Goal: Task Accomplishment & Management: Manage account settings

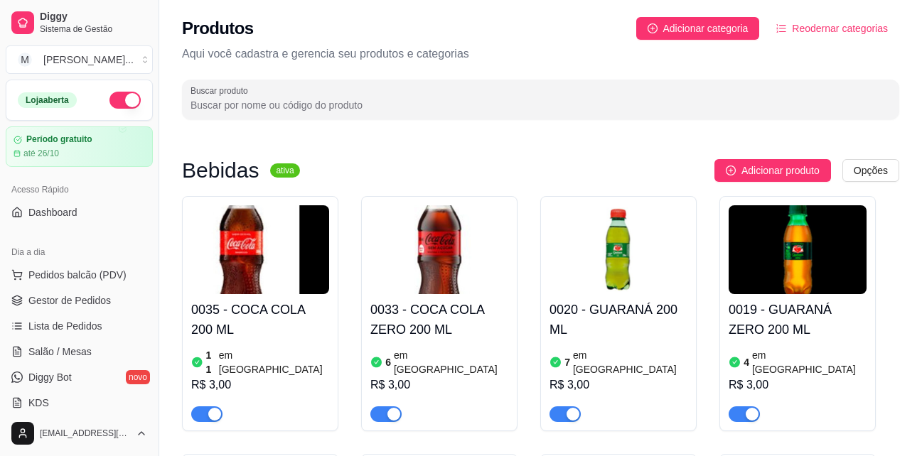
scroll to position [2701, 0]
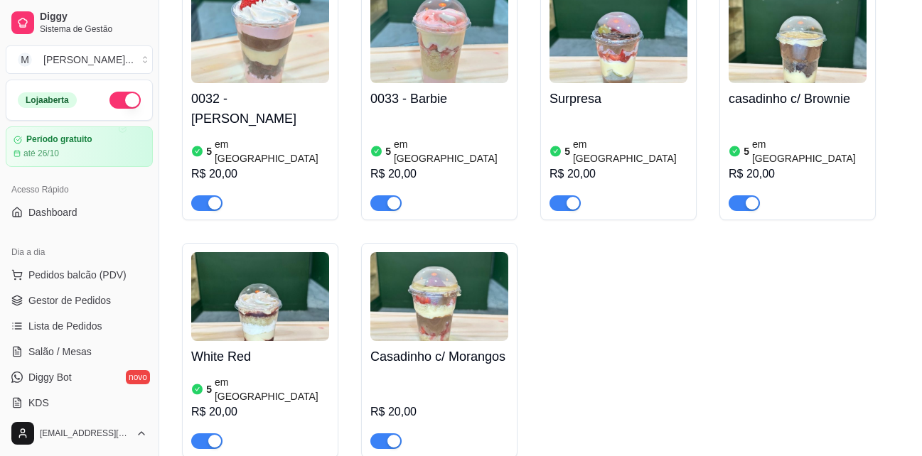
drag, startPoint x: 0, startPoint y: 0, endPoint x: 226, endPoint y: 33, distance: 228.4
click at [254, 341] on div "White Red 5 em estoque R$ 20,00" at bounding box center [260, 395] width 138 height 108
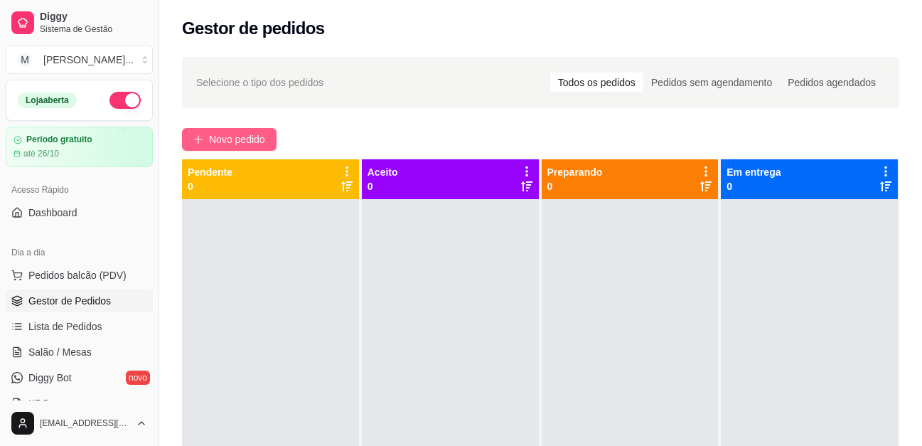
click at [252, 139] on span "Novo pedido" at bounding box center [237, 139] width 56 height 16
click at [249, 139] on span "Novo pedido" at bounding box center [237, 139] width 56 height 16
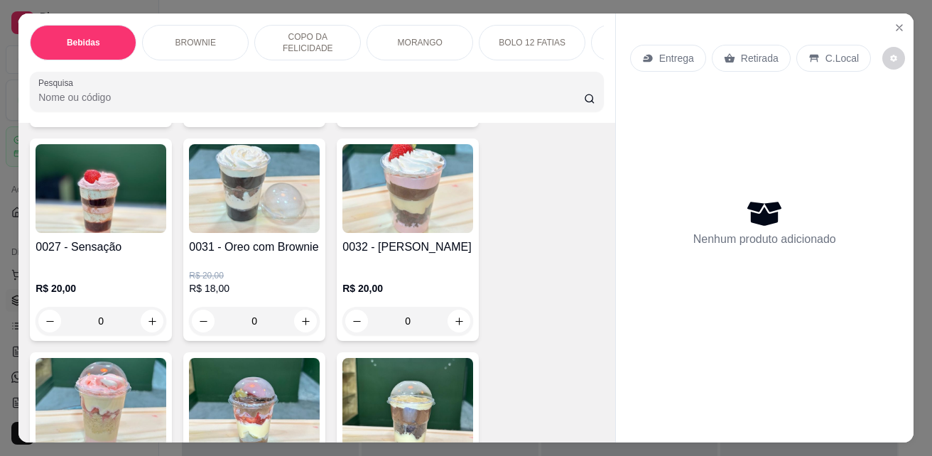
scroll to position [1421, 0]
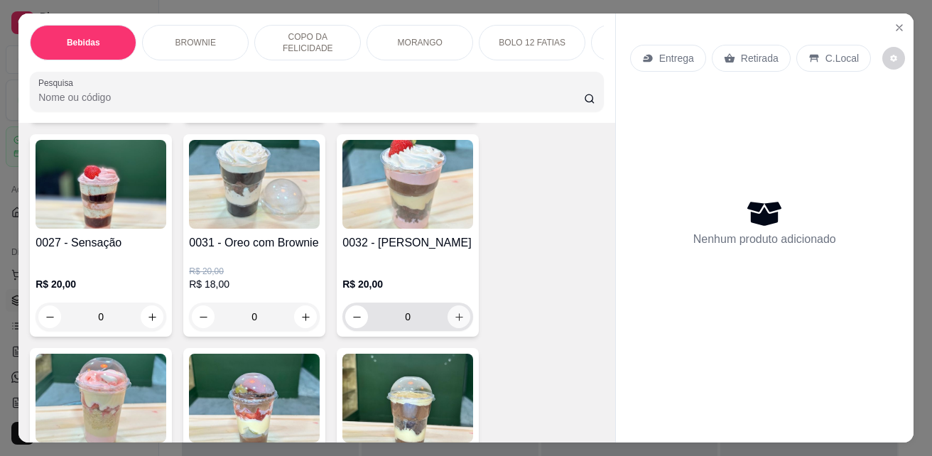
click at [456, 321] on icon "increase-product-quantity" at bounding box center [460, 317] width 8 height 8
type input "1"
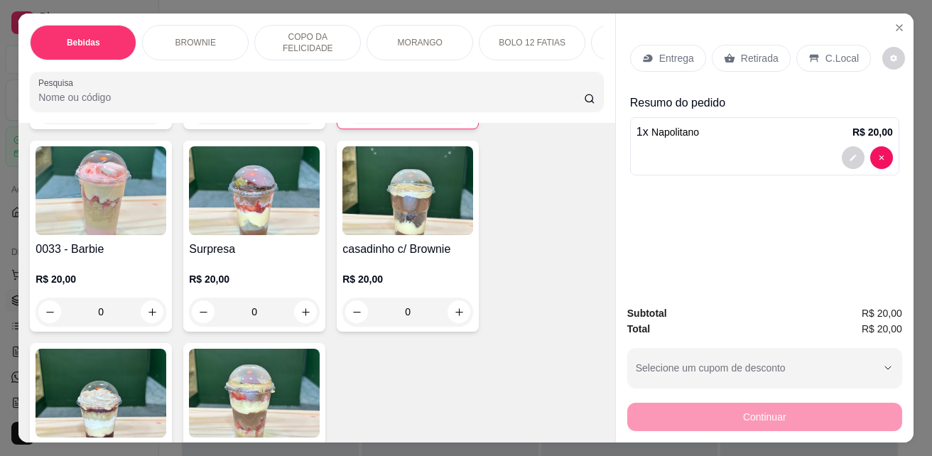
scroll to position [1635, 0]
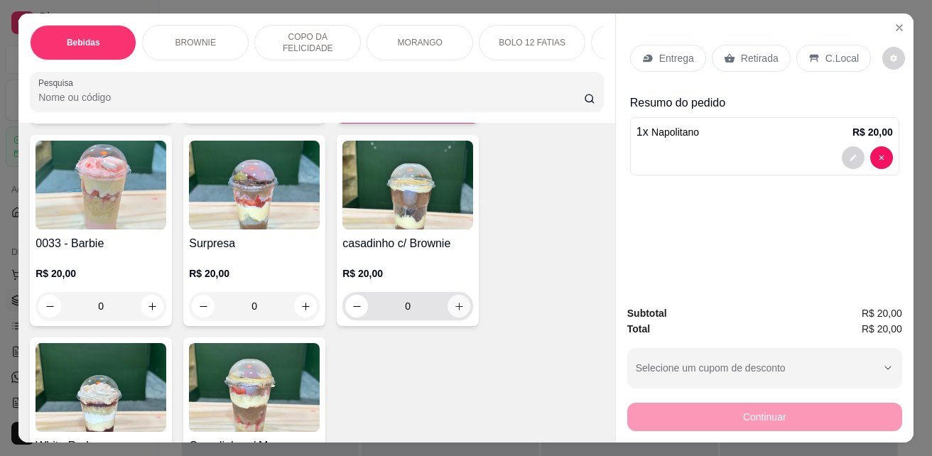
click at [448, 310] on button "increase-product-quantity" at bounding box center [459, 306] width 23 height 23
type input "1"
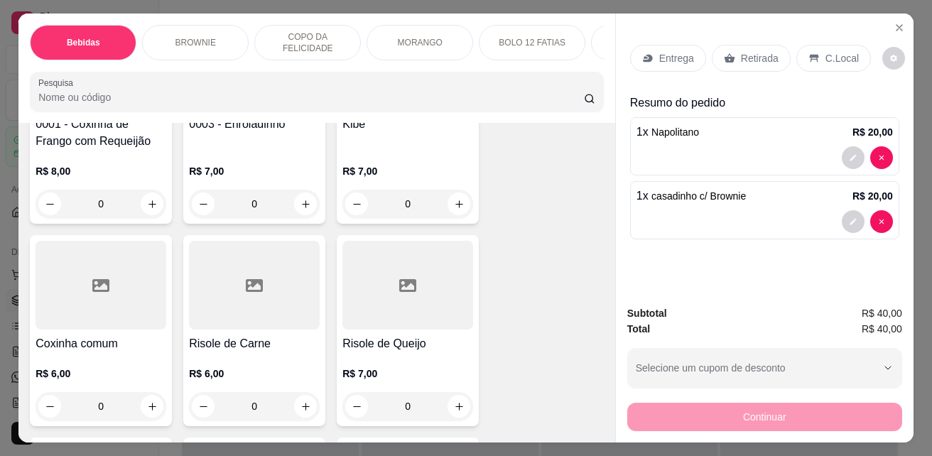
scroll to position [2701, 0]
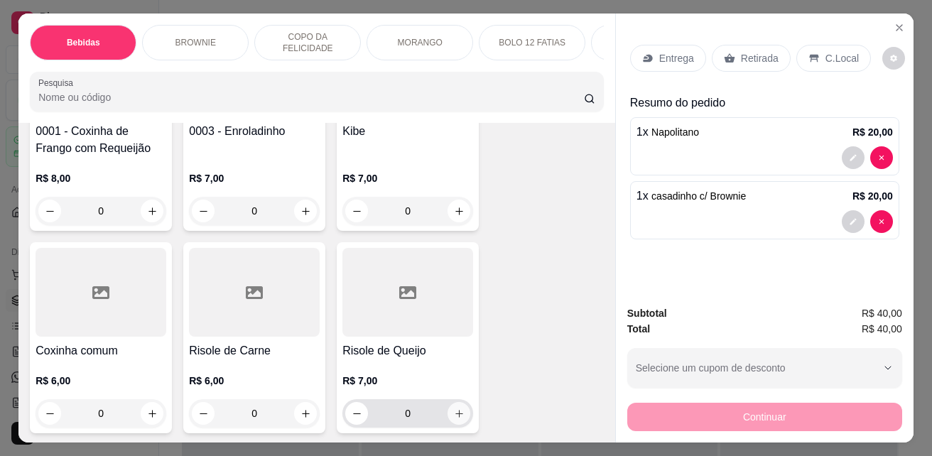
click at [454, 414] on icon "increase-product-quantity" at bounding box center [459, 414] width 11 height 11
type input "1"
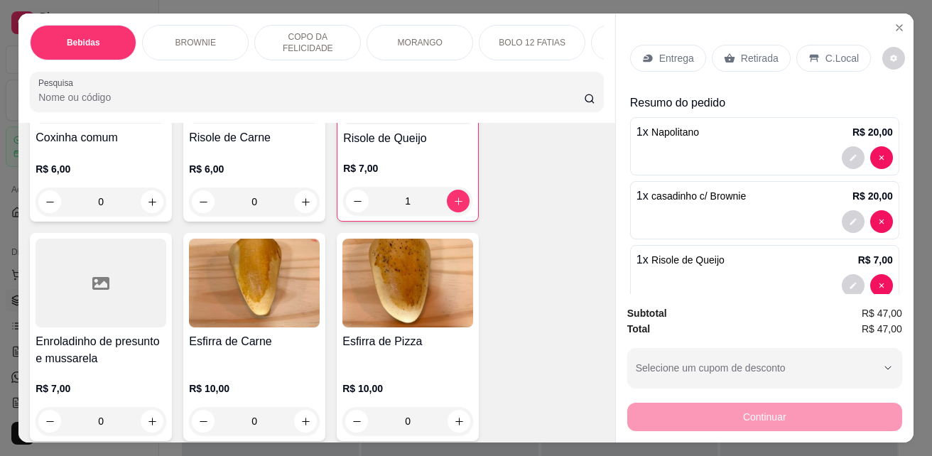
scroll to position [3056, 0]
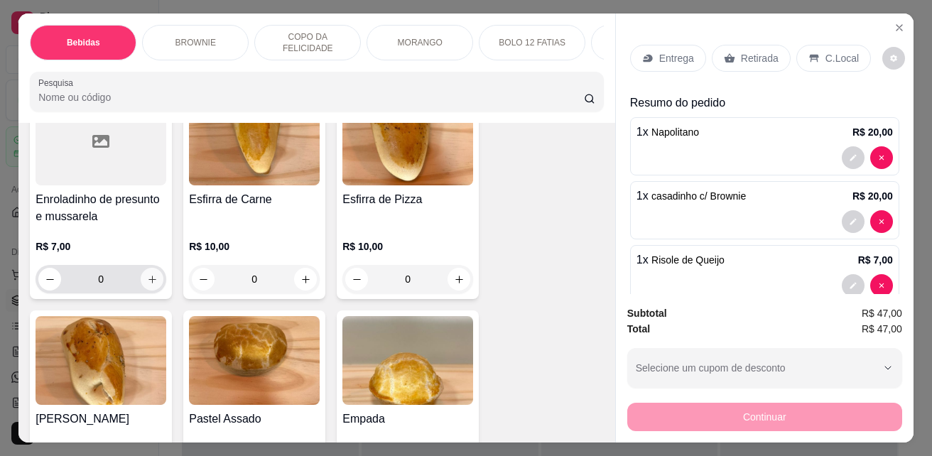
click at [151, 285] on icon "increase-product-quantity" at bounding box center [152, 279] width 11 height 11
type input "1"
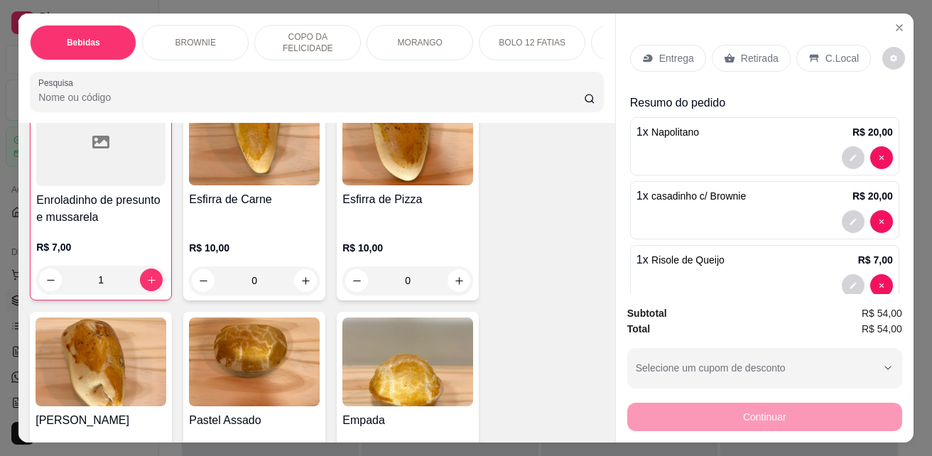
scroll to position [3057, 0]
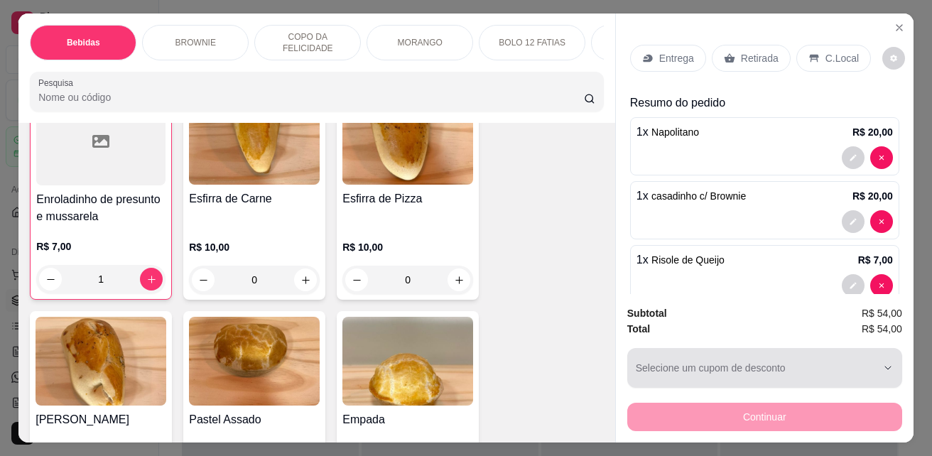
click at [776, 358] on div "button" at bounding box center [756, 368] width 241 height 28
click at [873, 360] on button "Selecione um cupom de desconto" at bounding box center [765, 368] width 275 height 40
click at [886, 367] on icon "button" at bounding box center [889, 368] width 6 height 3
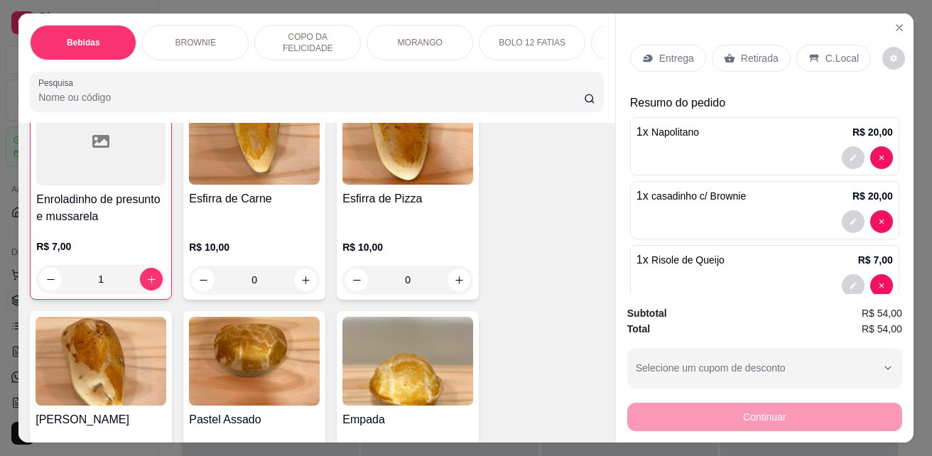
click at [856, 417] on div "Continuar" at bounding box center [765, 415] width 275 height 32
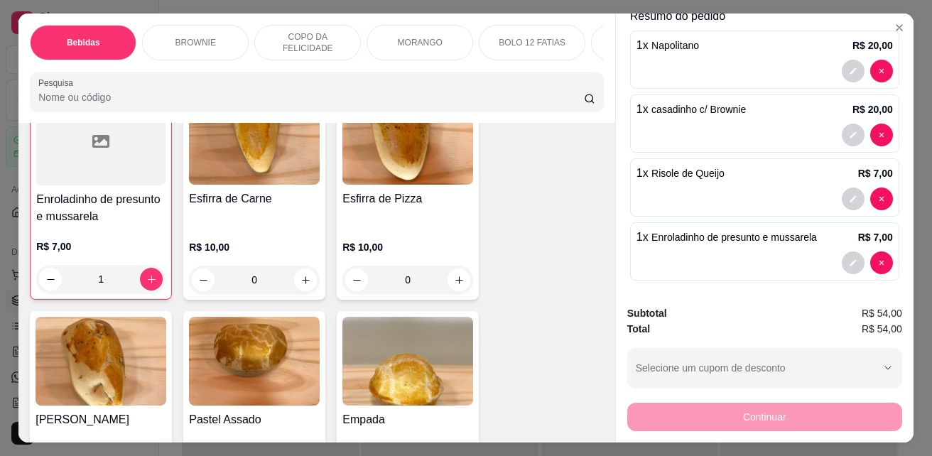
scroll to position [94, 0]
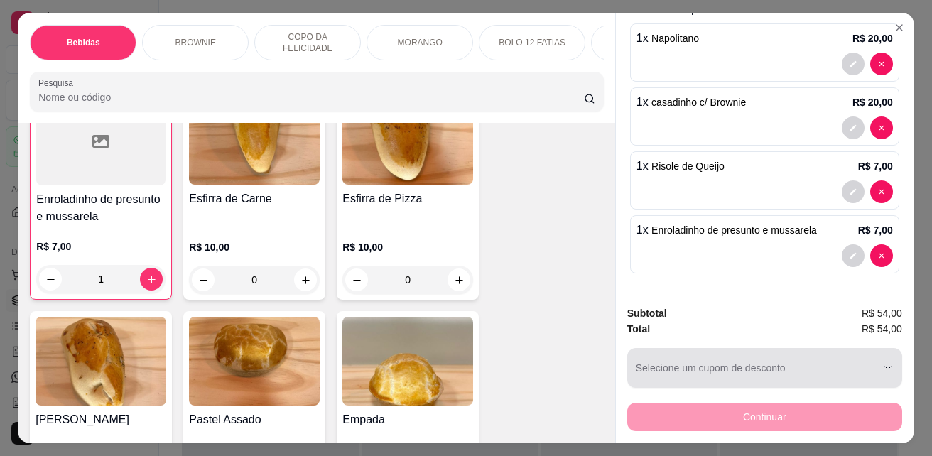
click at [834, 365] on div "button" at bounding box center [756, 368] width 241 height 28
click at [886, 362] on icon "button" at bounding box center [888, 367] width 11 height 11
click at [883, 362] on icon "button" at bounding box center [888, 367] width 11 height 11
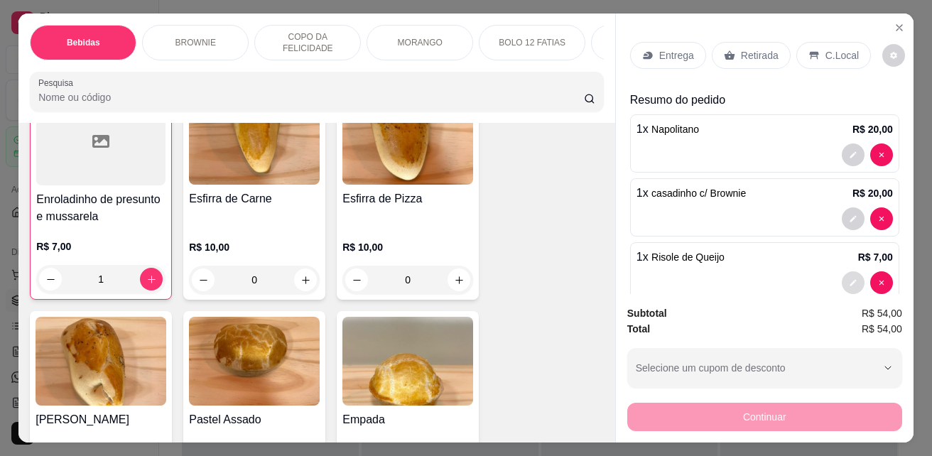
scroll to position [0, 0]
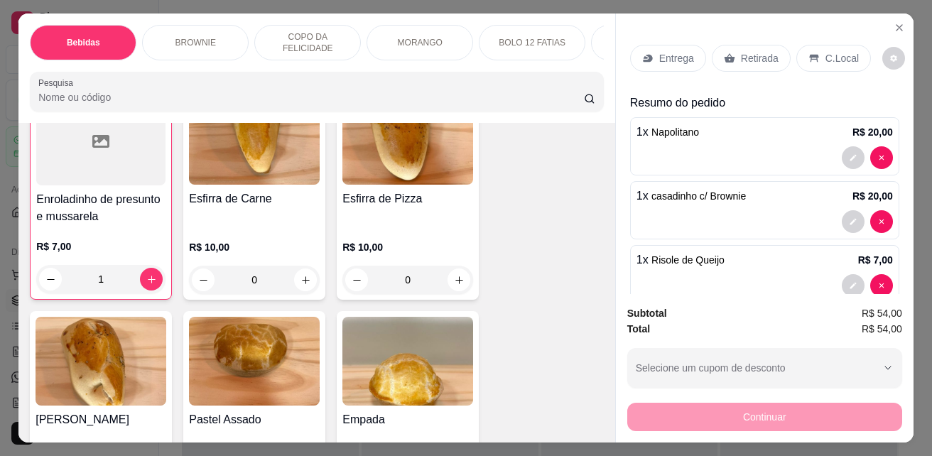
click at [826, 51] on p "C.Local" at bounding box center [842, 58] width 33 height 14
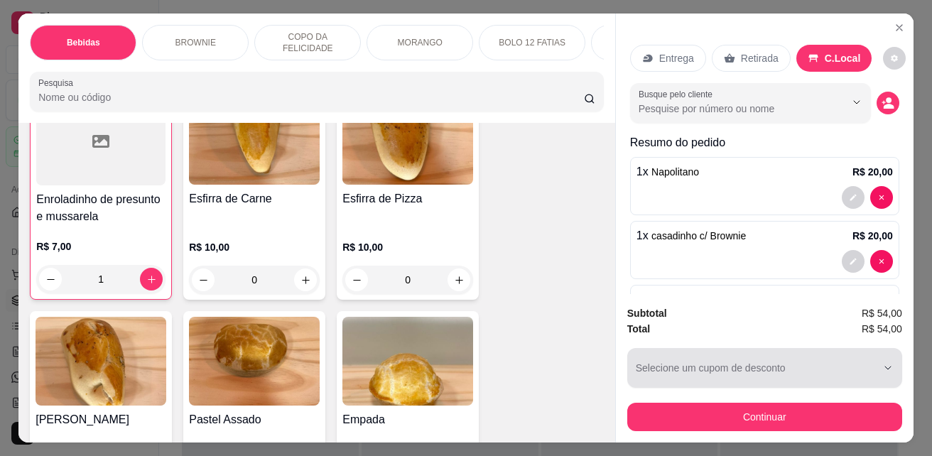
click at [818, 367] on div "button" at bounding box center [756, 368] width 241 height 28
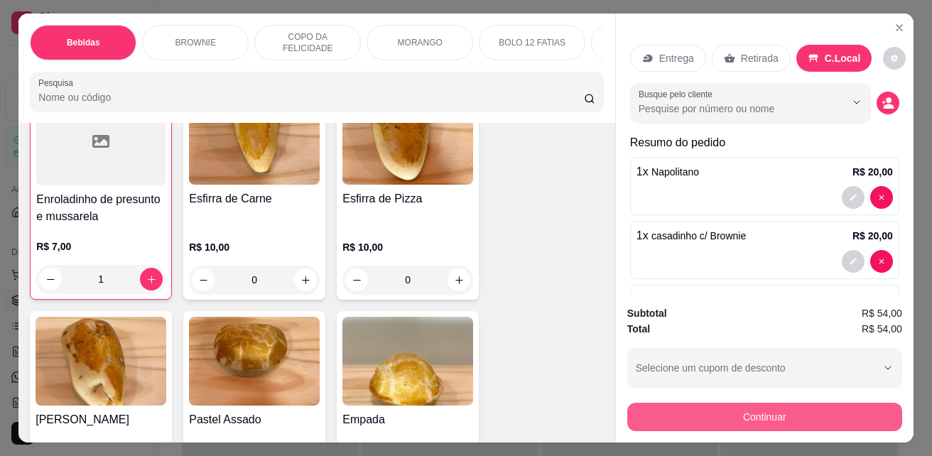
click at [824, 411] on button "Continuar" at bounding box center [765, 417] width 275 height 28
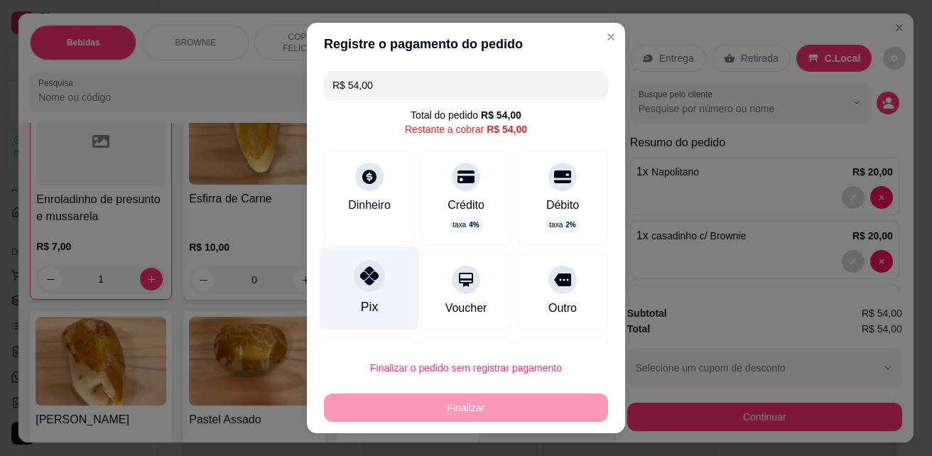
click at [363, 281] on icon at bounding box center [369, 276] width 18 height 18
type input "R$ 0,00"
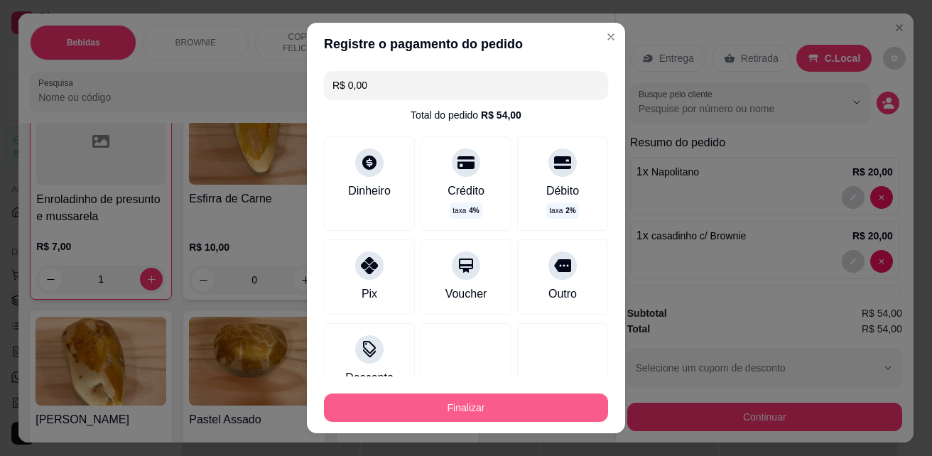
click at [452, 412] on button "Finalizar" at bounding box center [466, 408] width 284 height 28
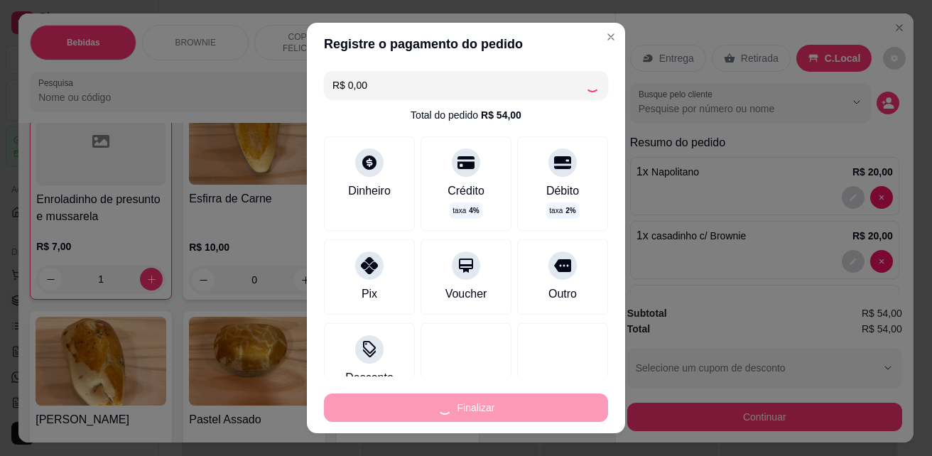
type input "0"
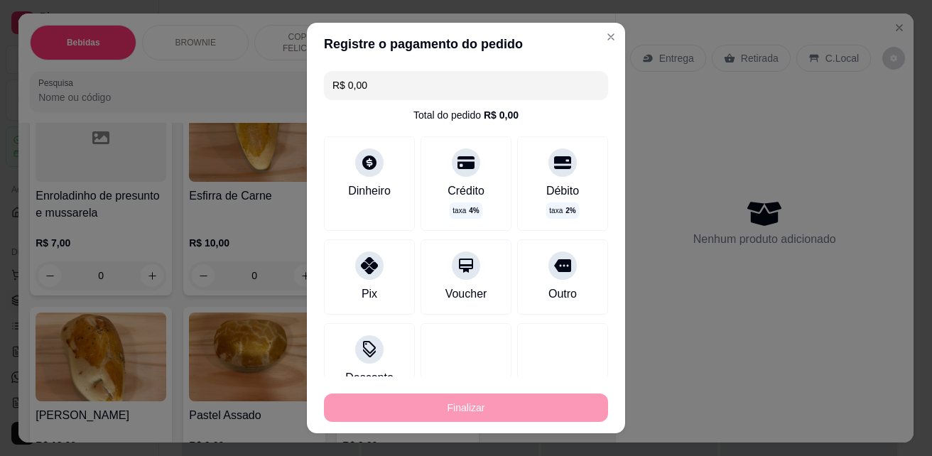
type input "-R$ 54,00"
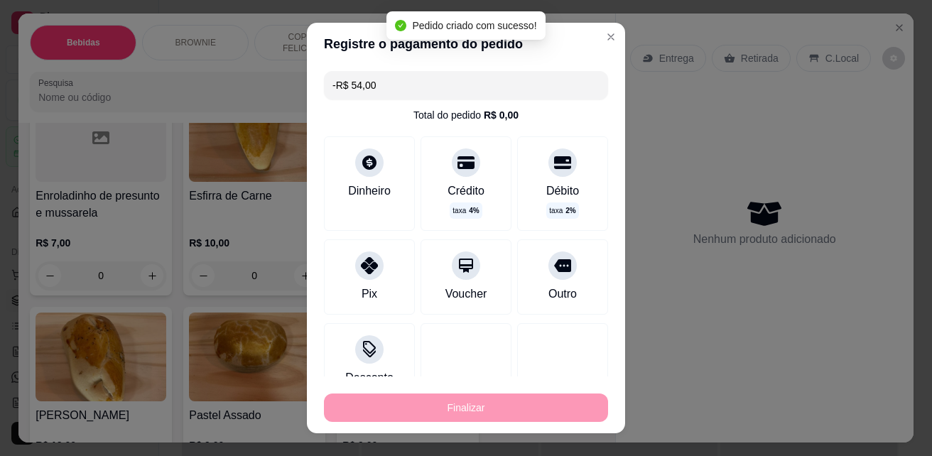
scroll to position [3053, 0]
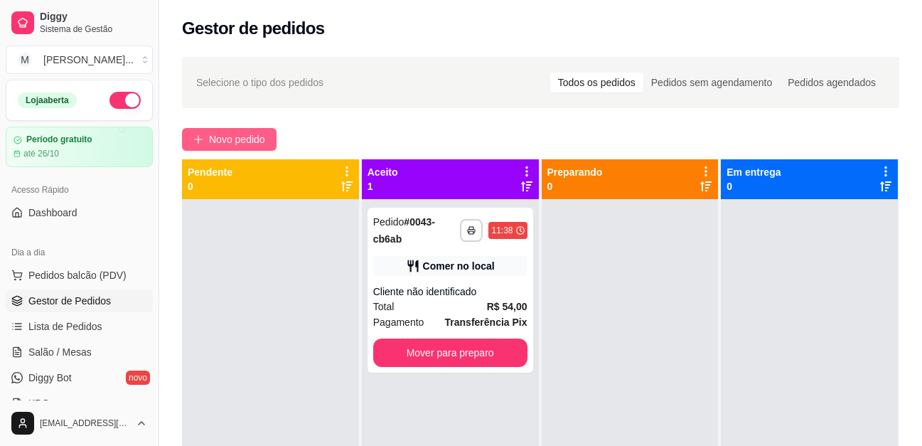
click at [252, 142] on span "Novo pedido" at bounding box center [237, 139] width 56 height 16
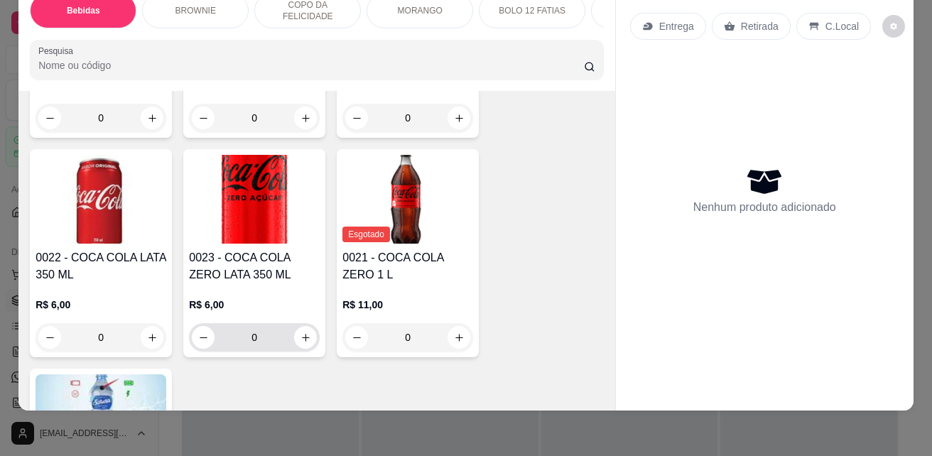
scroll to position [498, 0]
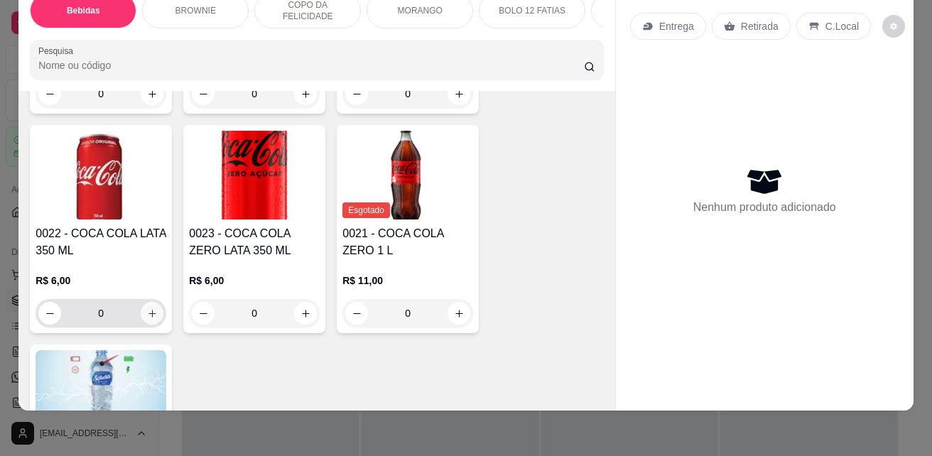
click at [147, 313] on icon "increase-product-quantity" at bounding box center [152, 313] width 11 height 11
type input "1"
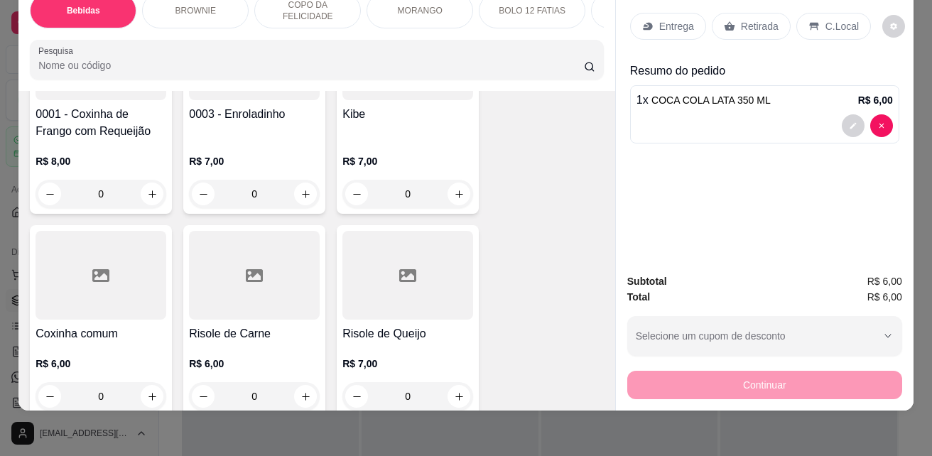
scroll to position [2630, 0]
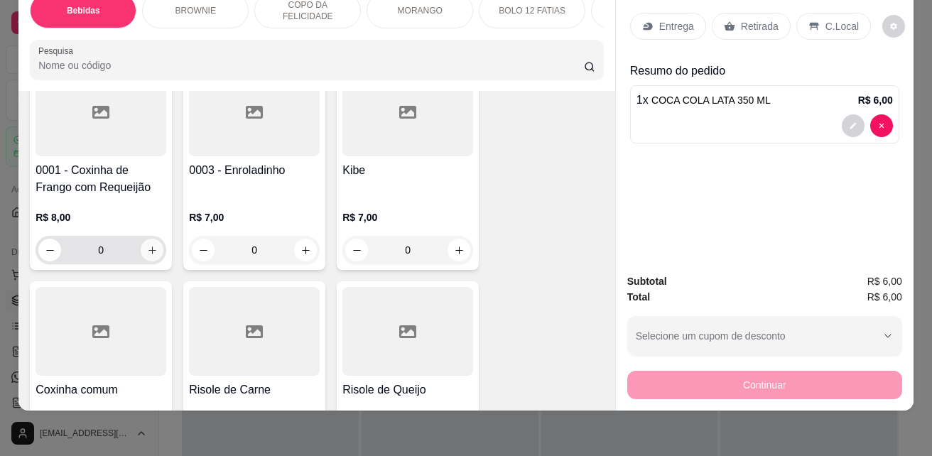
click at [147, 255] on icon "increase-product-quantity" at bounding box center [152, 250] width 11 height 11
type input "1"
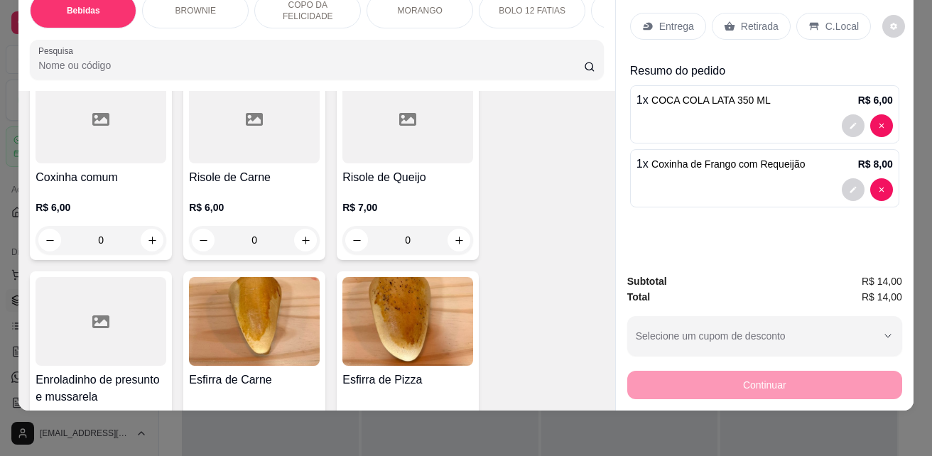
scroll to position [2986, 0]
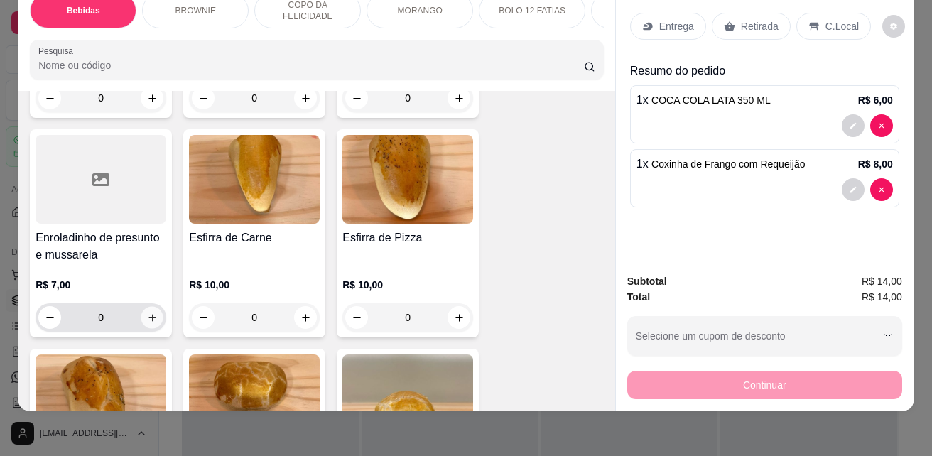
click at [148, 311] on button "increase-product-quantity" at bounding box center [152, 318] width 22 height 22
type input "1"
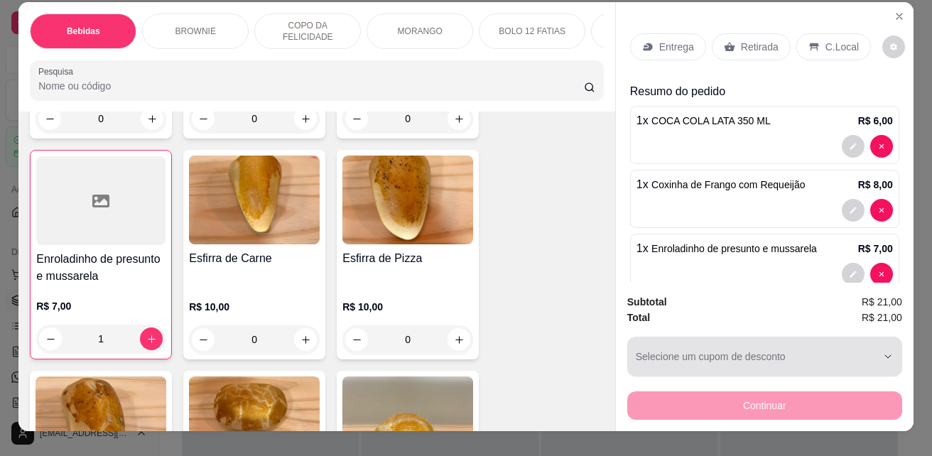
scroll to position [0, 0]
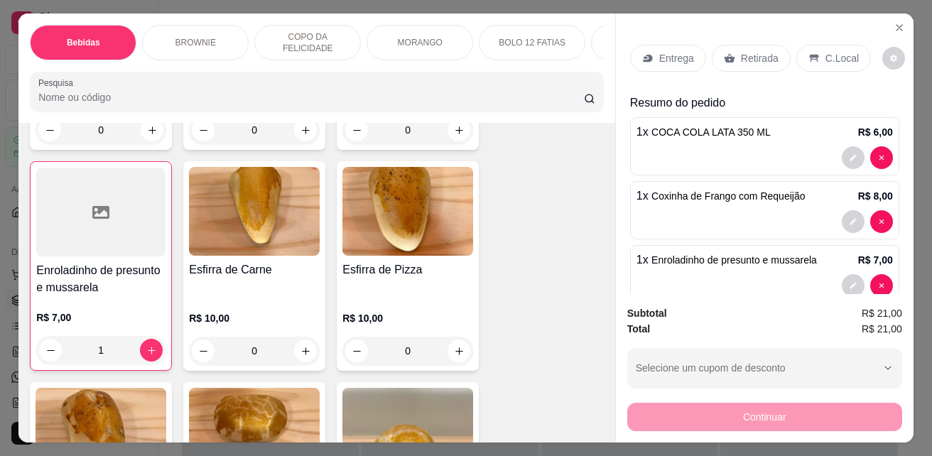
click at [826, 53] on p "C.Local" at bounding box center [842, 58] width 33 height 14
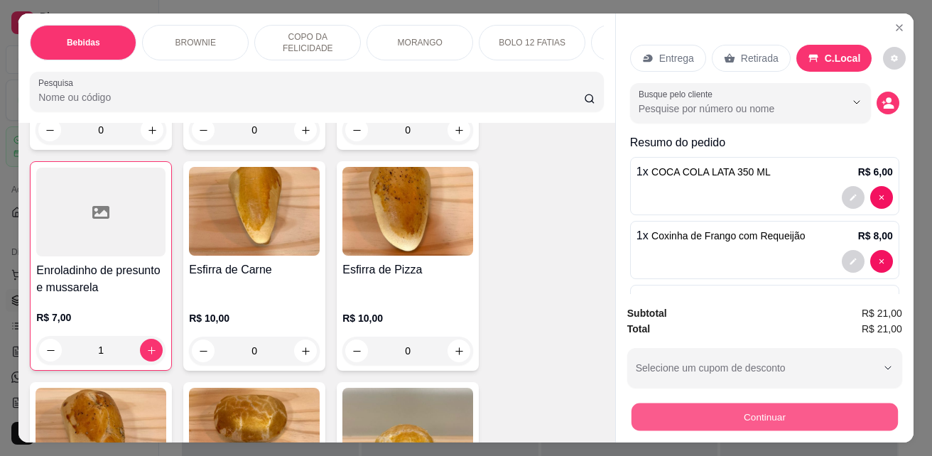
click at [834, 405] on button "Continuar" at bounding box center [765, 417] width 267 height 28
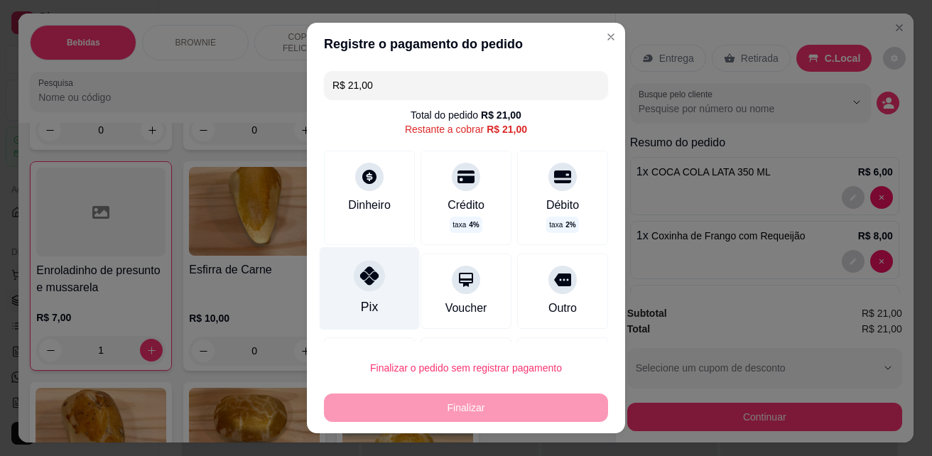
click at [360, 285] on icon at bounding box center [369, 276] width 18 height 18
type input "R$ 0,00"
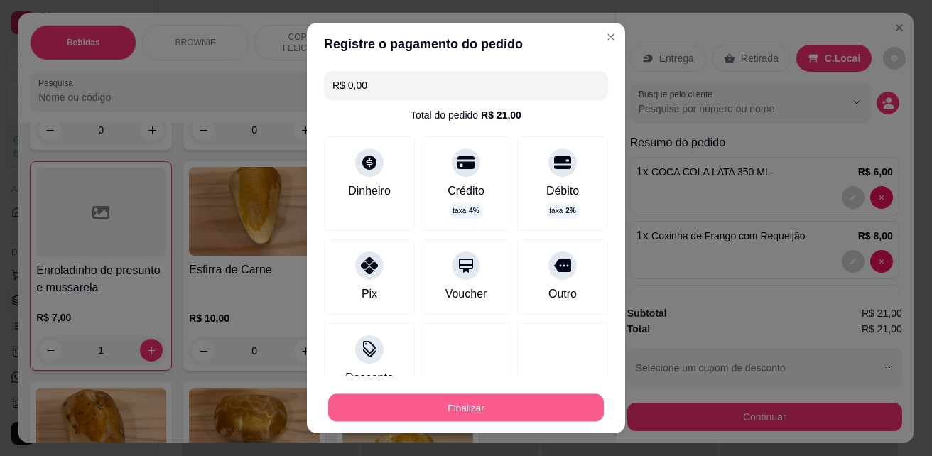
click at [437, 402] on button "Finalizar" at bounding box center [466, 408] width 276 height 28
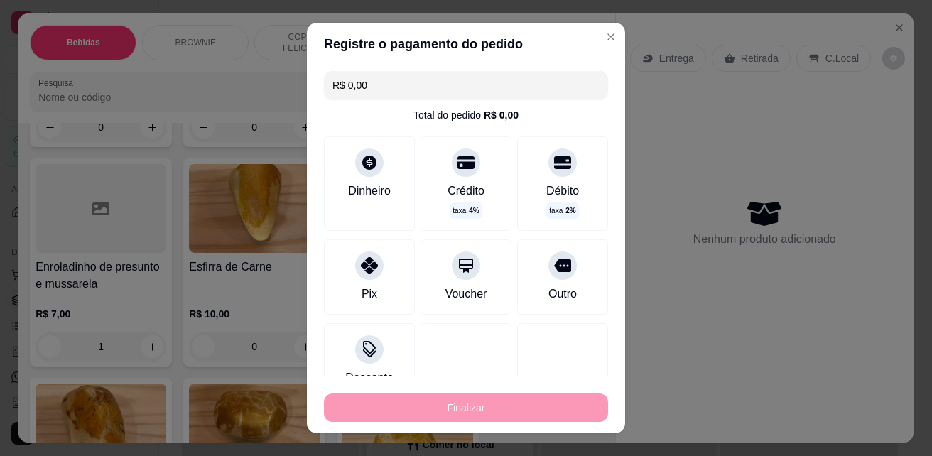
type input "0"
type input "-R$ 21,00"
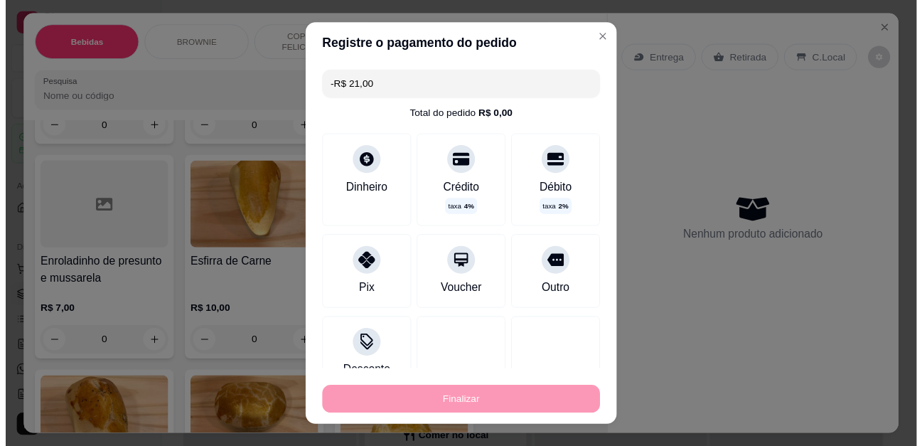
scroll to position [2983, 0]
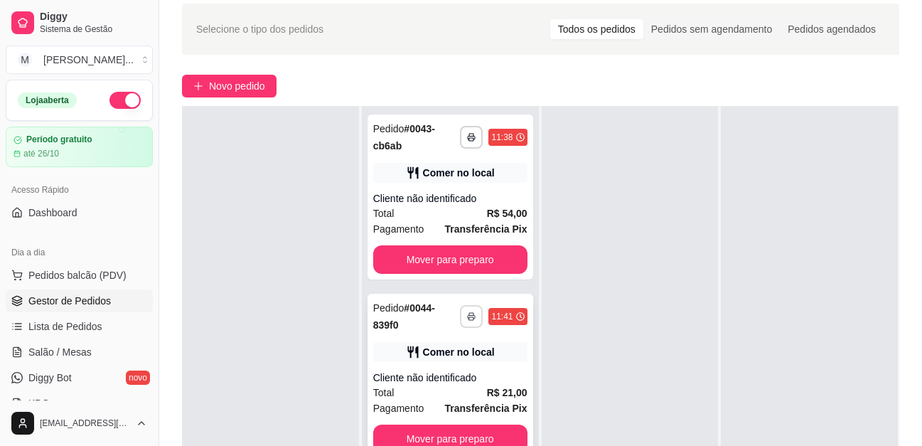
scroll to position [213, 0]
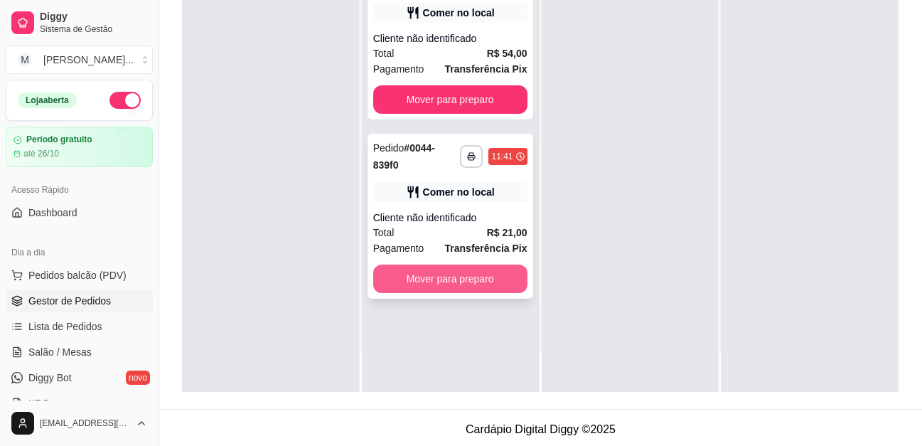
click at [484, 274] on button "Mover para preparo" at bounding box center [450, 278] width 154 height 28
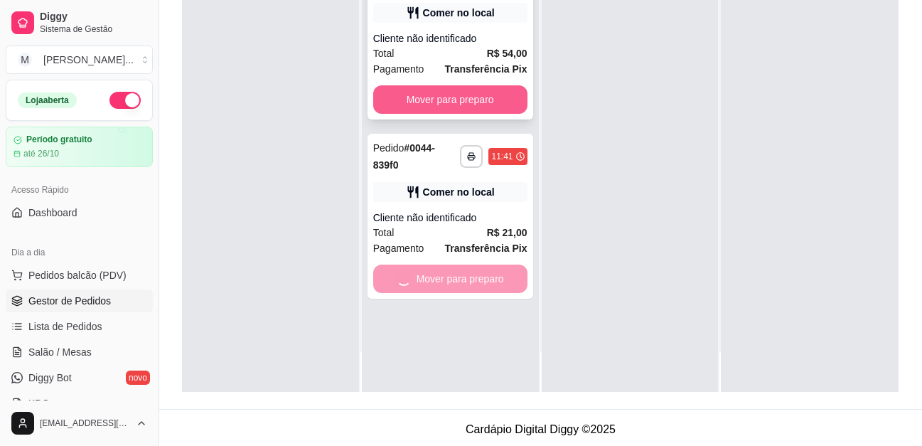
click at [484, 91] on button "Mover para preparo" at bounding box center [450, 99] width 154 height 28
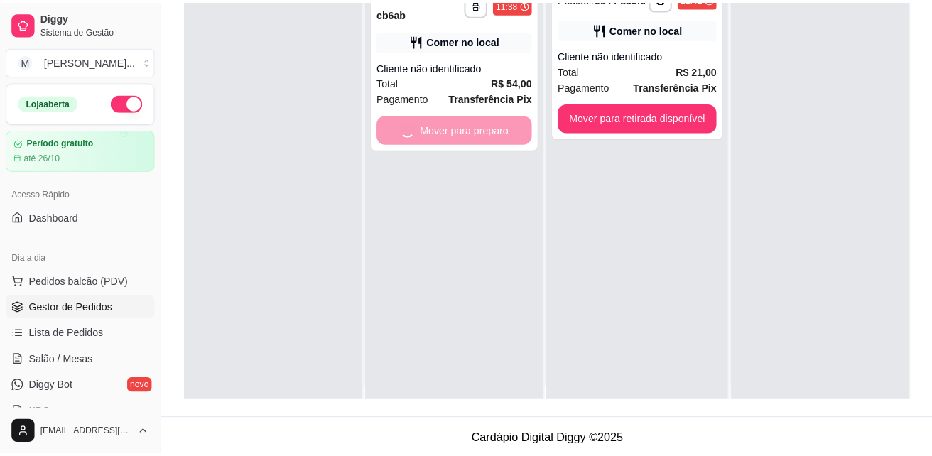
scroll to position [0, 0]
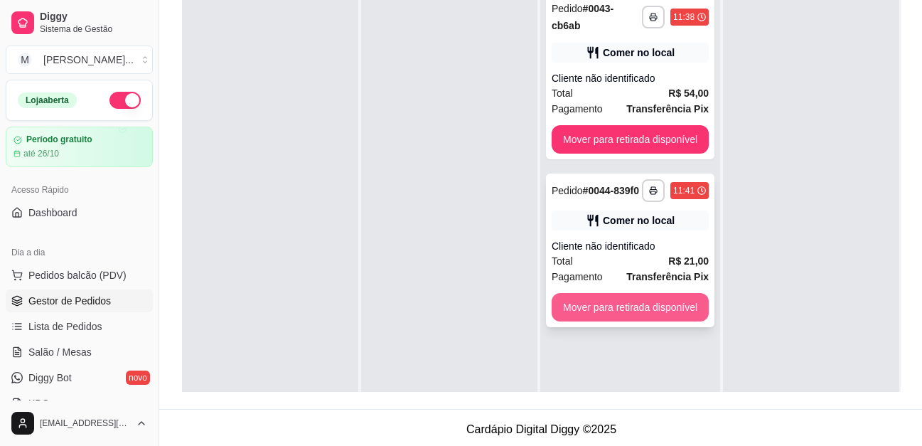
click at [655, 308] on button "Mover para retirada disponível" at bounding box center [630, 307] width 157 height 28
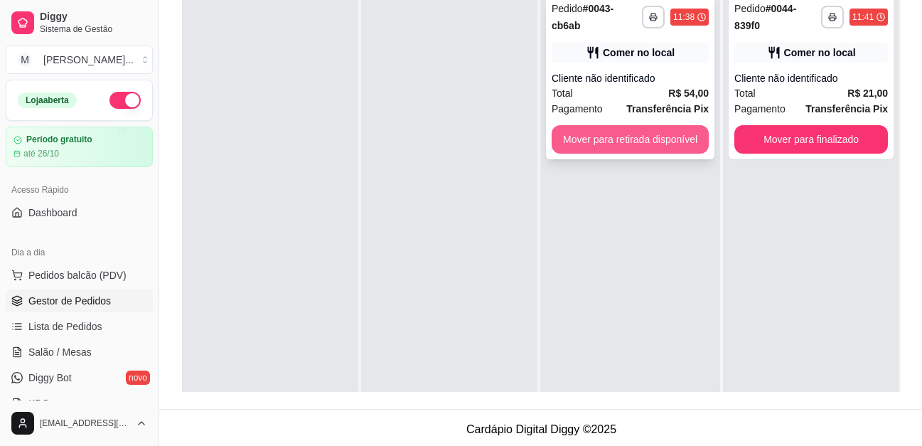
click at [671, 143] on button "Mover para retirada disponível" at bounding box center [630, 139] width 157 height 28
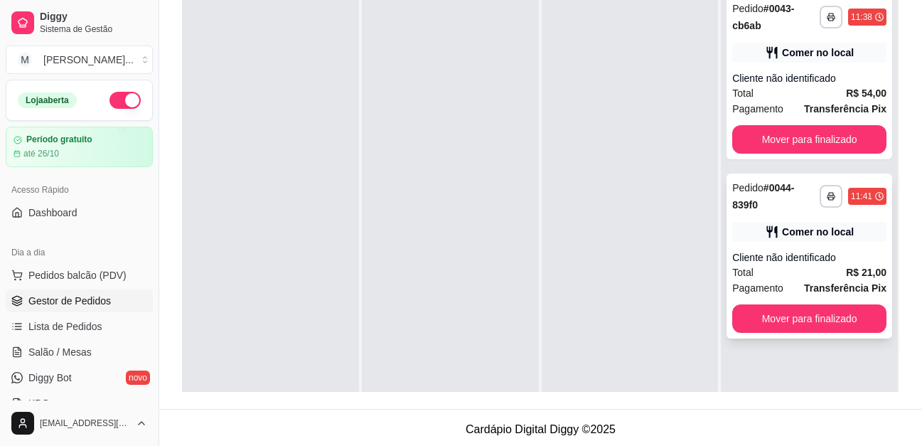
click at [828, 246] on div "**********" at bounding box center [809, 255] width 166 height 165
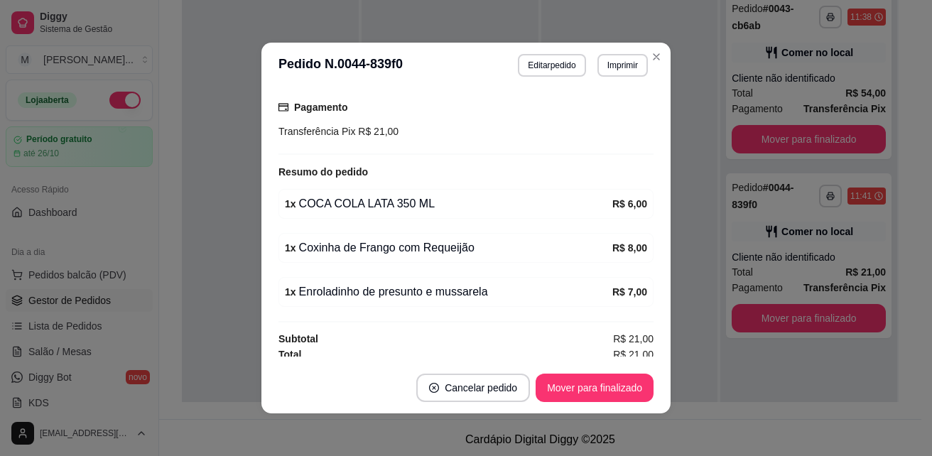
scroll to position [193, 0]
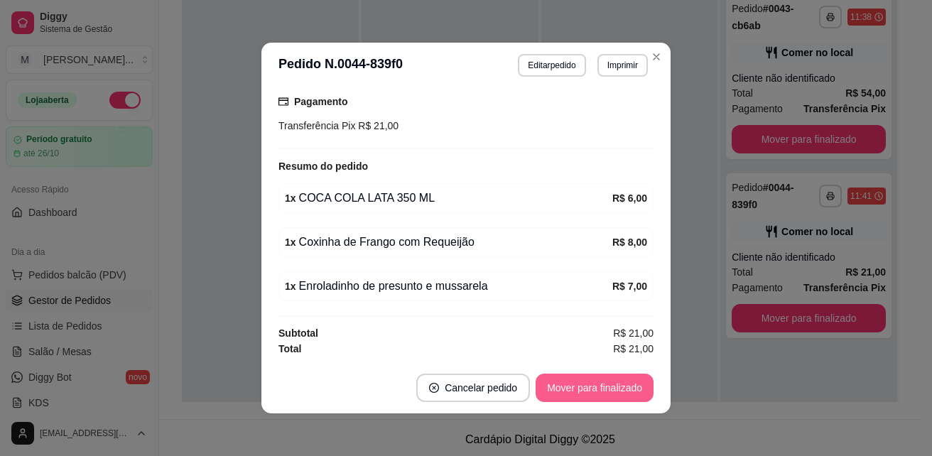
click at [607, 387] on button "Mover para finalizado" at bounding box center [595, 388] width 118 height 28
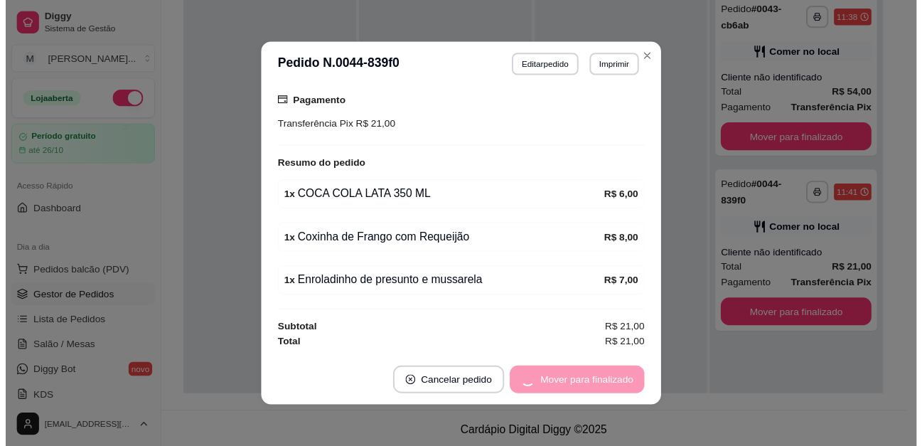
scroll to position [131, 0]
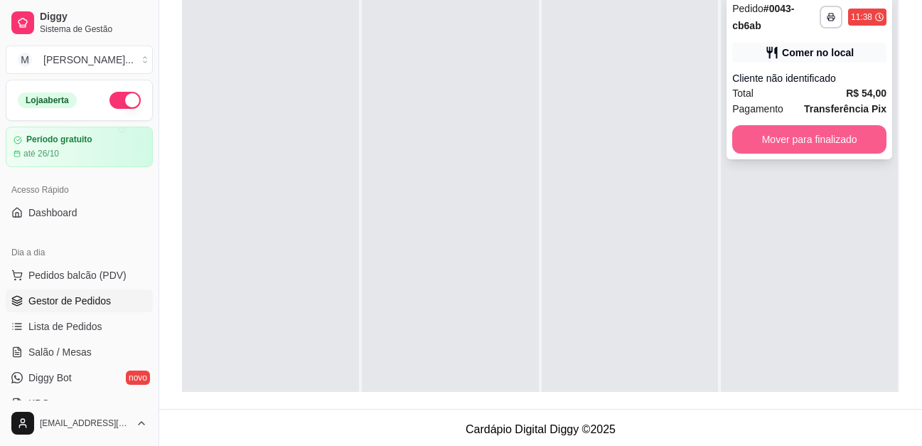
click at [768, 134] on button "Mover para finalizado" at bounding box center [809, 139] width 154 height 28
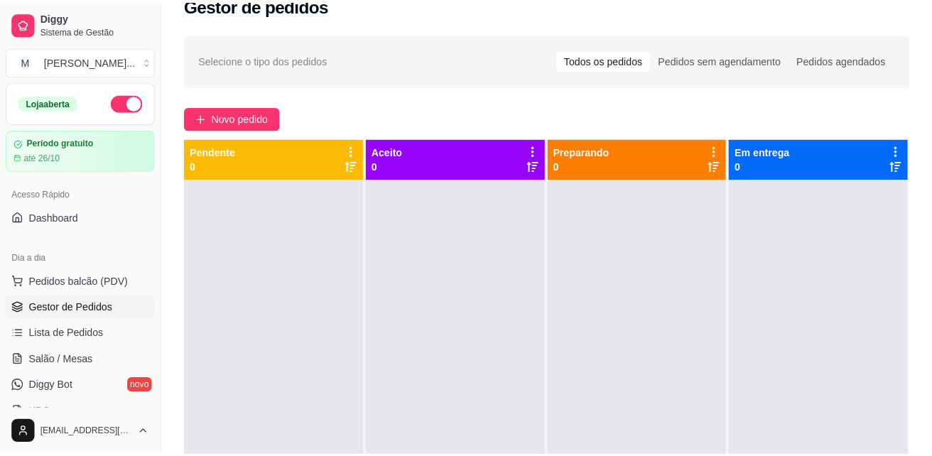
scroll to position [0, 0]
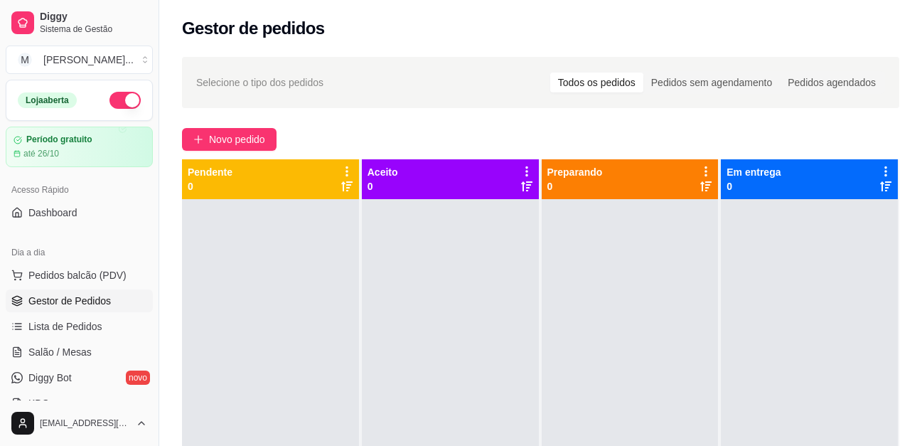
click at [800, 30] on div "Gestor de pedidos" at bounding box center [540, 28] width 717 height 23
click at [217, 134] on span "Novo pedido" at bounding box center [237, 139] width 56 height 16
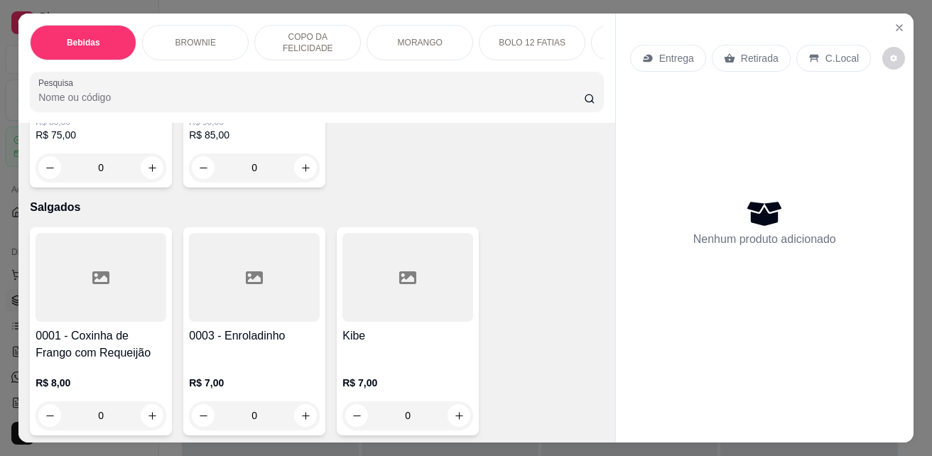
scroll to position [2488, 0]
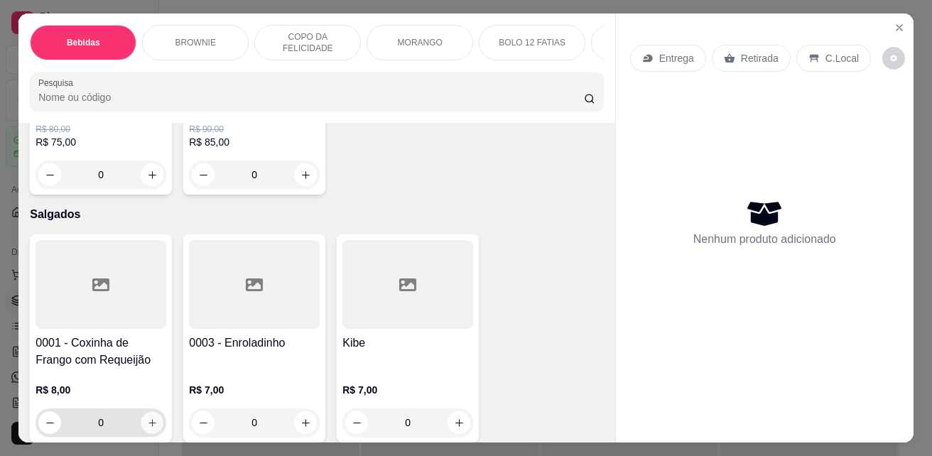
click at [147, 421] on button "increase-product-quantity" at bounding box center [152, 423] width 22 height 22
type input "1"
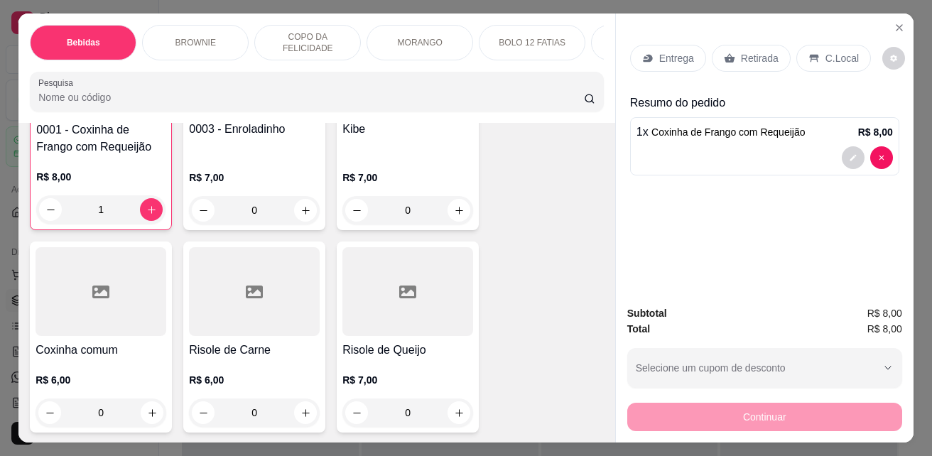
scroll to position [2772, 0]
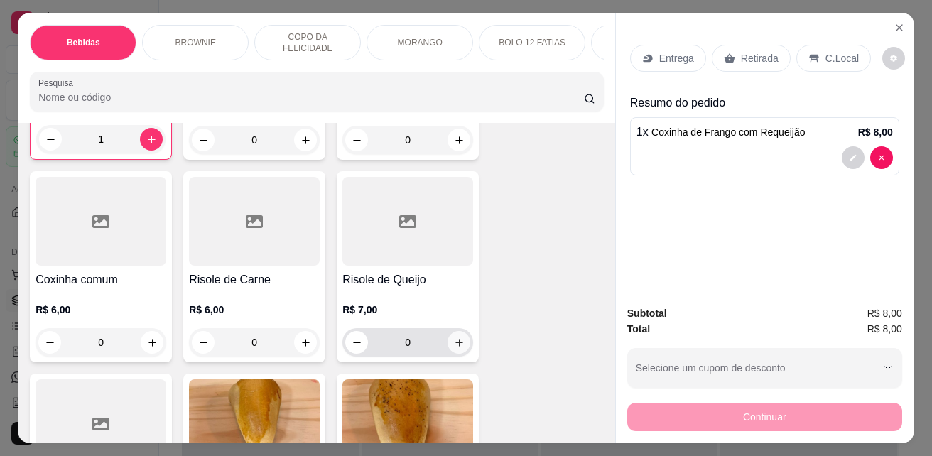
click at [454, 348] on icon "increase-product-quantity" at bounding box center [459, 343] width 11 height 11
type input "1"
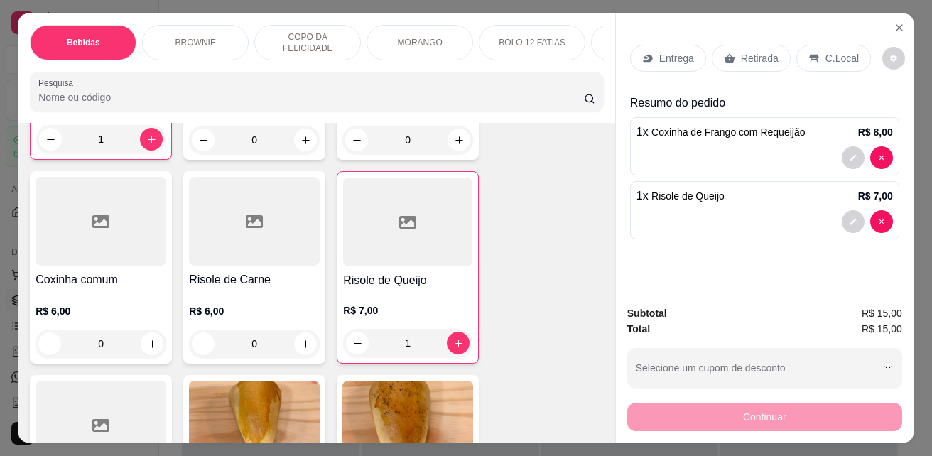
click at [837, 55] on p "C.Local" at bounding box center [842, 58] width 33 height 14
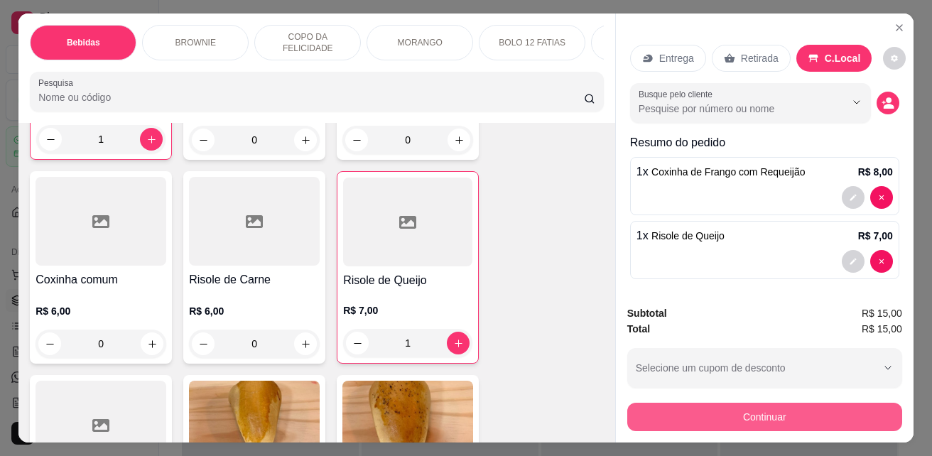
click at [849, 409] on button "Continuar" at bounding box center [765, 417] width 275 height 28
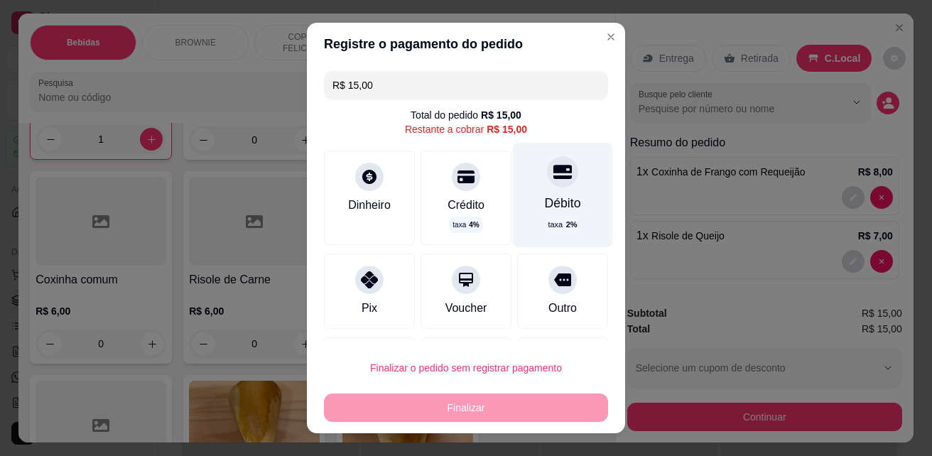
click at [545, 208] on div "Débito" at bounding box center [563, 203] width 36 height 18
type input "R$ 0,00"
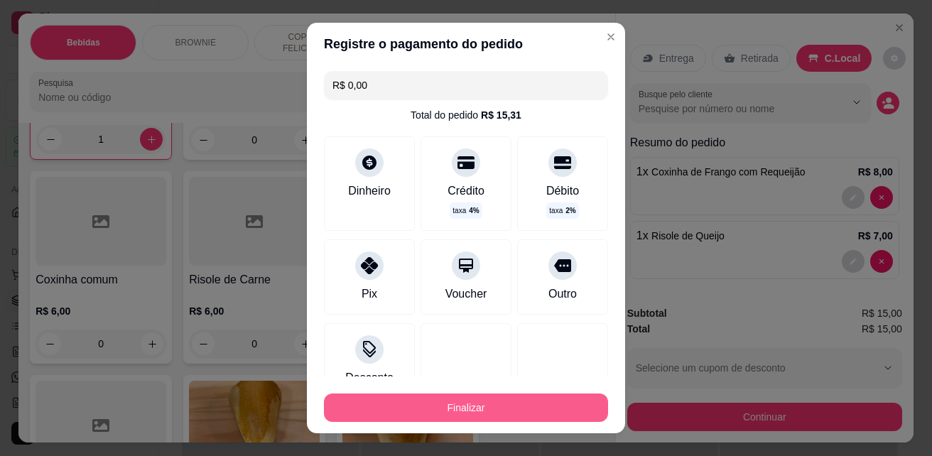
click at [537, 412] on button "Finalizar" at bounding box center [466, 408] width 284 height 28
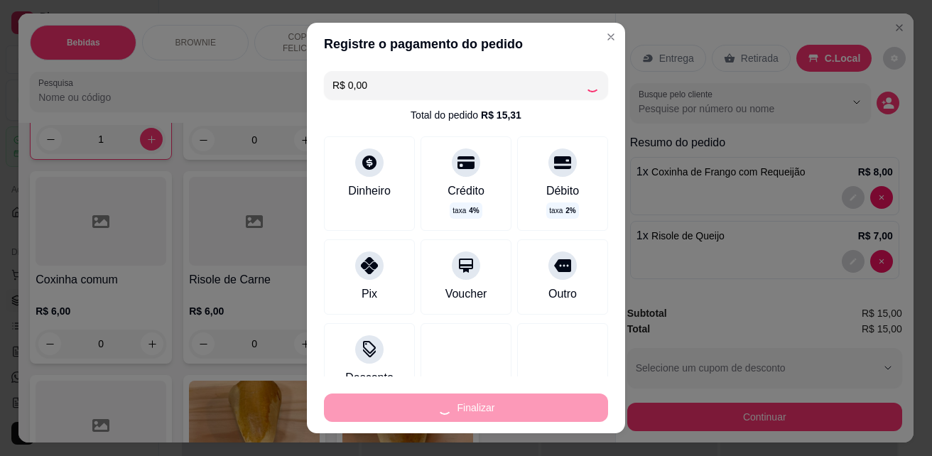
type input "0"
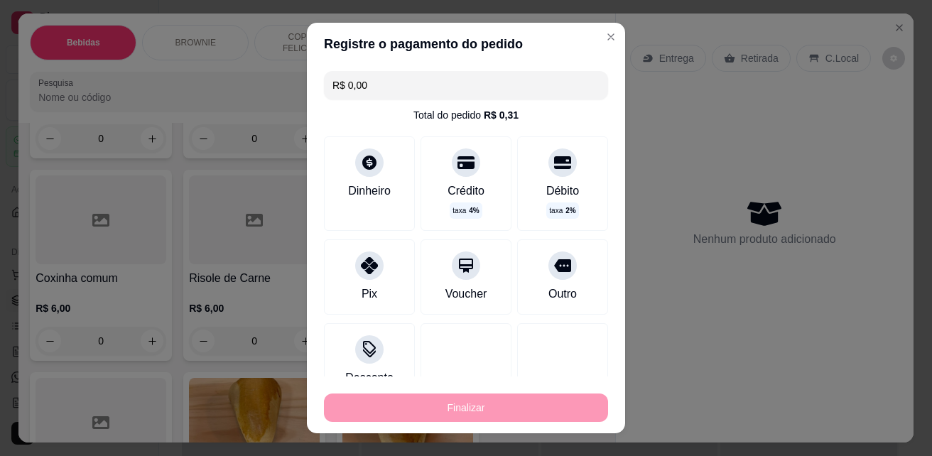
type input "-R$ 15,00"
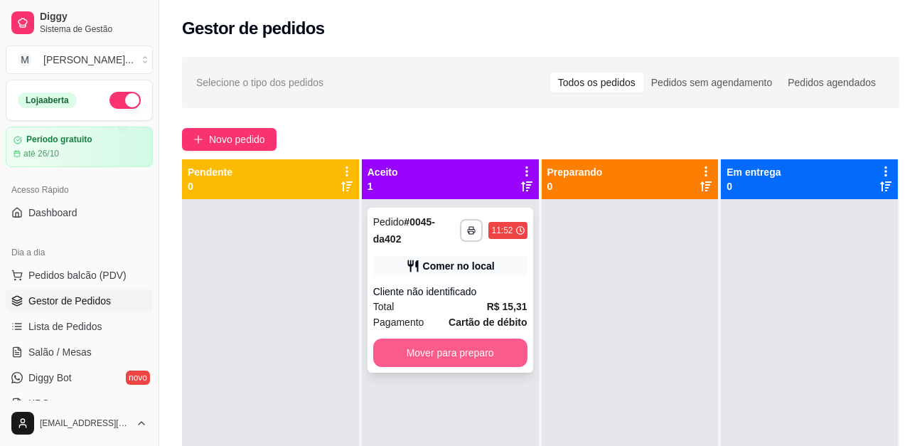
click at [495, 355] on button "Mover para preparo" at bounding box center [450, 352] width 154 height 28
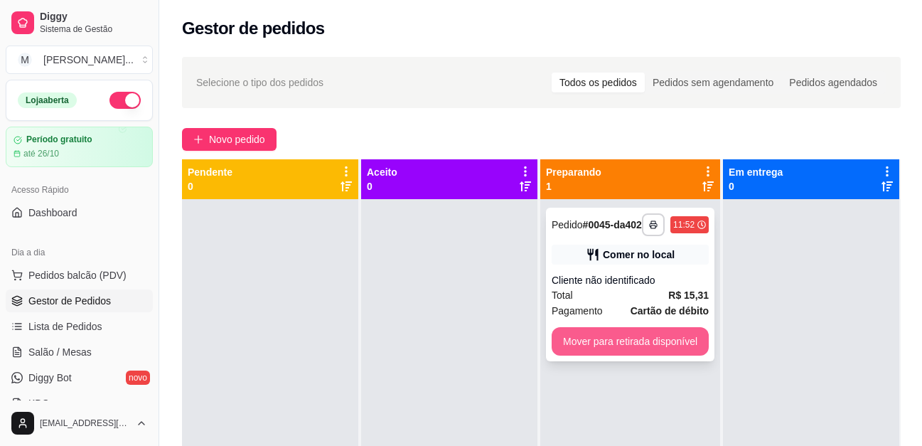
click at [668, 347] on button "Mover para retirada disponível" at bounding box center [630, 341] width 157 height 28
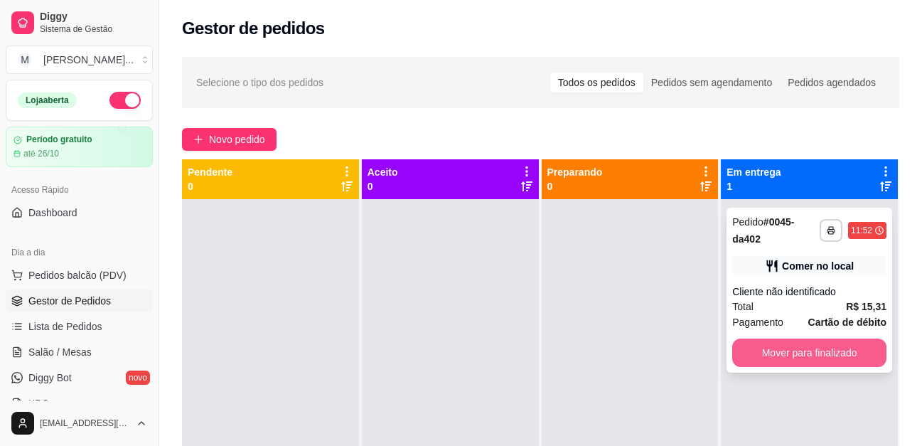
click at [849, 356] on button "Mover para finalizado" at bounding box center [809, 352] width 154 height 28
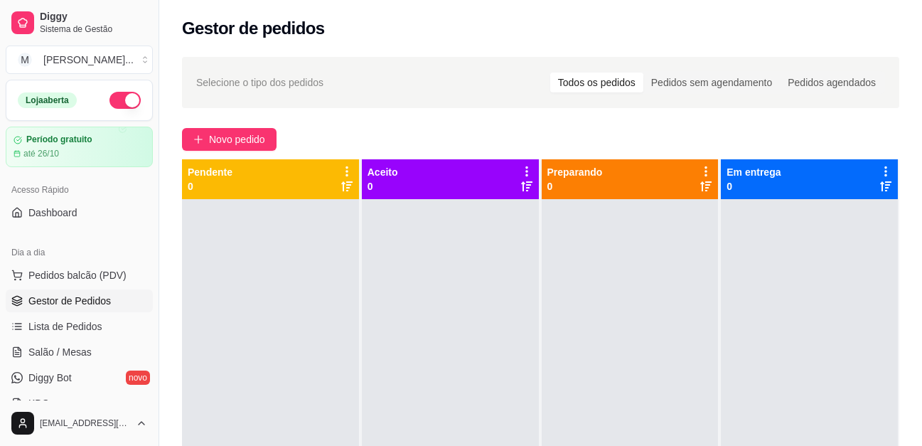
click at [819, 362] on div at bounding box center [809, 422] width 177 height 446
drag, startPoint x: 777, startPoint y: 38, endPoint x: 731, endPoint y: 157, distance: 127.1
click at [777, 39] on div "Gestor de pedidos" at bounding box center [540, 28] width 717 height 23
click at [631, 161] on div "Preparando 0" at bounding box center [630, 179] width 177 height 40
click at [247, 143] on span "Novo pedido" at bounding box center [237, 139] width 56 height 16
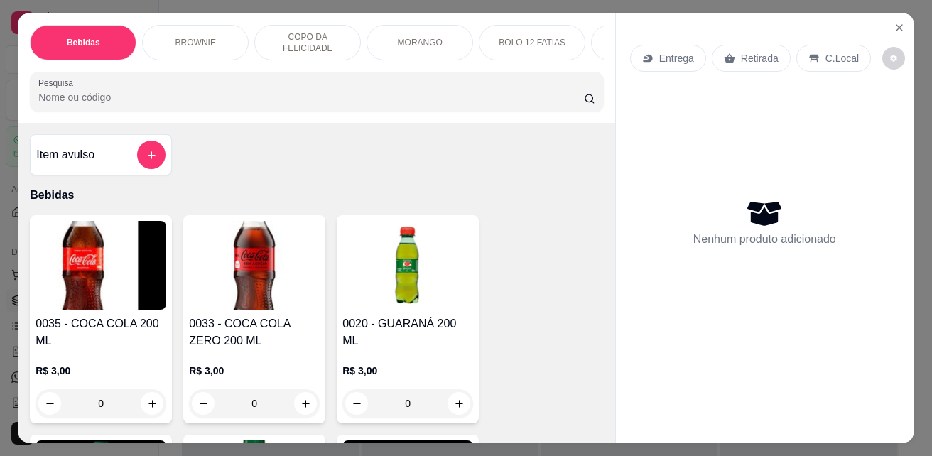
click at [534, 41] on p "BOLO 12 FATIAS" at bounding box center [532, 42] width 67 height 11
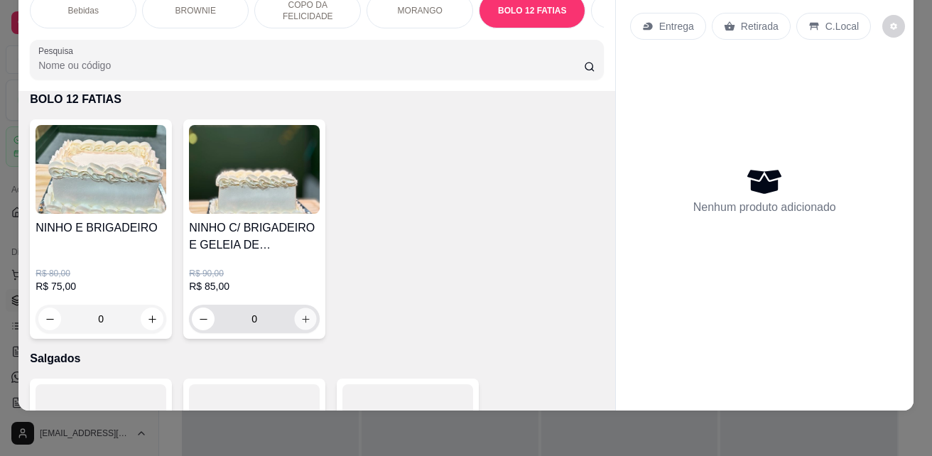
click at [303, 317] on icon "increase-product-quantity" at bounding box center [306, 319] width 11 height 11
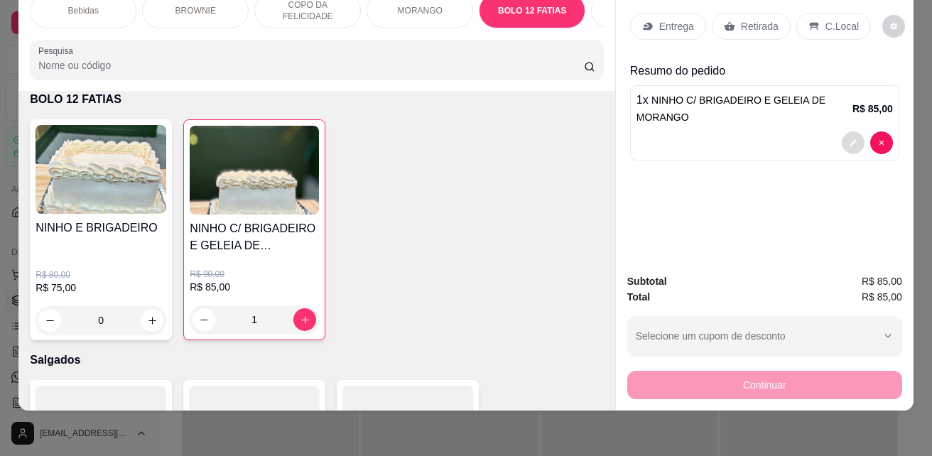
click at [849, 139] on icon "decrease-product-quantity" at bounding box center [853, 143] width 9 height 9
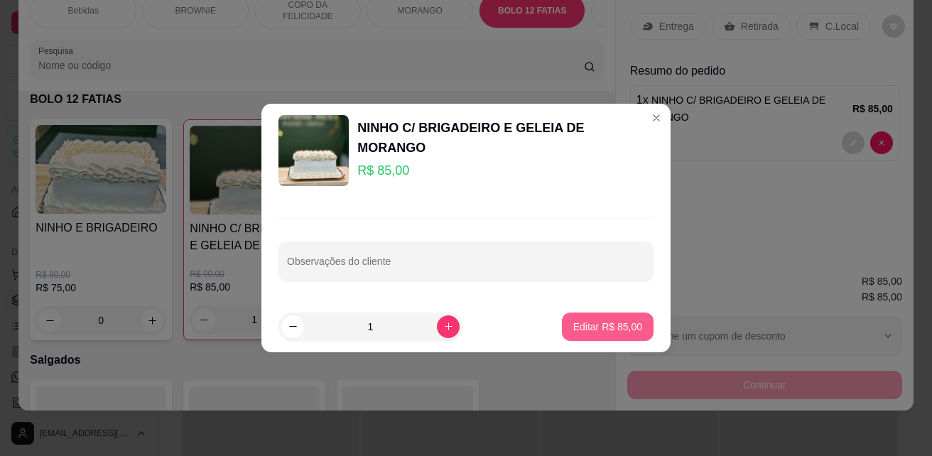
click at [582, 326] on p "Editar R$ 85,00" at bounding box center [608, 327] width 69 height 14
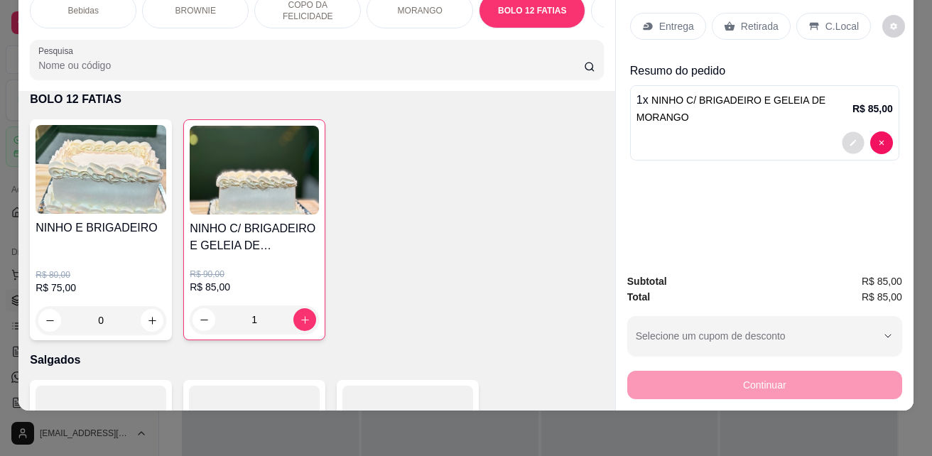
click at [851, 139] on icon "decrease-product-quantity" at bounding box center [853, 143] width 9 height 9
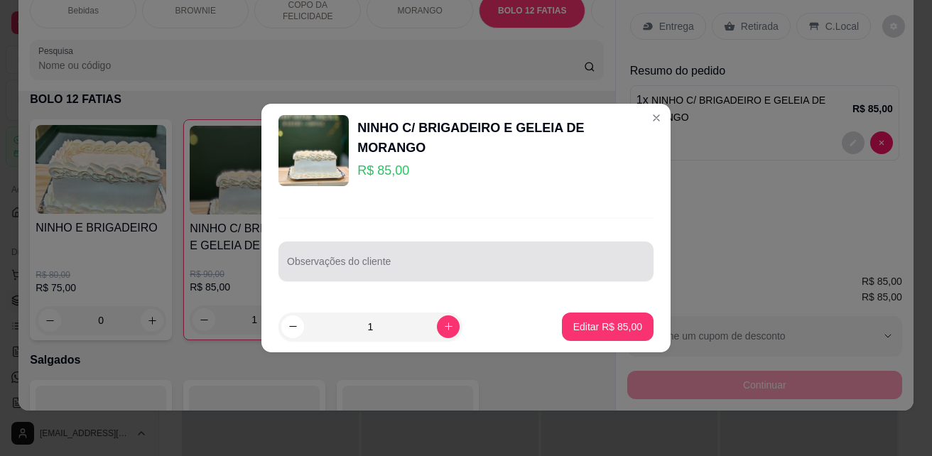
click at [369, 269] on input "Observações do cliente" at bounding box center [466, 267] width 358 height 14
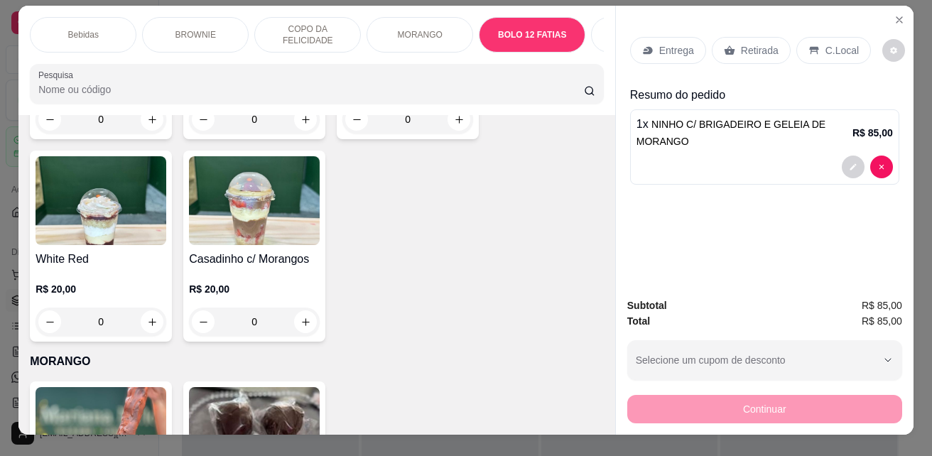
scroll to position [0, 0]
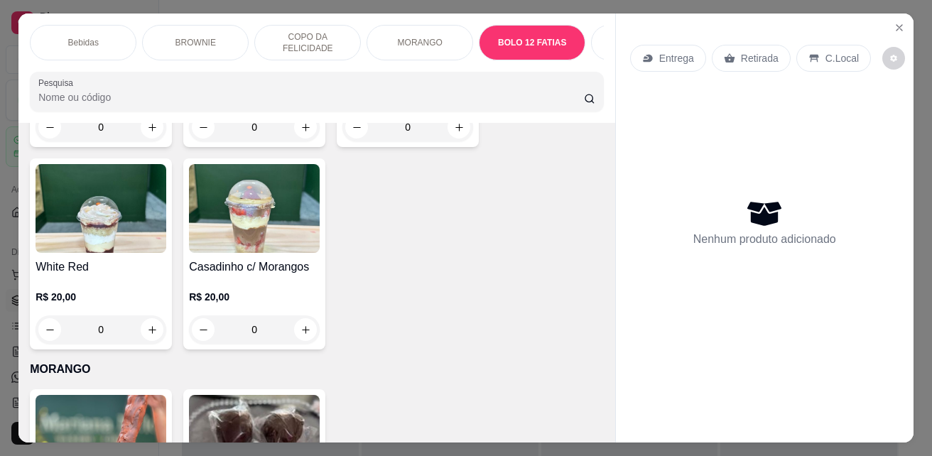
type input "0"
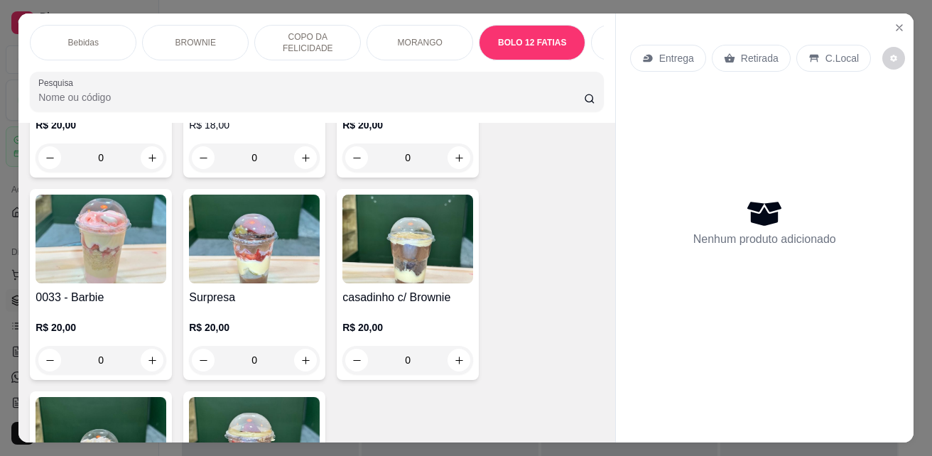
scroll to position [1530, 0]
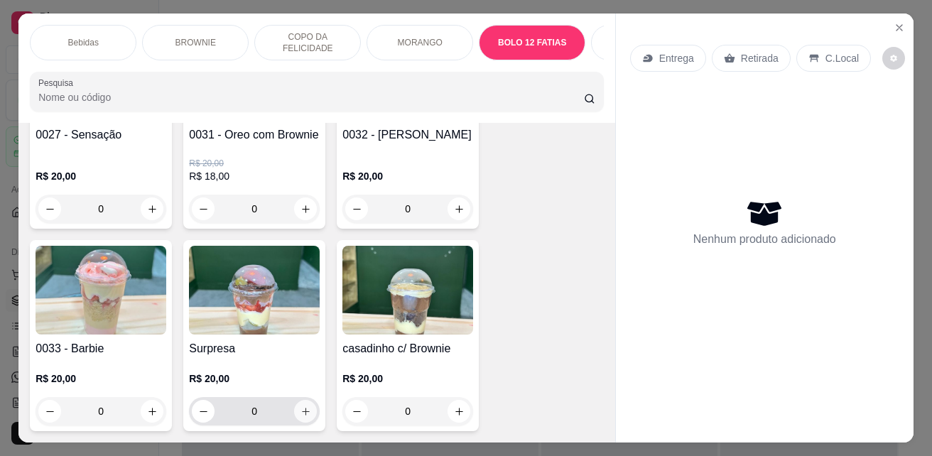
click at [301, 417] on icon "increase-product-quantity" at bounding box center [306, 412] width 11 height 11
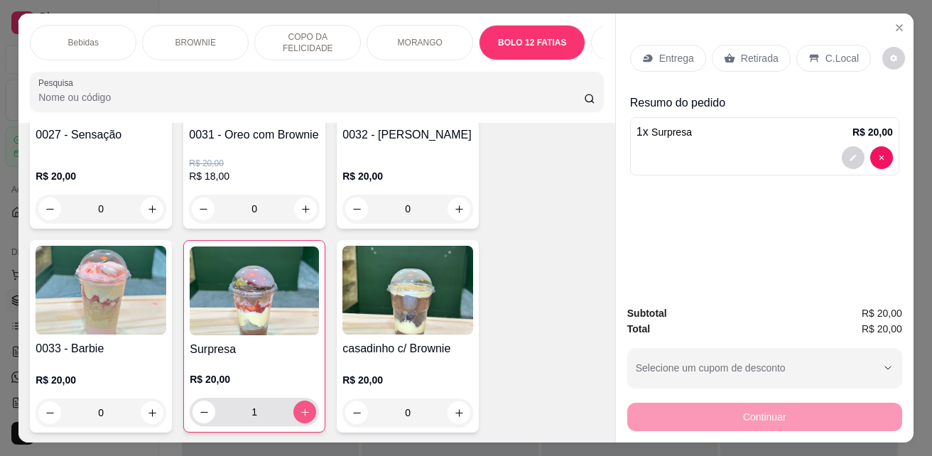
click at [307, 419] on button "increase-product-quantity" at bounding box center [305, 412] width 23 height 23
click at [304, 418] on icon "increase-product-quantity" at bounding box center [305, 412] width 11 height 11
type input "4"
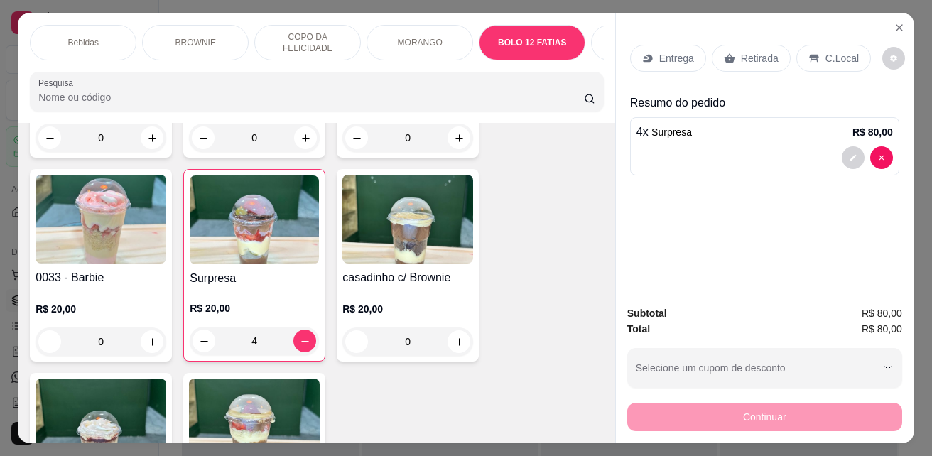
scroll to position [1672, 0]
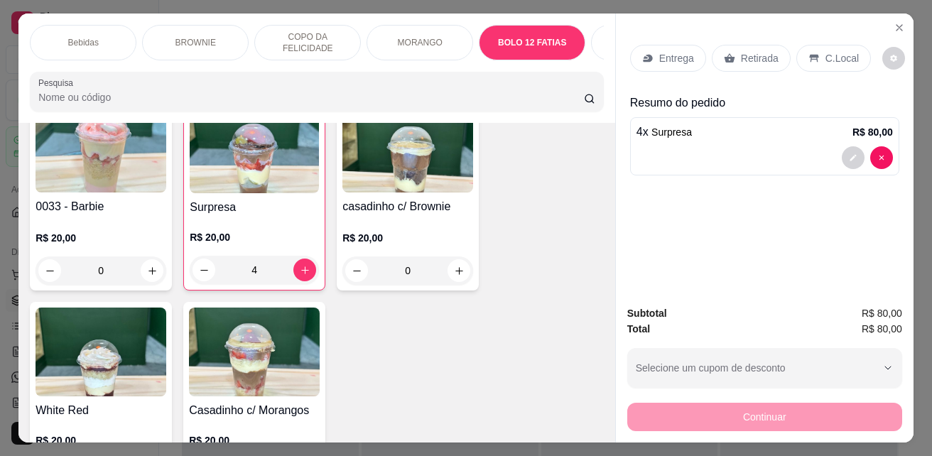
click at [844, 58] on p "C.Local" at bounding box center [842, 58] width 33 height 14
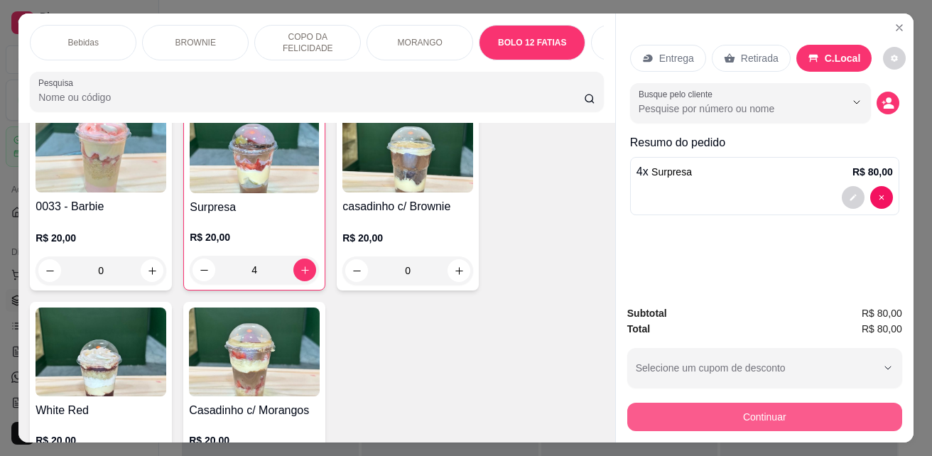
click at [822, 409] on button "Continuar" at bounding box center [765, 417] width 275 height 28
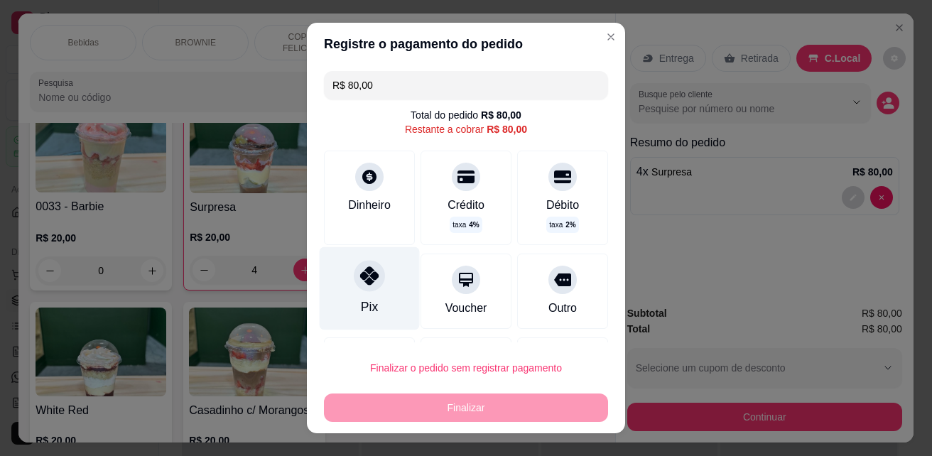
click at [370, 297] on div "Pix" at bounding box center [370, 288] width 100 height 83
type input "R$ 0,00"
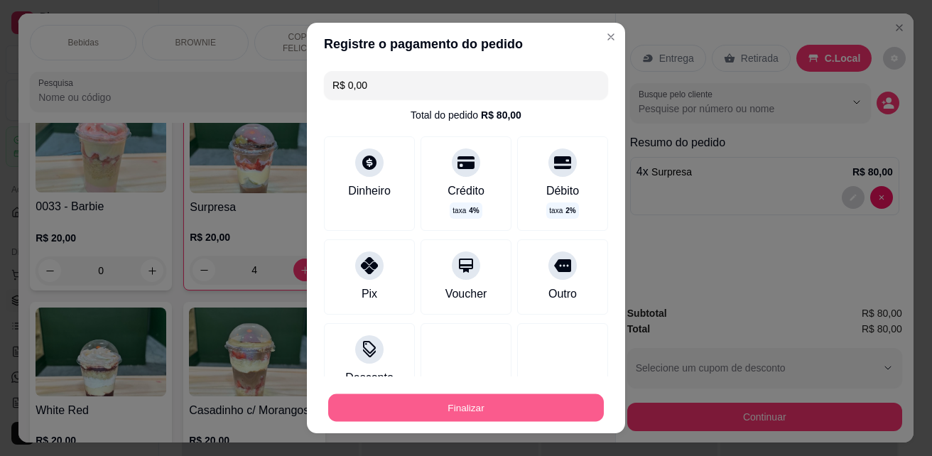
click at [485, 408] on button "Finalizar" at bounding box center [466, 408] width 276 height 28
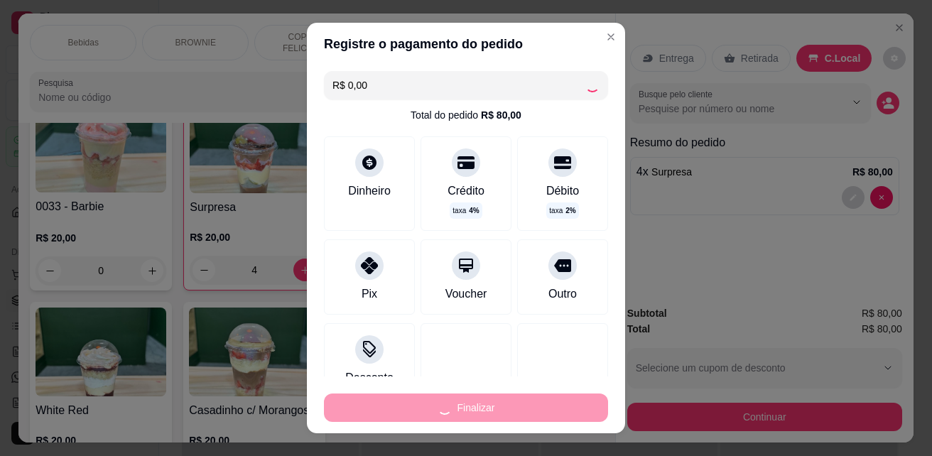
type input "0"
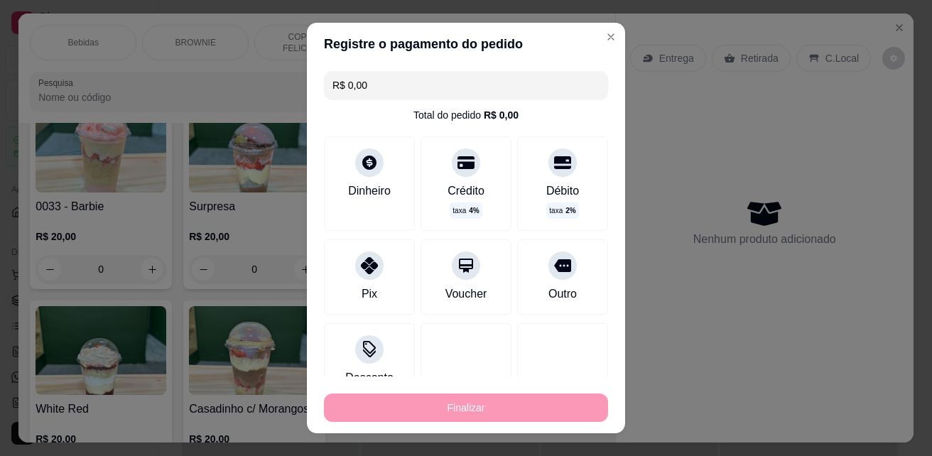
type input "-R$ 80,00"
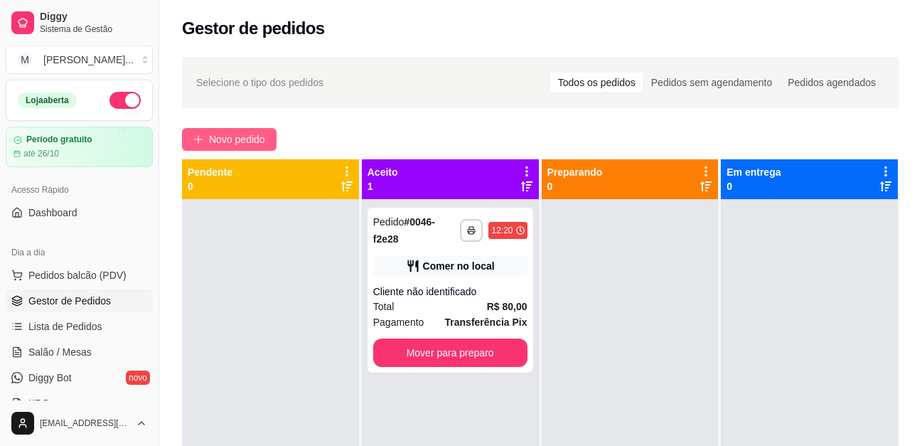
click at [232, 145] on span "Novo pedido" at bounding box center [237, 139] width 56 height 16
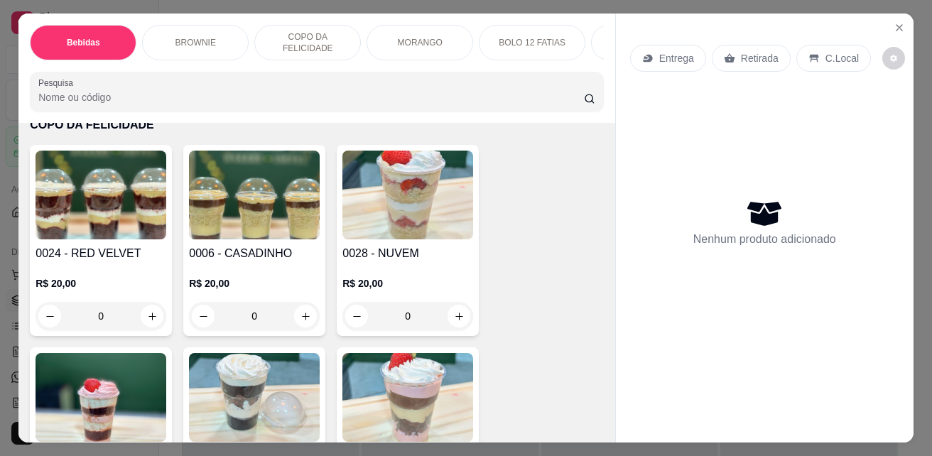
scroll to position [1279, 0]
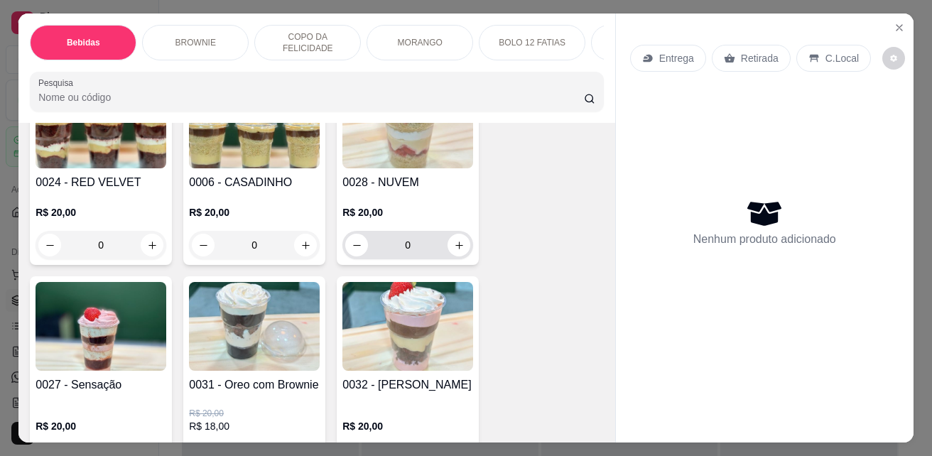
click at [457, 249] on icon "increase-product-quantity" at bounding box center [460, 246] width 8 height 8
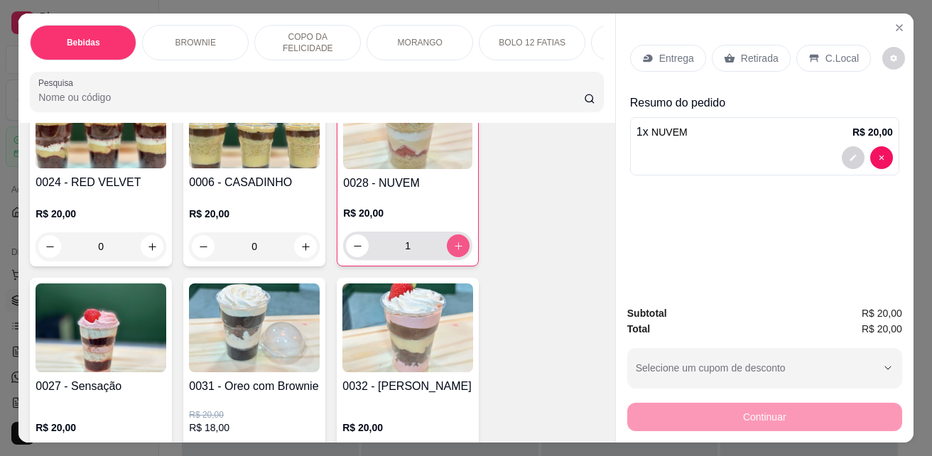
type input "1"
click at [833, 51] on p "C.Local" at bounding box center [842, 58] width 33 height 14
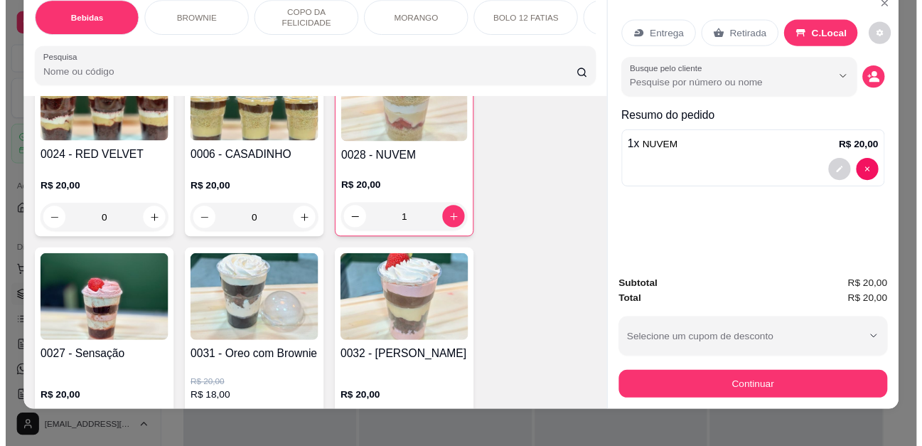
scroll to position [37, 0]
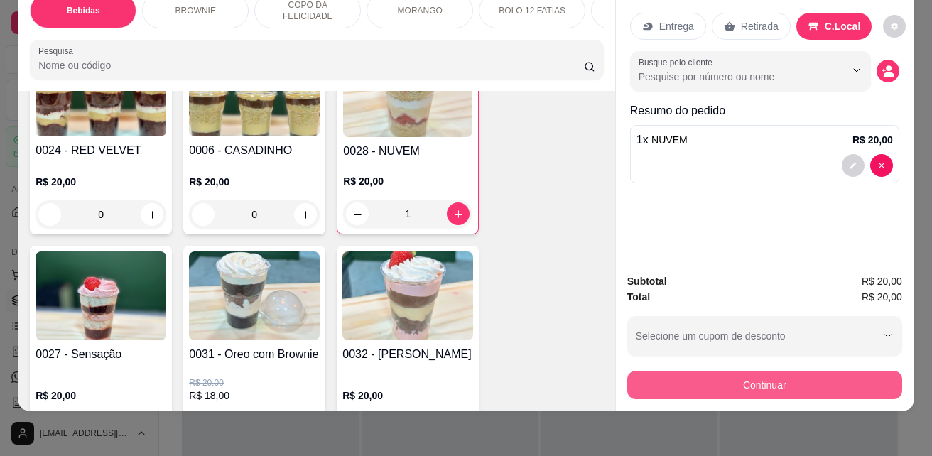
click at [804, 371] on button "Continuar" at bounding box center [765, 385] width 275 height 28
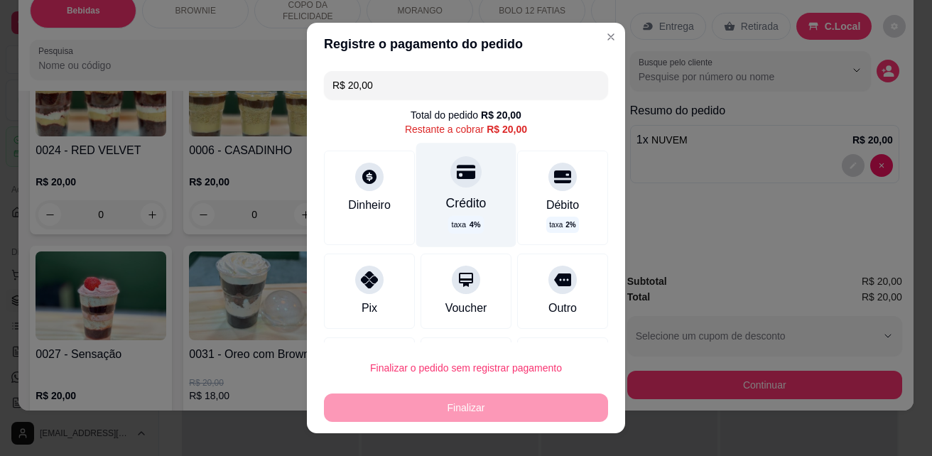
click at [477, 204] on div "Crédito taxa 4 %" at bounding box center [466, 195] width 100 height 104
type input "R$ 0,00"
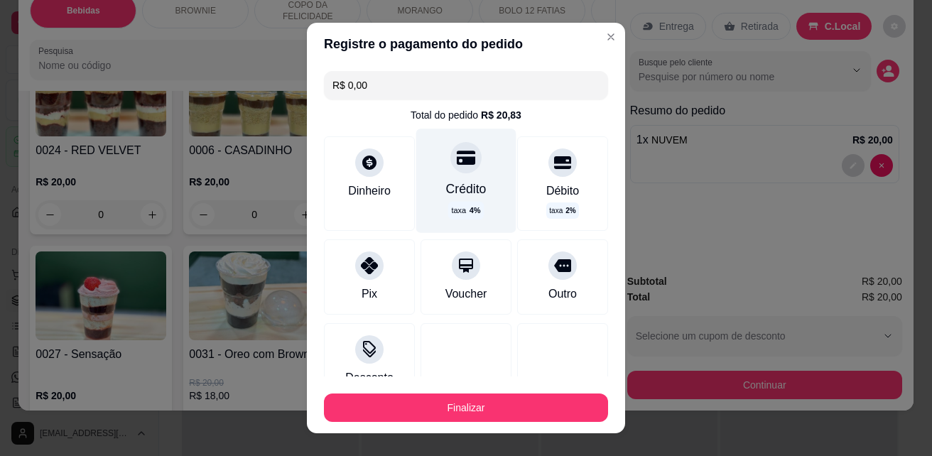
click at [459, 199] on div "Crédito taxa 4 %" at bounding box center [466, 181] width 100 height 104
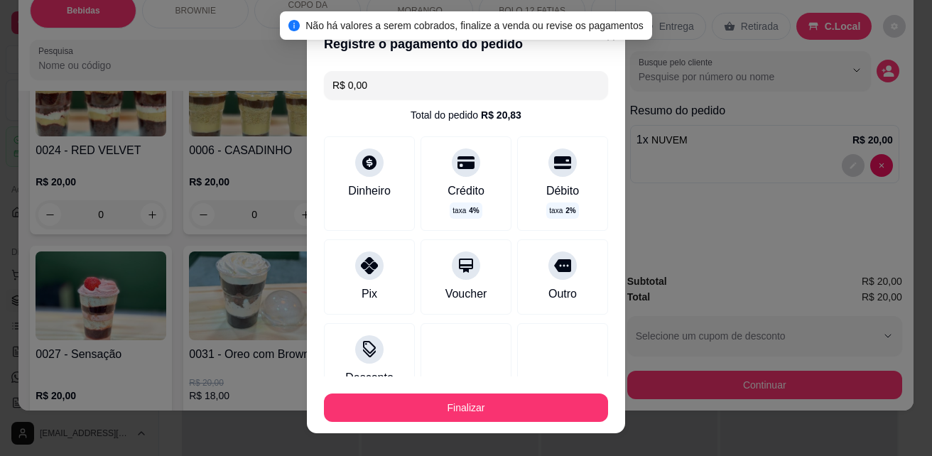
click at [470, 388] on div "Finalizar" at bounding box center [466, 405] width 284 height 34
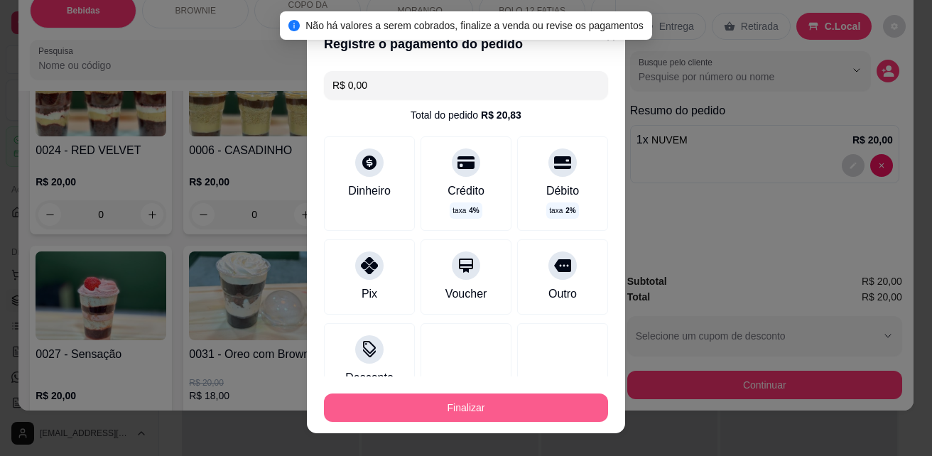
click at [468, 404] on button "Finalizar" at bounding box center [466, 408] width 284 height 28
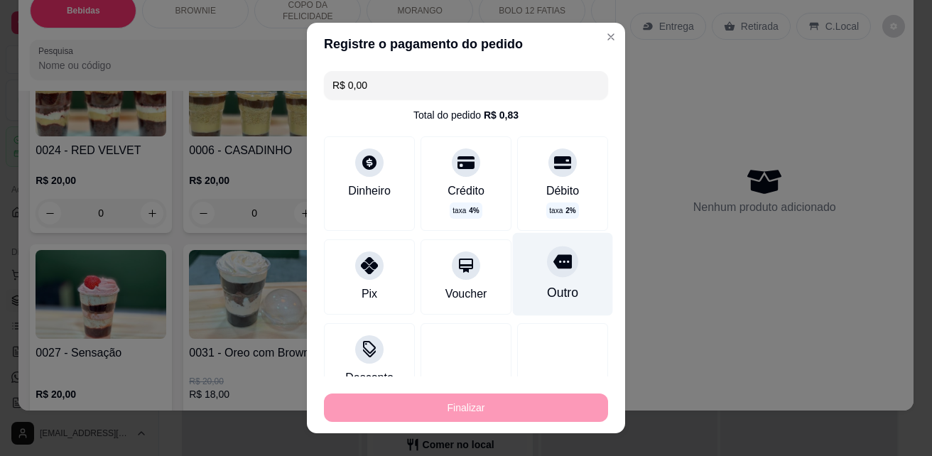
type input "0"
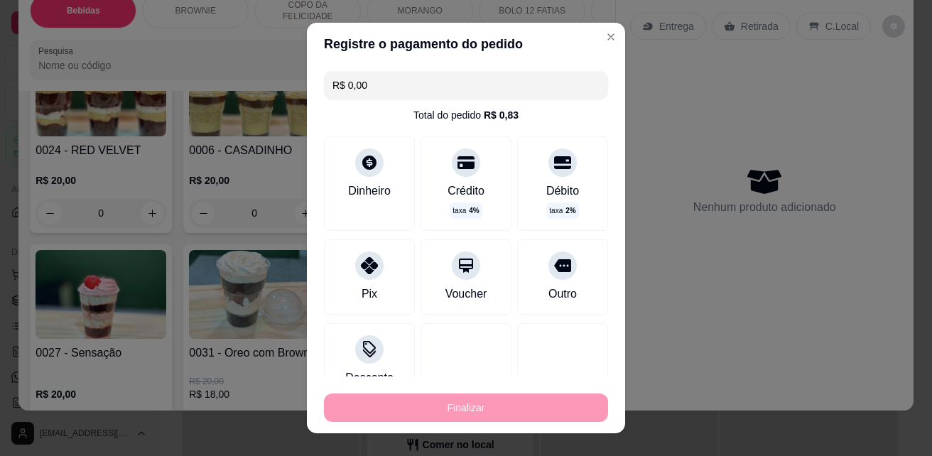
type input "-R$ 20,00"
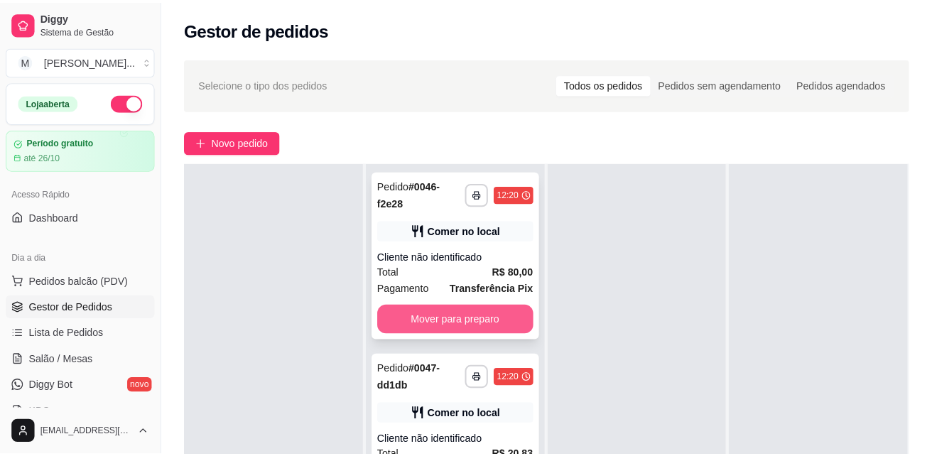
scroll to position [71, 0]
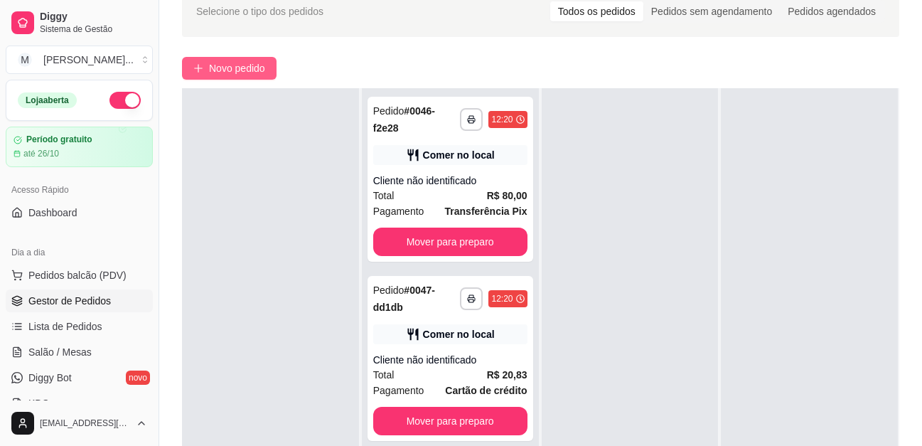
click at [230, 73] on span "Novo pedido" at bounding box center [237, 68] width 56 height 16
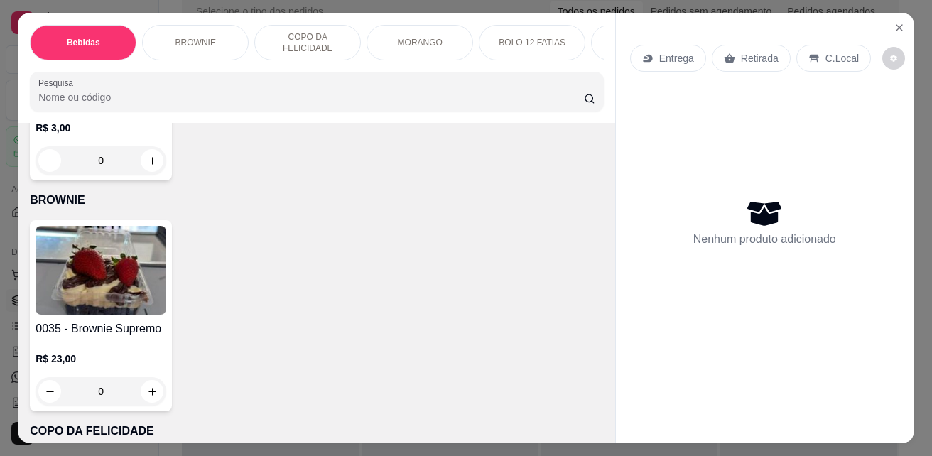
scroll to position [924, 0]
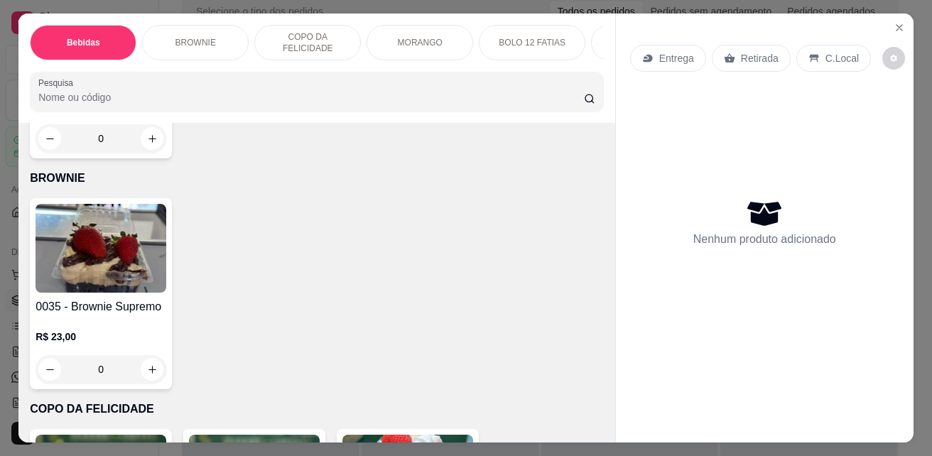
click at [475, 323] on div "0035 - Brownie Supremo R$ 23,00 0" at bounding box center [317, 293] width 574 height 191
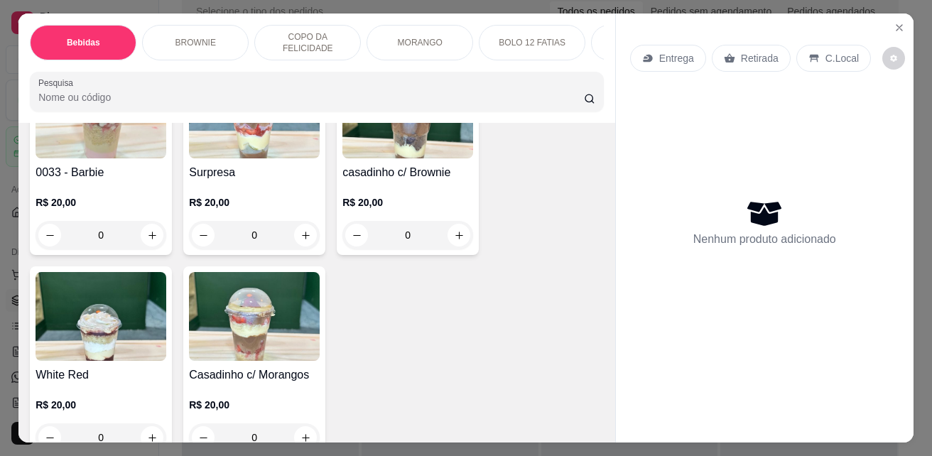
scroll to position [1777, 0]
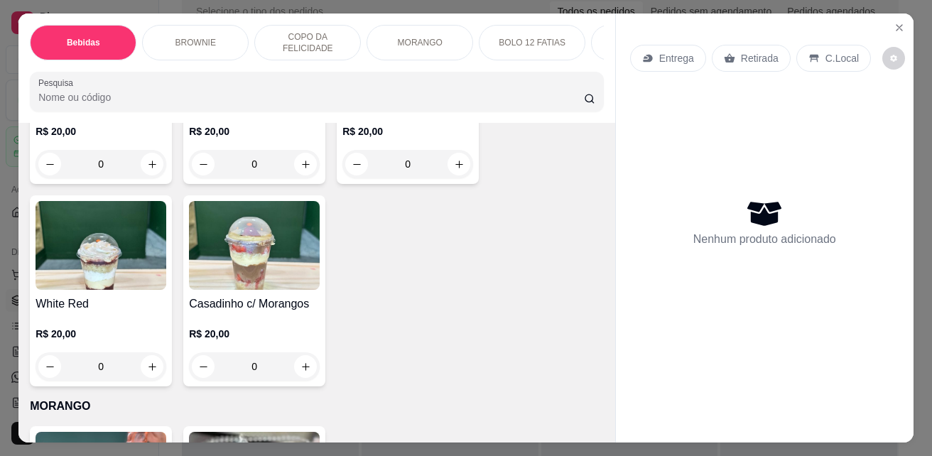
click at [308, 376] on button "increase-product-quantity" at bounding box center [305, 366] width 23 height 23
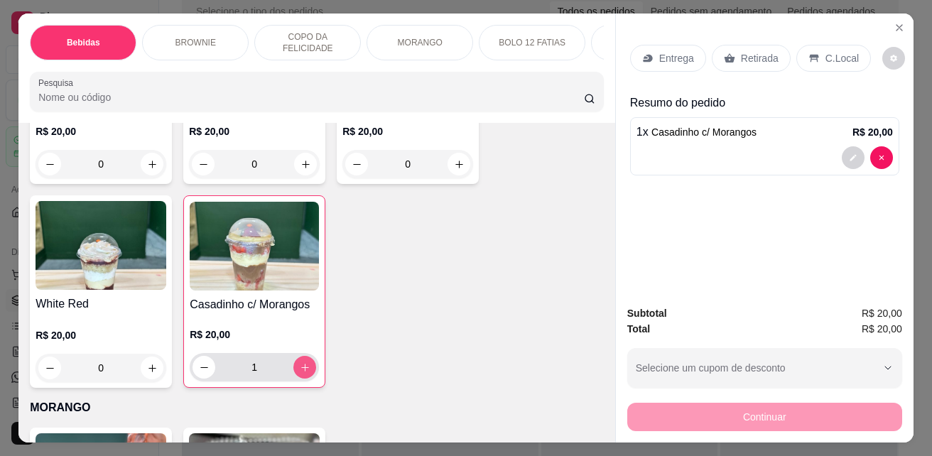
type input "1"
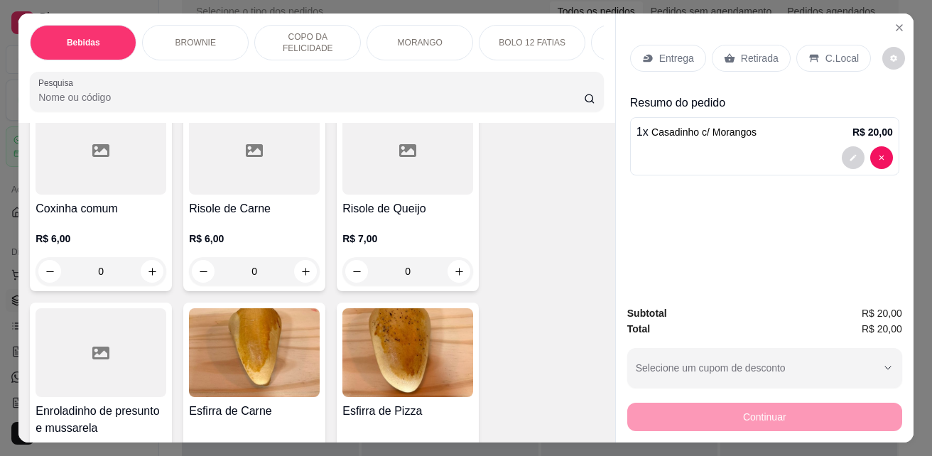
scroll to position [2914, 0]
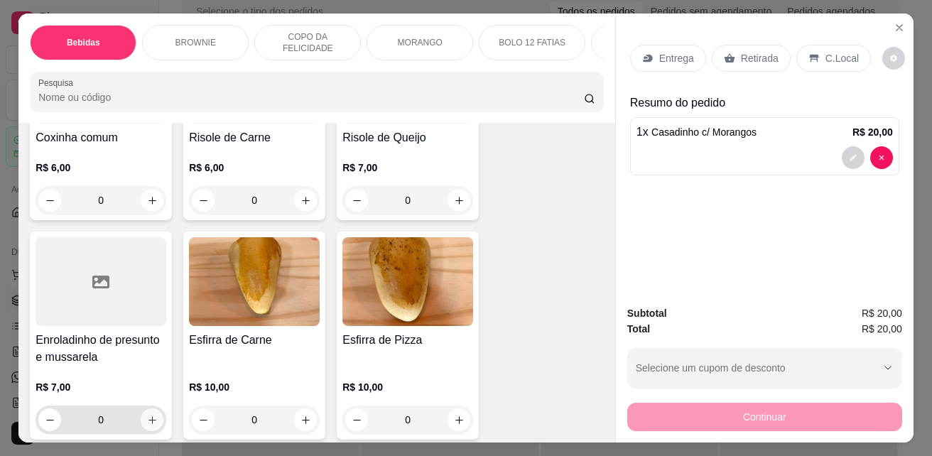
click at [141, 422] on button "increase-product-quantity" at bounding box center [152, 420] width 23 height 23
type input "1"
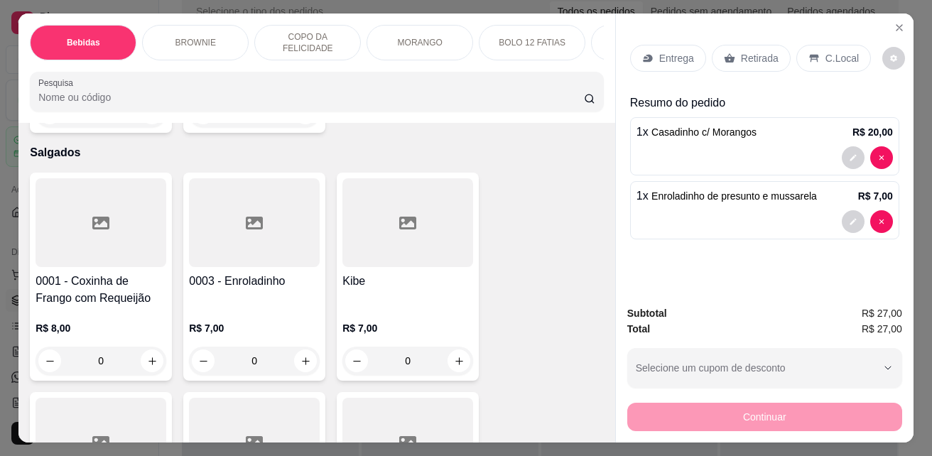
scroll to position [2559, 0]
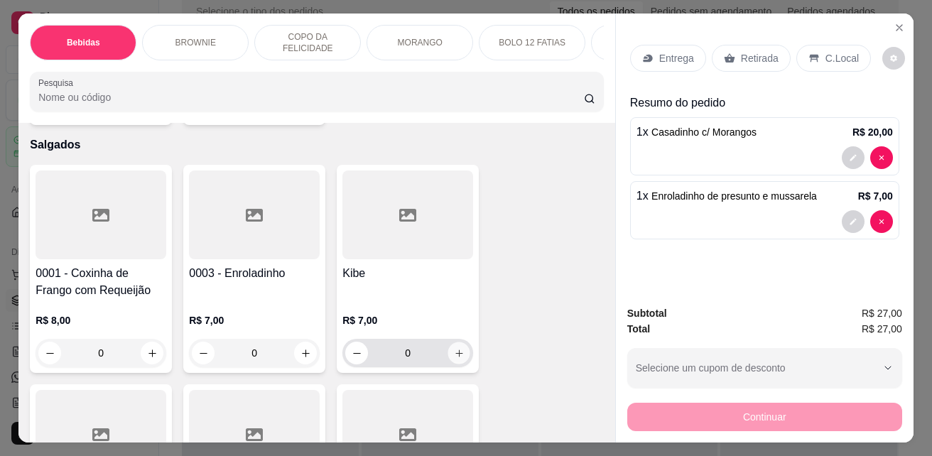
click at [458, 353] on button "increase-product-quantity" at bounding box center [459, 354] width 22 height 22
type input "1"
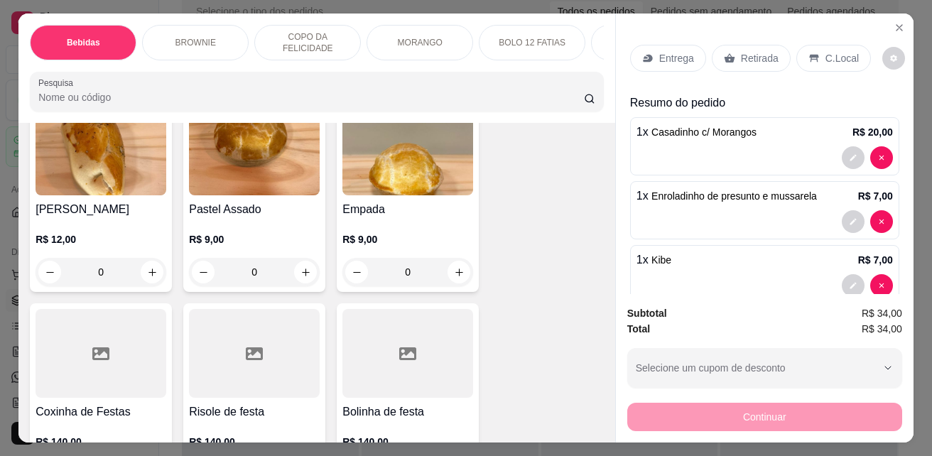
scroll to position [3269, 0]
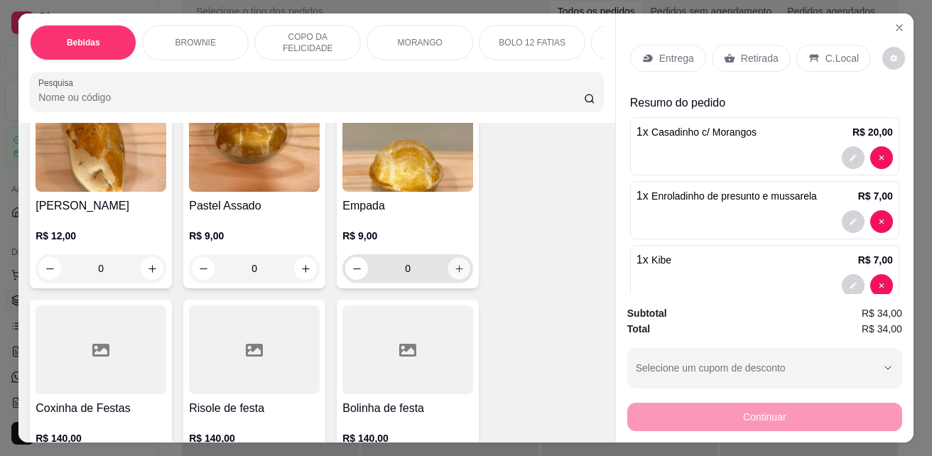
click at [457, 274] on icon "increase-product-quantity" at bounding box center [459, 269] width 11 height 11
type input "1"
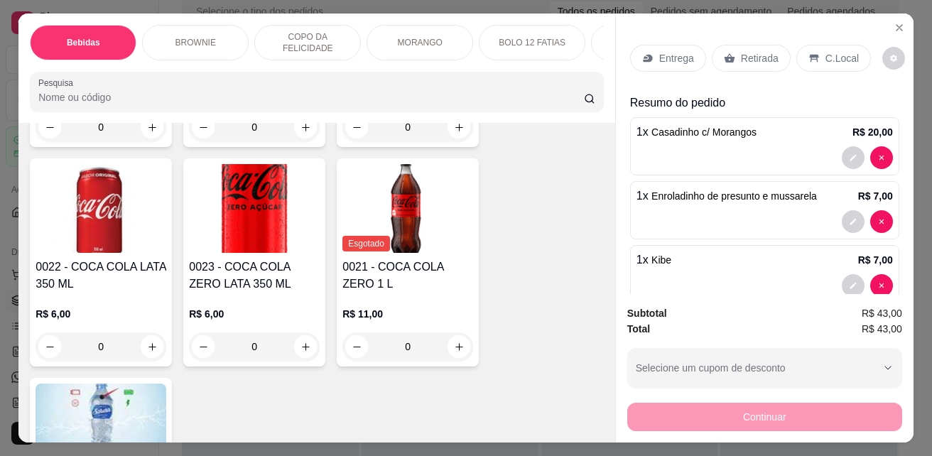
scroll to position [498, 0]
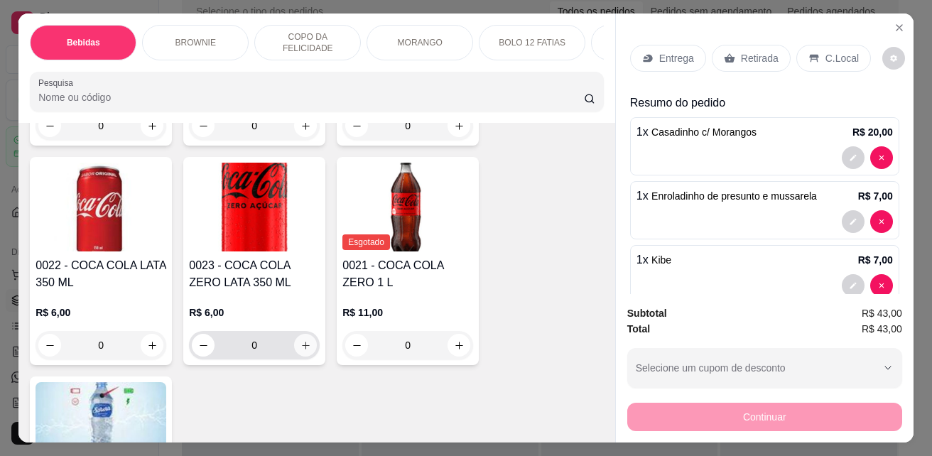
click at [303, 350] on icon "increase-product-quantity" at bounding box center [306, 346] width 8 height 8
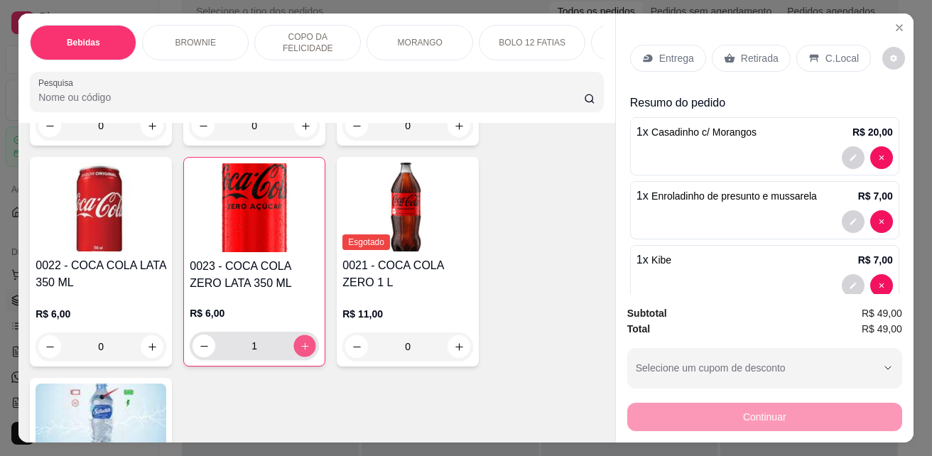
click at [303, 351] on icon "increase-product-quantity" at bounding box center [305, 346] width 11 height 11
type input "2"
click at [810, 55] on icon at bounding box center [814, 59] width 9 height 8
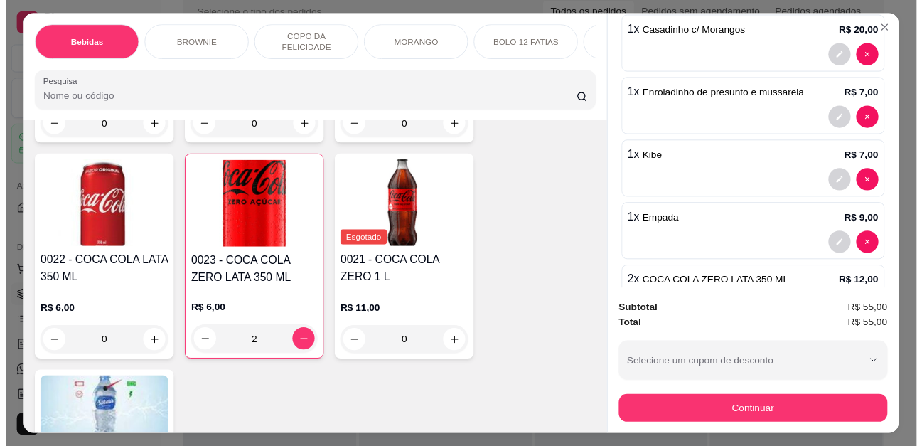
scroll to position [198, 0]
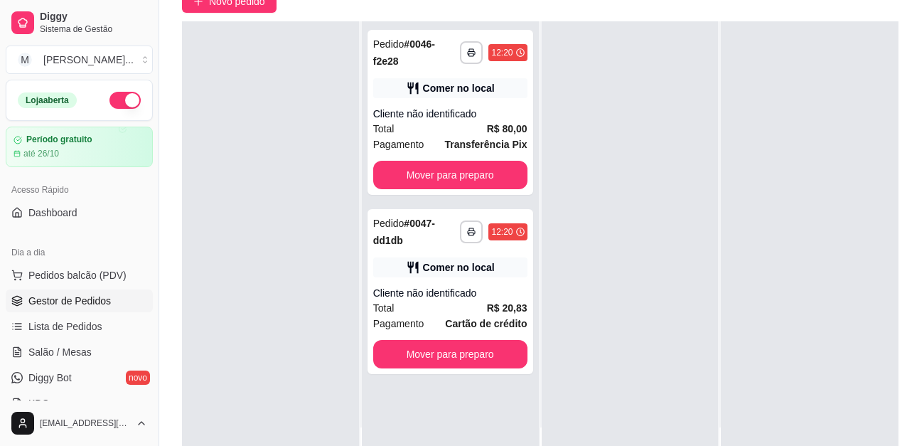
scroll to position [142, 0]
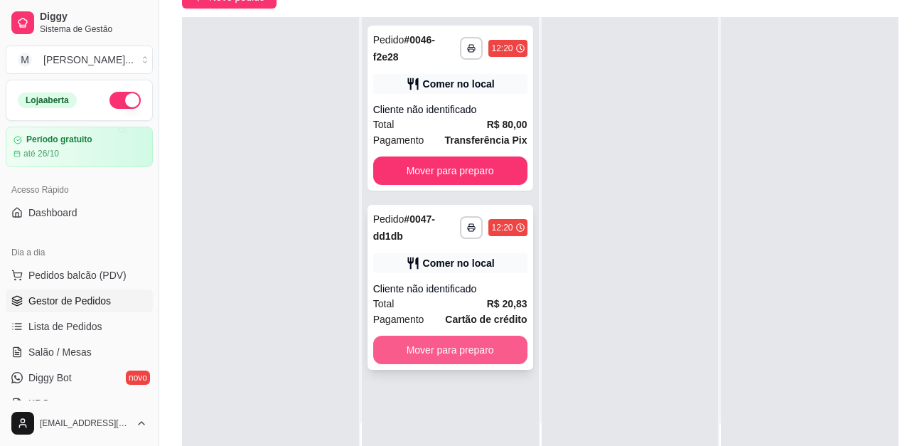
click at [487, 345] on button "Mover para preparo" at bounding box center [450, 349] width 154 height 28
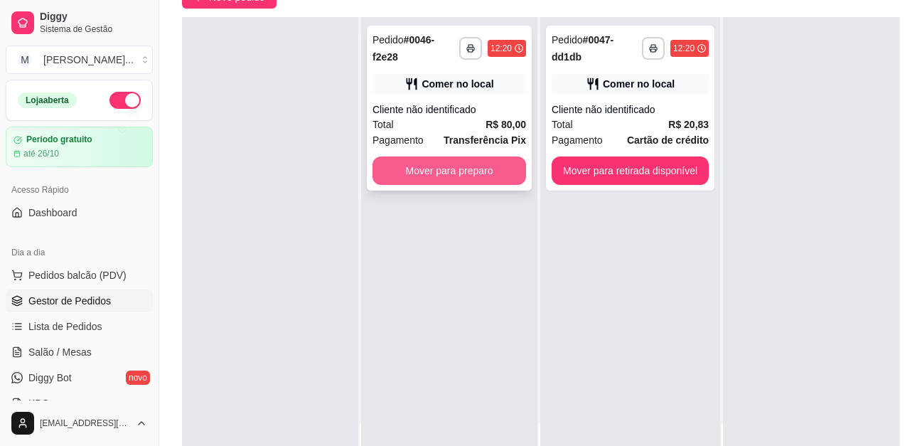
click at [467, 178] on button "Mover para preparo" at bounding box center [449, 170] width 154 height 28
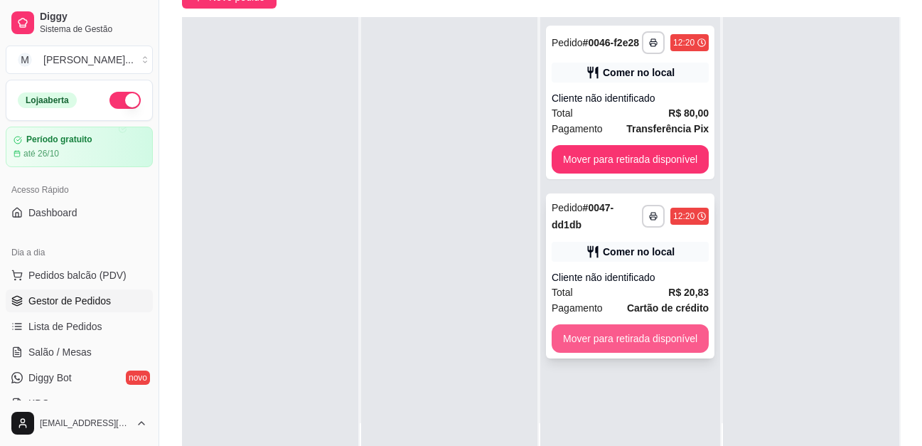
click at [643, 338] on button "Mover para retirada disponível" at bounding box center [630, 338] width 157 height 28
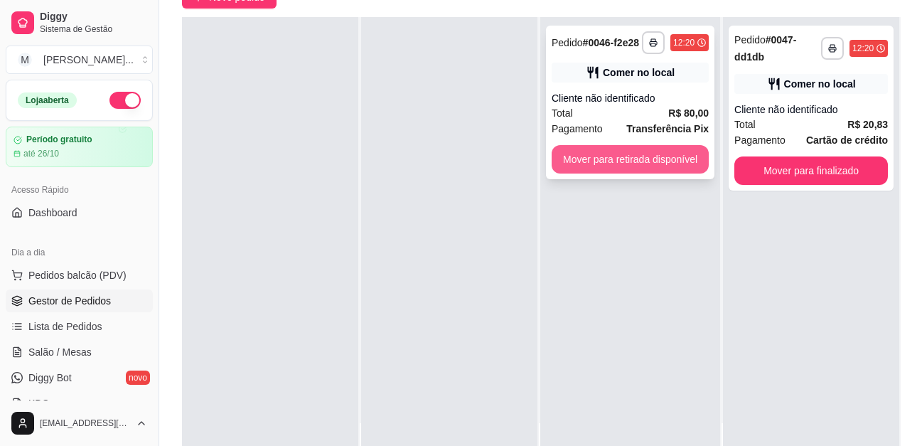
click at [640, 158] on button "Mover para retirada disponível" at bounding box center [630, 159] width 157 height 28
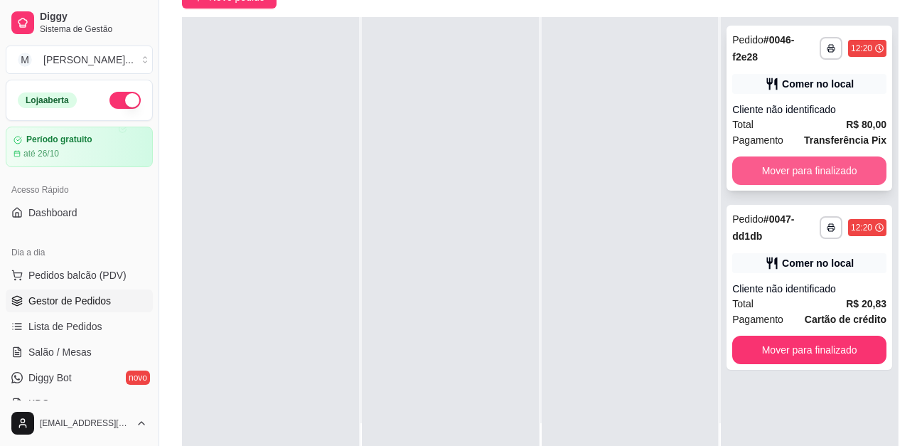
click at [795, 167] on button "Mover para finalizado" at bounding box center [809, 170] width 154 height 28
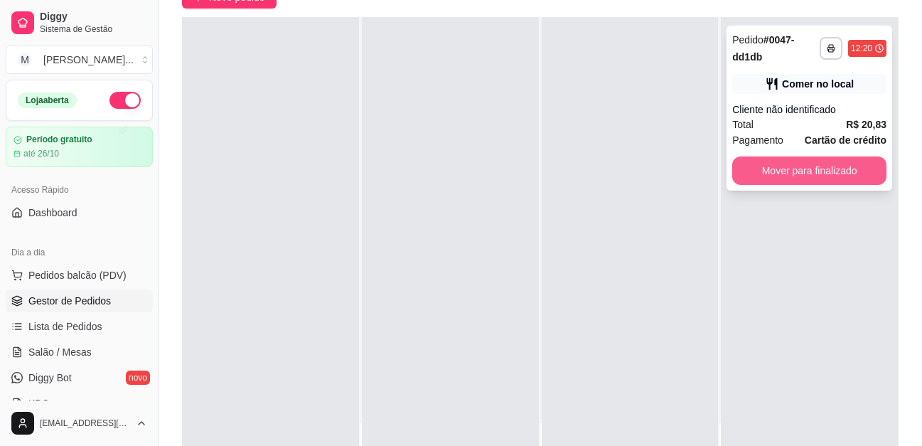
click at [815, 172] on button "Mover para finalizado" at bounding box center [809, 170] width 154 height 28
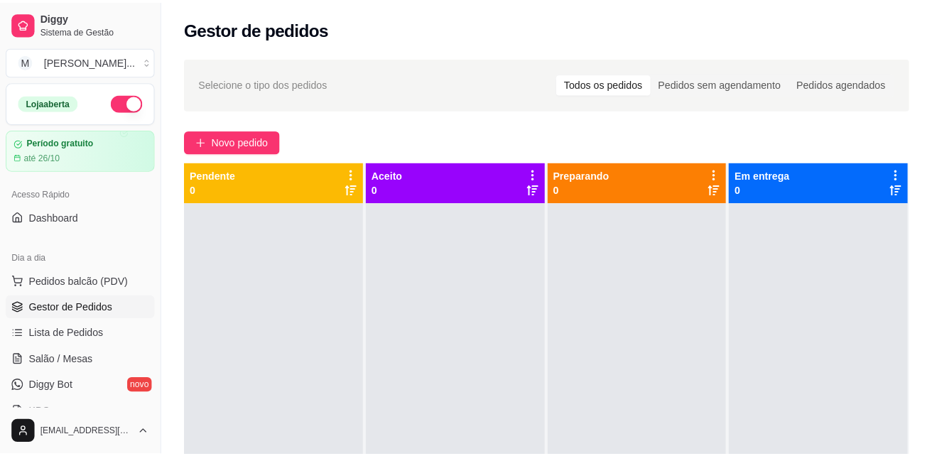
scroll to position [0, 0]
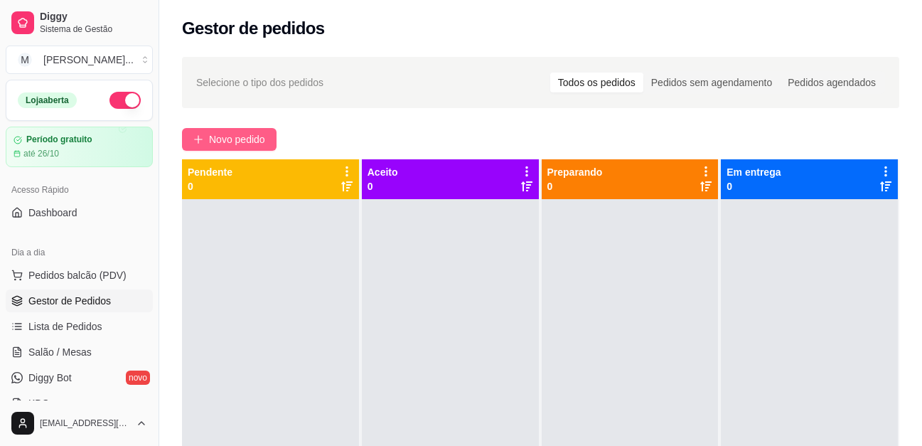
click at [264, 136] on span "Novo pedido" at bounding box center [237, 139] width 56 height 16
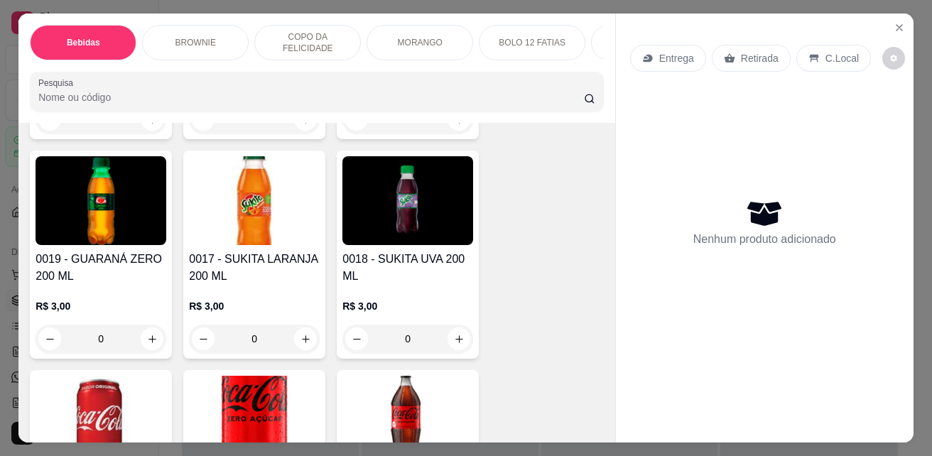
scroll to position [498, 0]
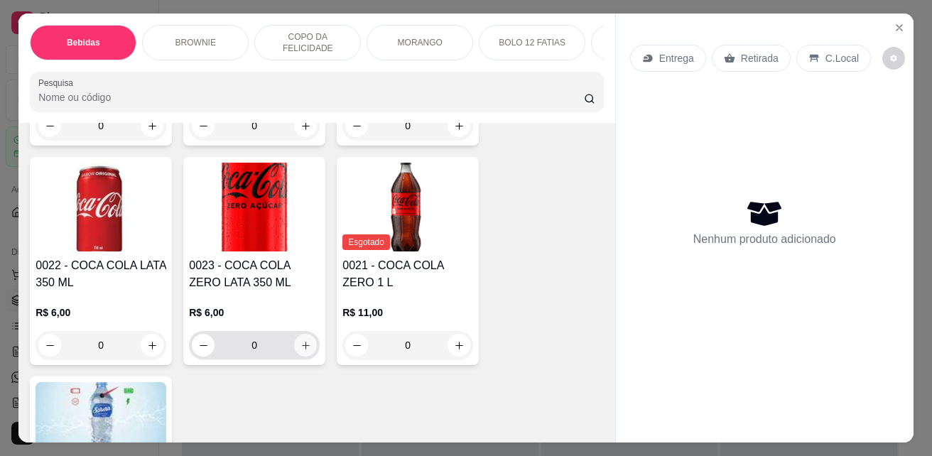
click at [301, 351] on icon "increase-product-quantity" at bounding box center [306, 345] width 11 height 11
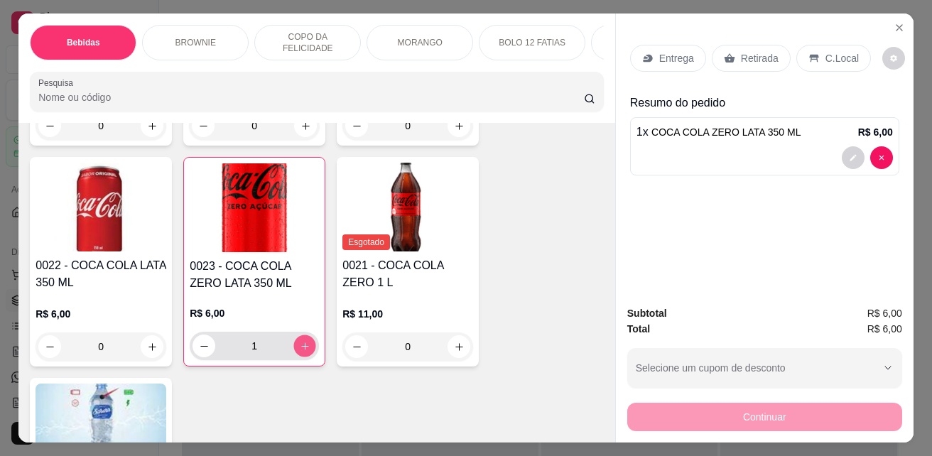
click at [301, 350] on icon "increase-product-quantity" at bounding box center [304, 346] width 7 height 7
type input "2"
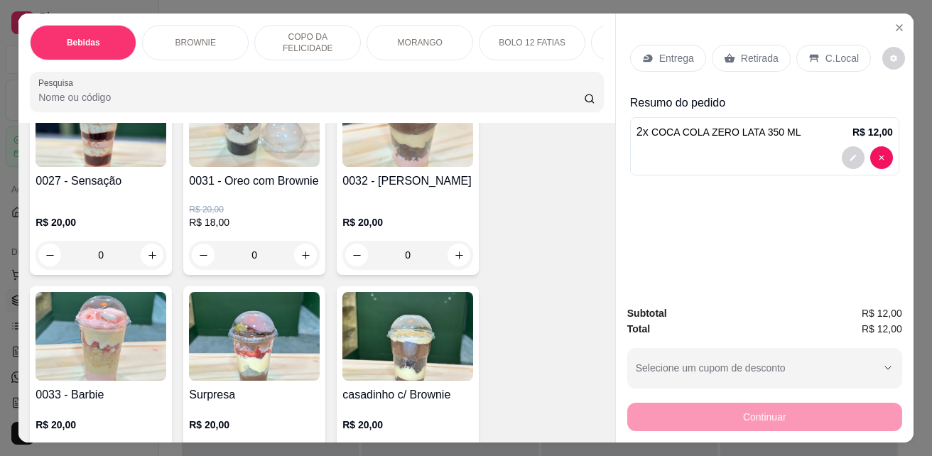
scroll to position [1421, 0]
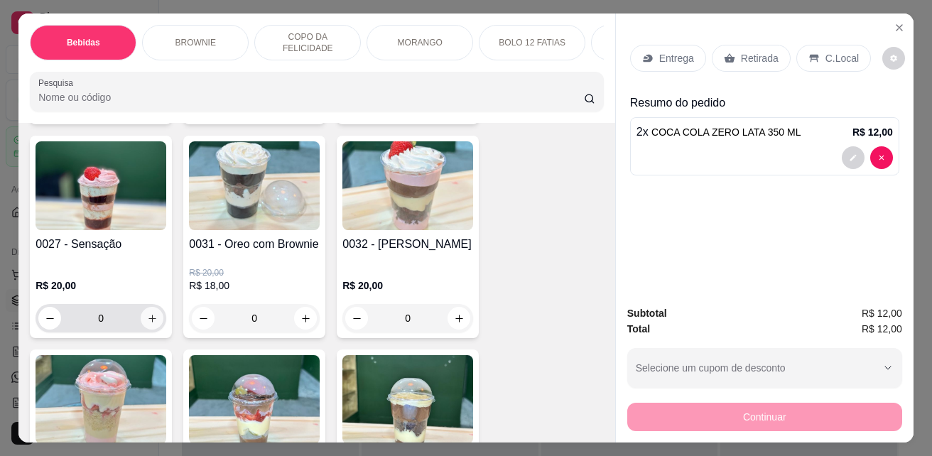
click at [148, 323] on icon "increase-product-quantity" at bounding box center [152, 318] width 11 height 11
type input "1"
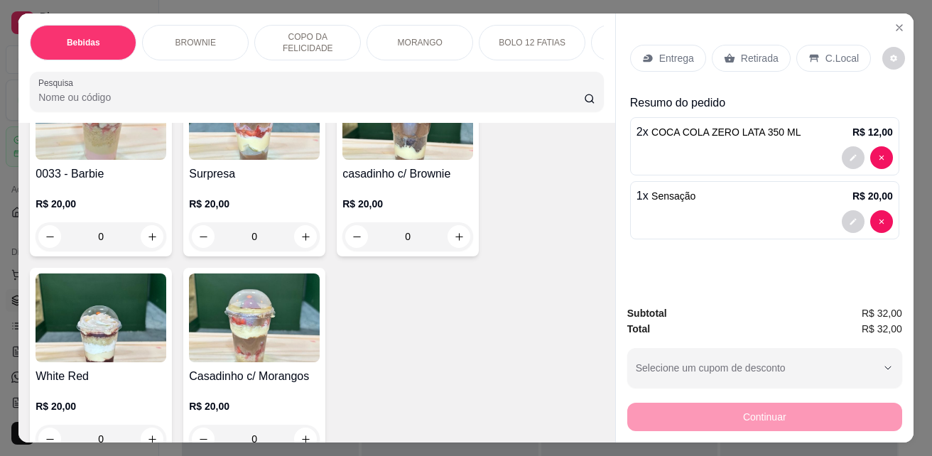
scroll to position [1777, 0]
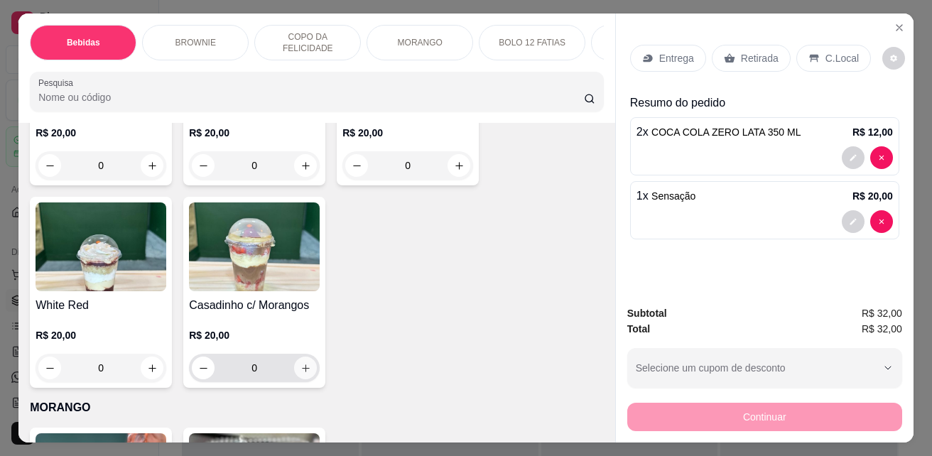
click at [301, 374] on icon "increase-product-quantity" at bounding box center [306, 368] width 11 height 11
type input "1"
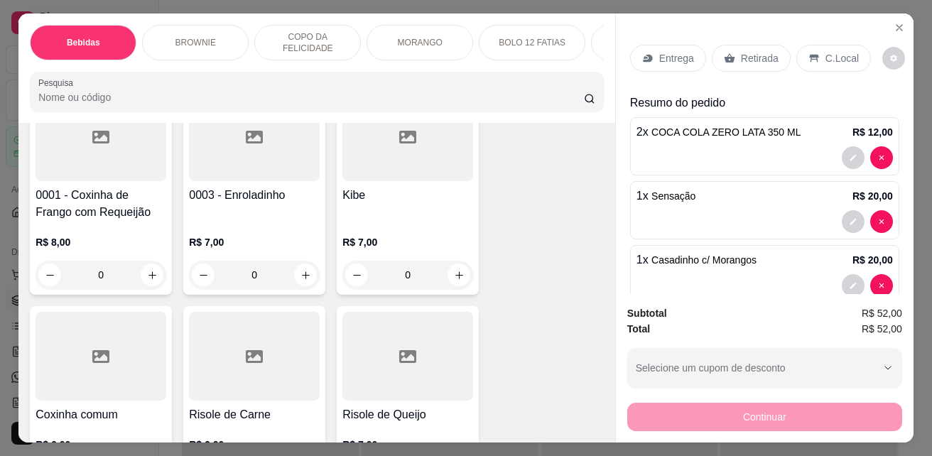
scroll to position [2701, 0]
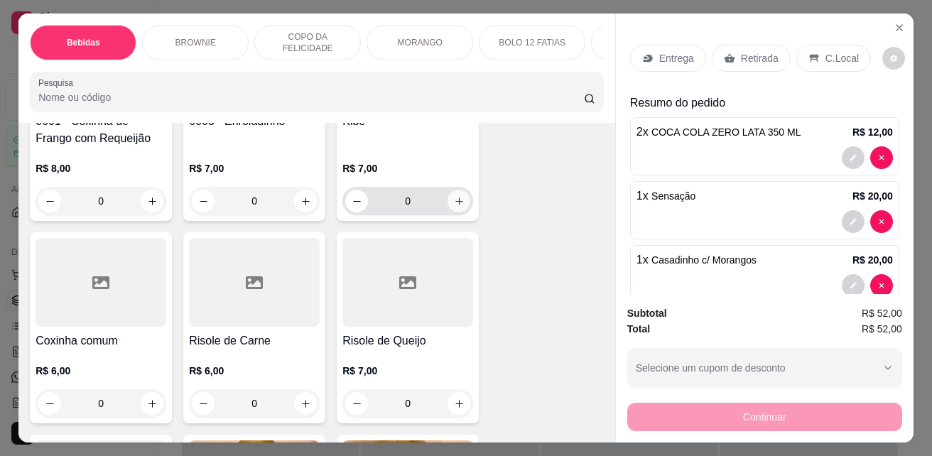
click at [451, 213] on button "increase-product-quantity" at bounding box center [459, 201] width 23 height 23
type input "1"
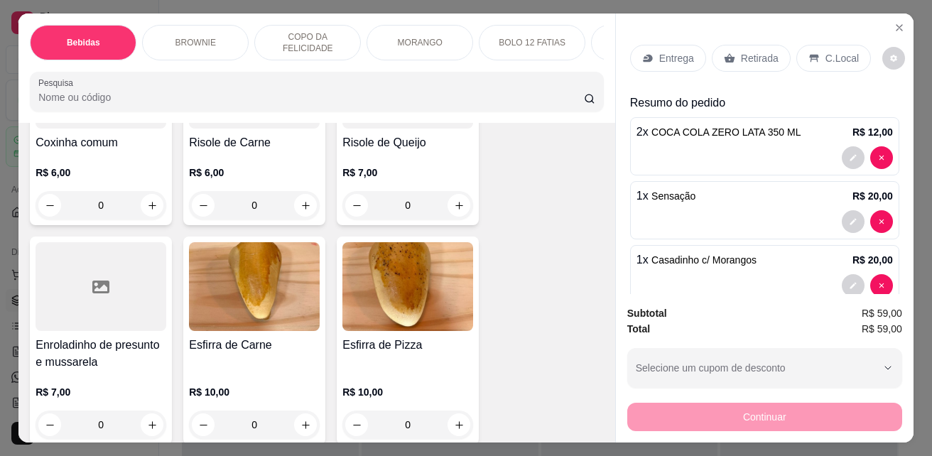
scroll to position [2914, 0]
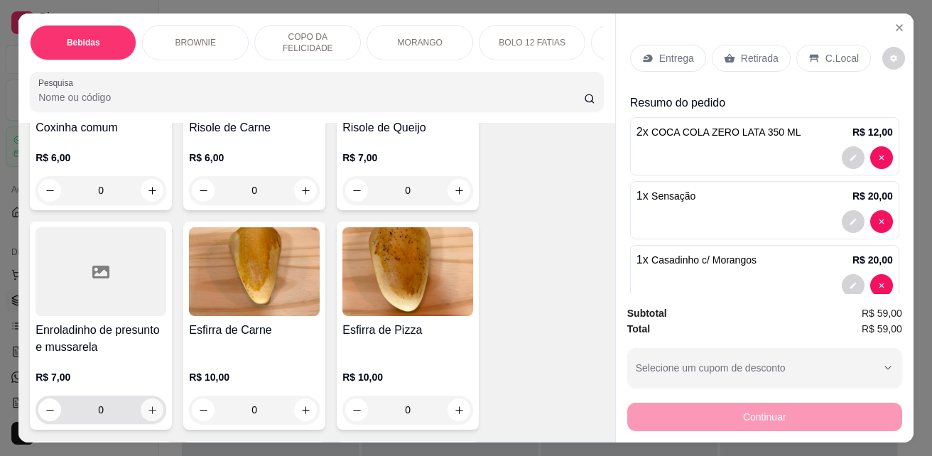
click at [147, 414] on icon "increase-product-quantity" at bounding box center [152, 410] width 11 height 11
type input "1"
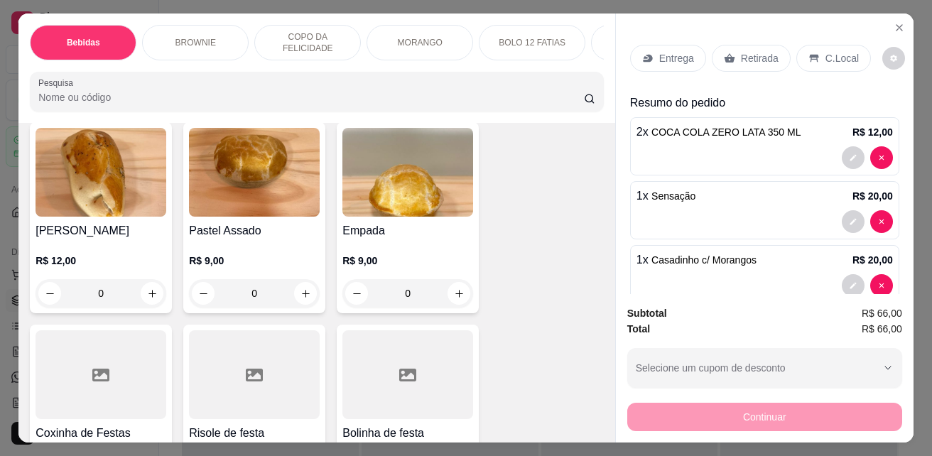
scroll to position [3269, 0]
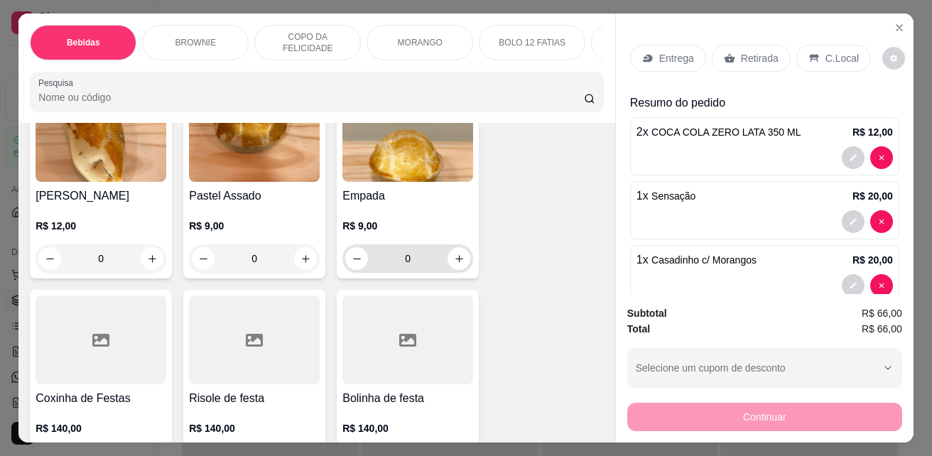
click at [454, 264] on icon "increase-product-quantity" at bounding box center [459, 259] width 11 height 11
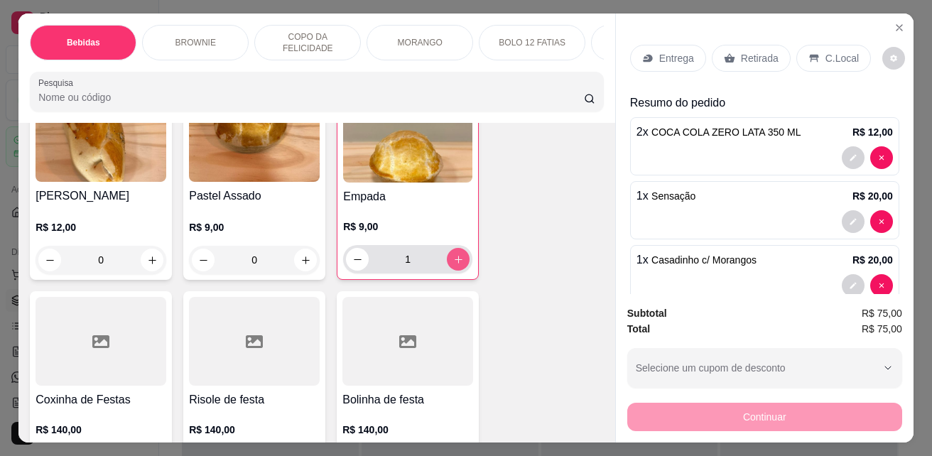
type input "1"
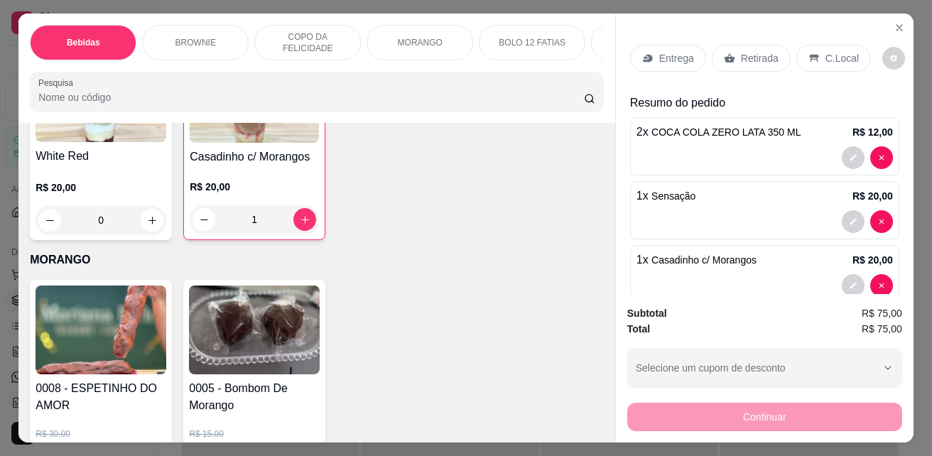
scroll to position [2061, 0]
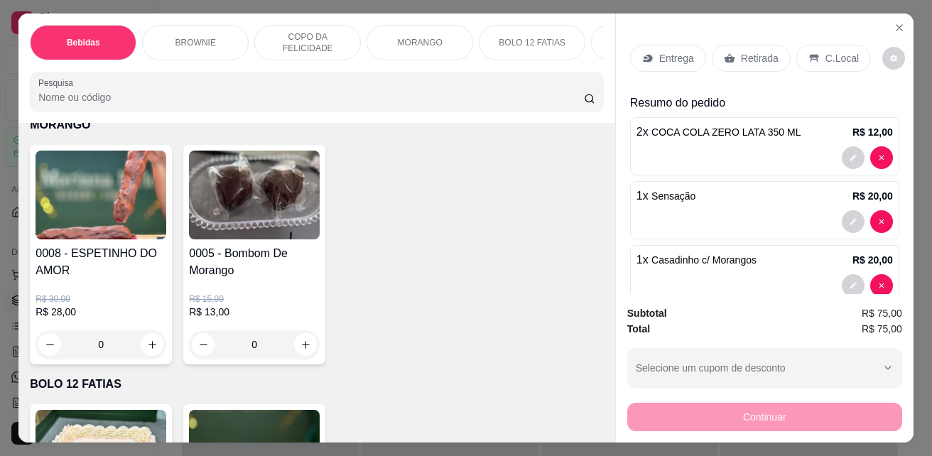
click at [842, 53] on p "C.Local" at bounding box center [842, 58] width 33 height 14
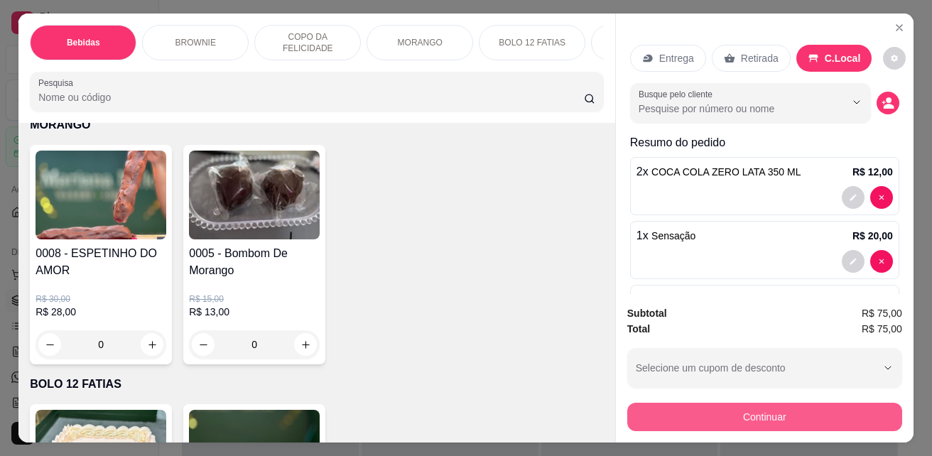
click at [851, 407] on button "Continuar" at bounding box center [765, 417] width 275 height 28
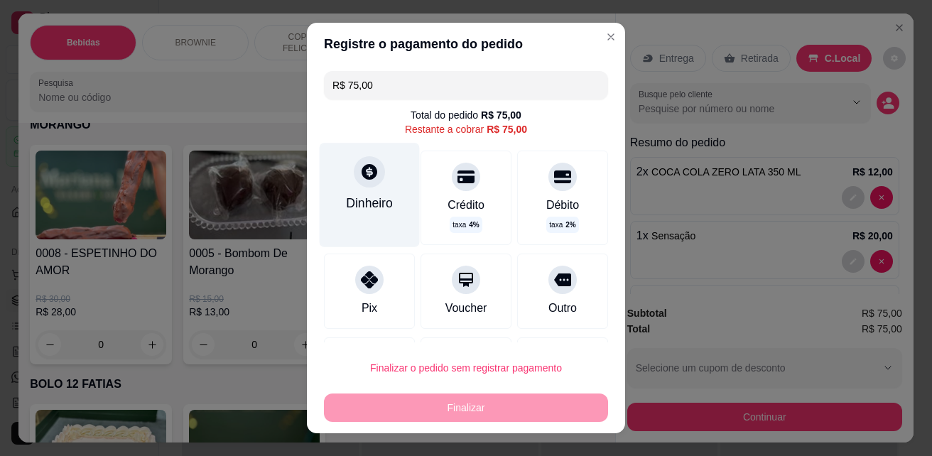
click at [374, 208] on div "Dinheiro" at bounding box center [369, 203] width 47 height 18
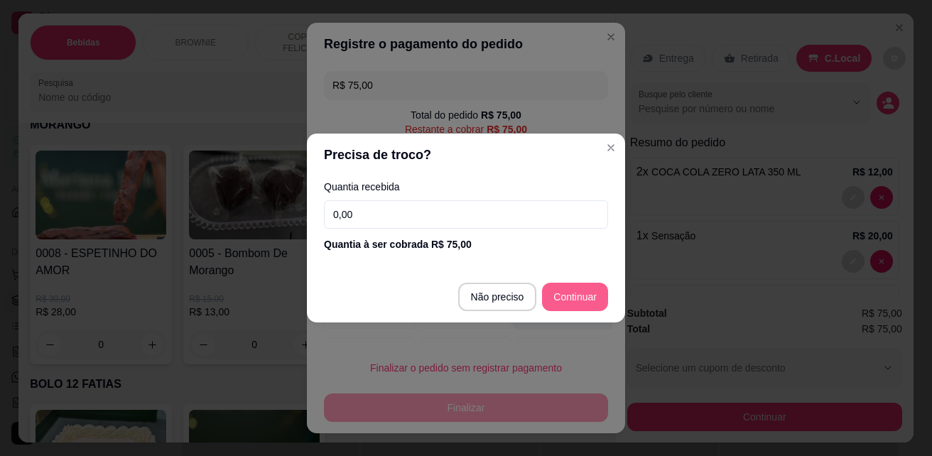
type input "R$ 0,00"
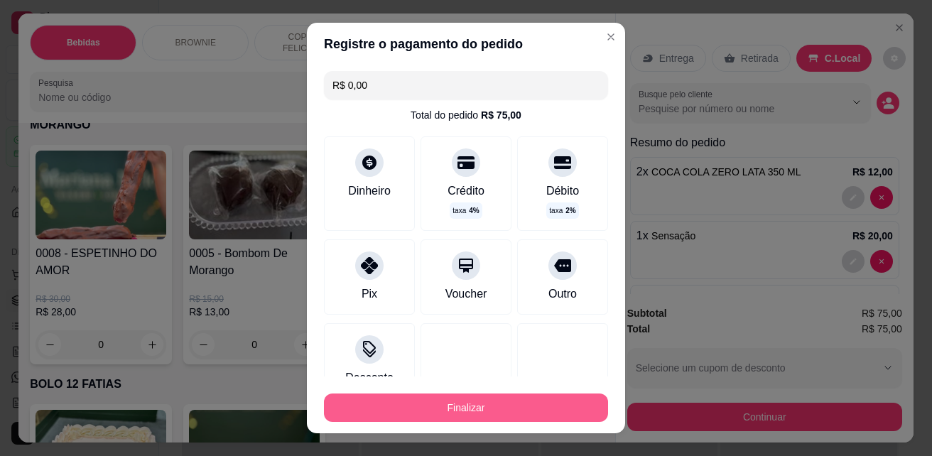
click at [475, 397] on button "Finalizar" at bounding box center [466, 408] width 284 height 28
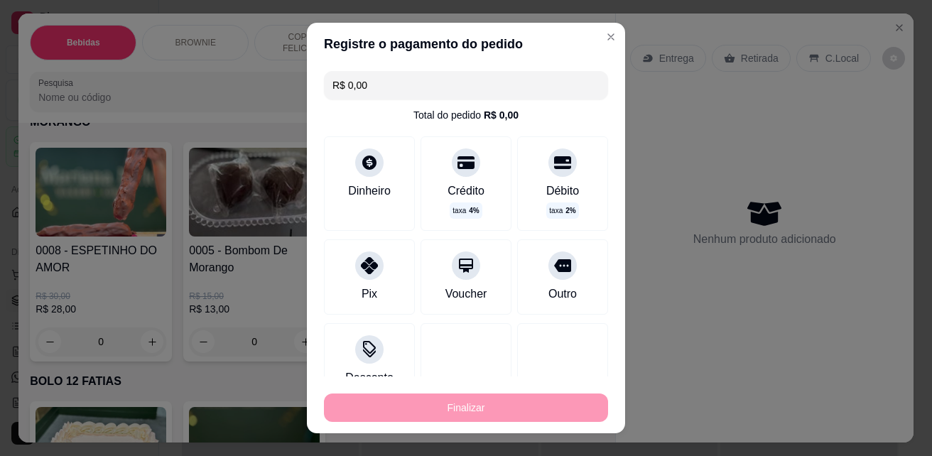
type input "0"
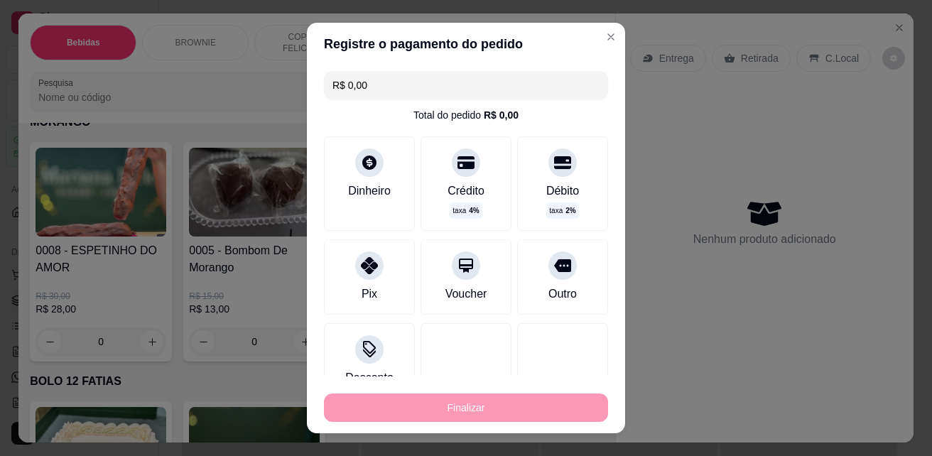
type input "0"
type input "-R$ 75,00"
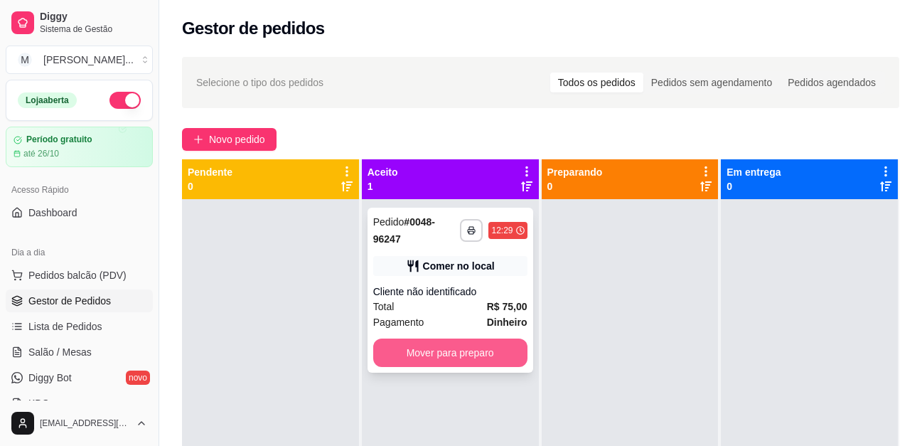
click at [459, 357] on button "Mover para preparo" at bounding box center [450, 352] width 154 height 28
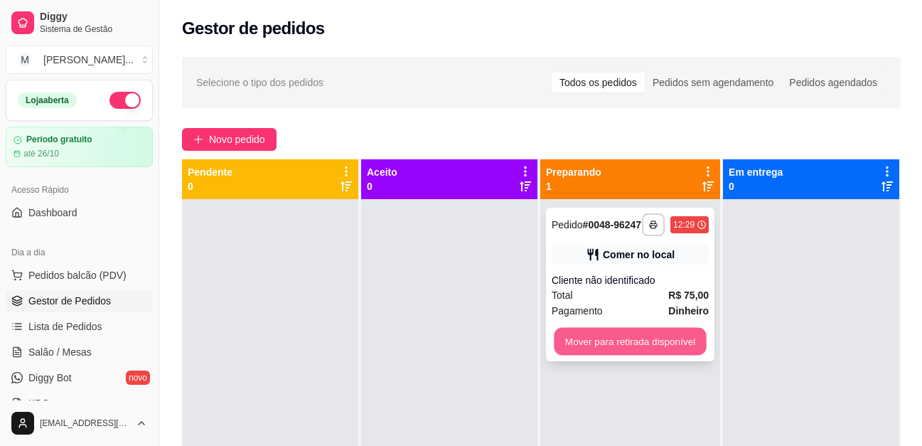
click at [635, 353] on button "Mover para retirada disponível" at bounding box center [630, 342] width 152 height 28
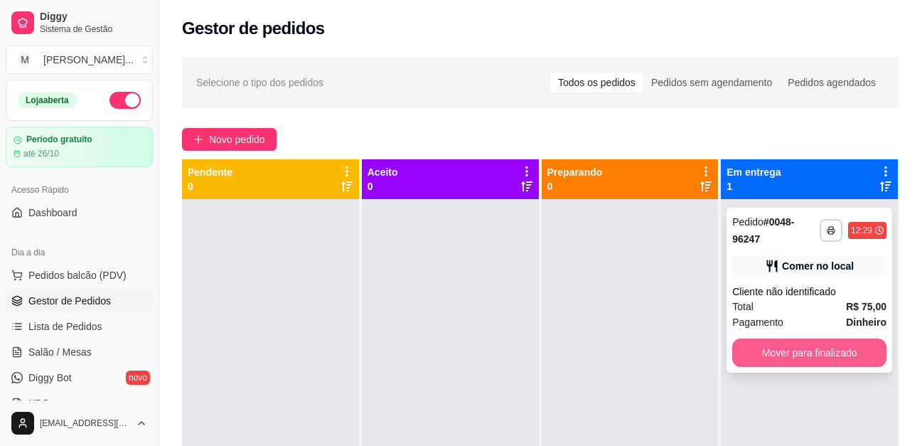
click at [800, 351] on button "Mover para finalizado" at bounding box center [809, 352] width 154 height 28
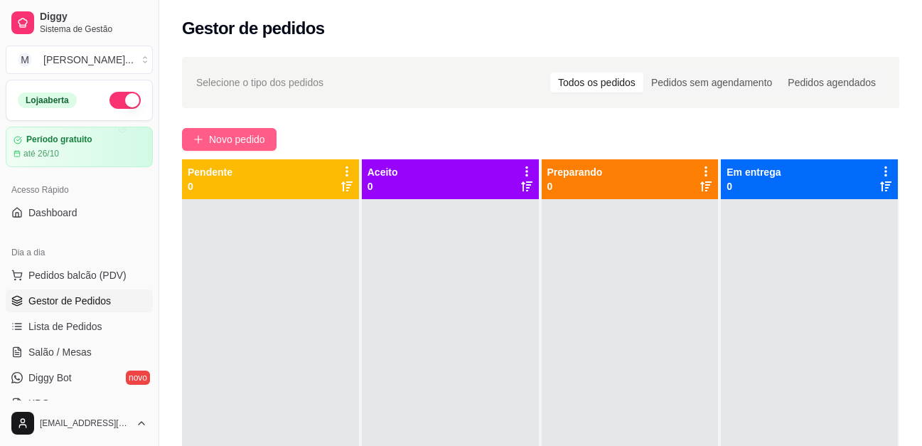
click at [222, 134] on span "Novo pedido" at bounding box center [237, 139] width 56 height 16
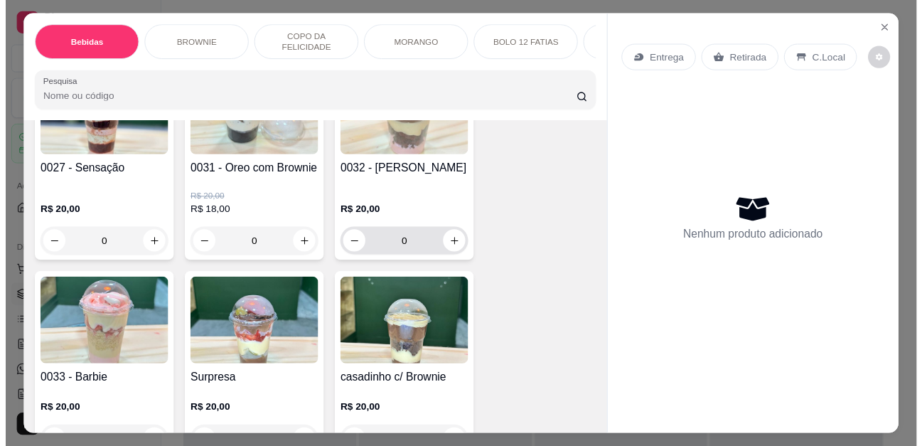
scroll to position [1635, 0]
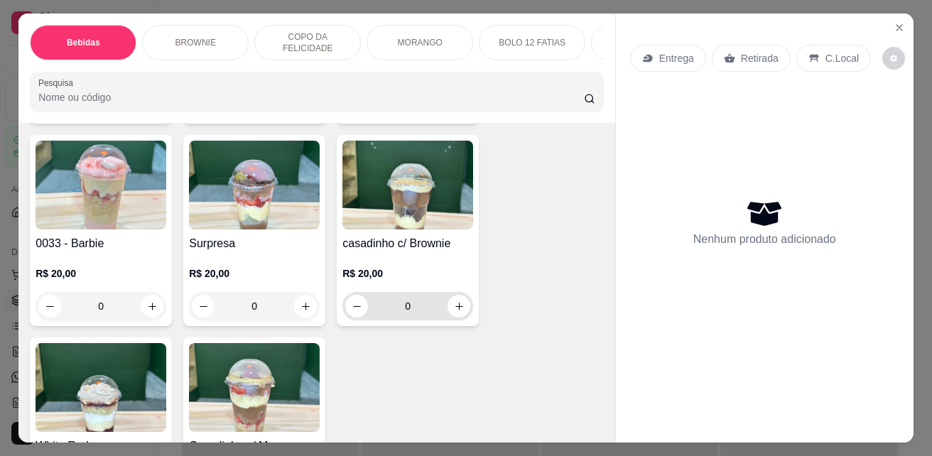
click at [454, 311] on icon "increase-product-quantity" at bounding box center [459, 306] width 11 height 11
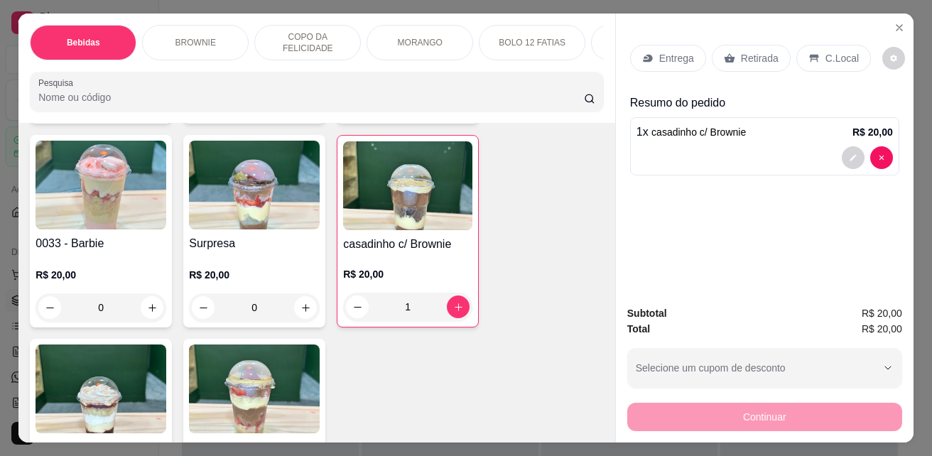
type input "1"
click at [840, 51] on p "C.Local" at bounding box center [842, 58] width 33 height 14
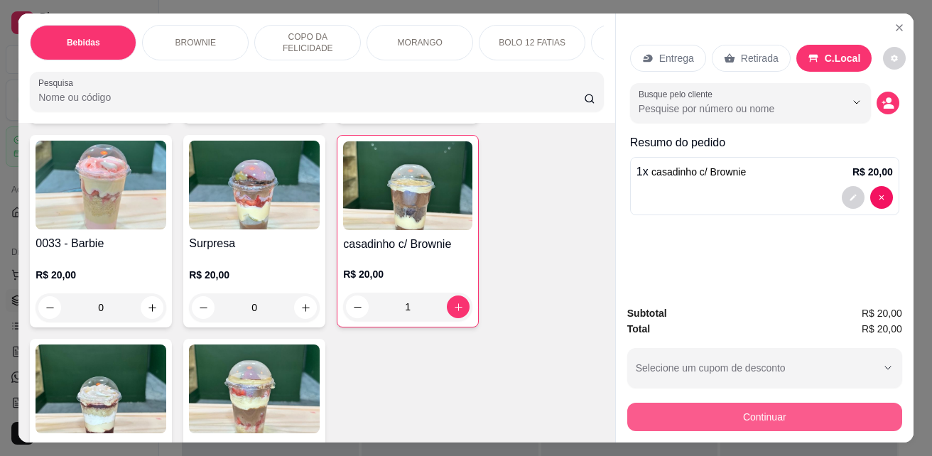
click at [842, 404] on button "Continuar" at bounding box center [765, 417] width 275 height 28
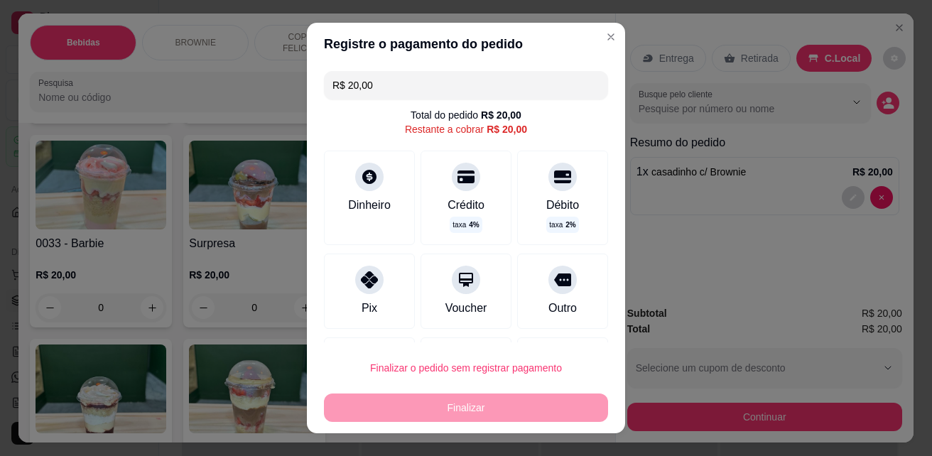
click at [495, 403] on div "Finalizar" at bounding box center [466, 408] width 284 height 28
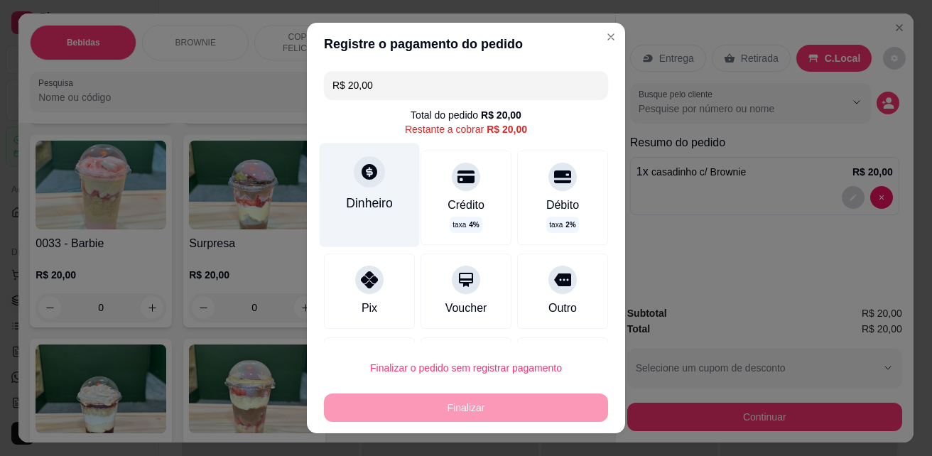
click at [392, 180] on div "Dinheiro" at bounding box center [370, 195] width 100 height 104
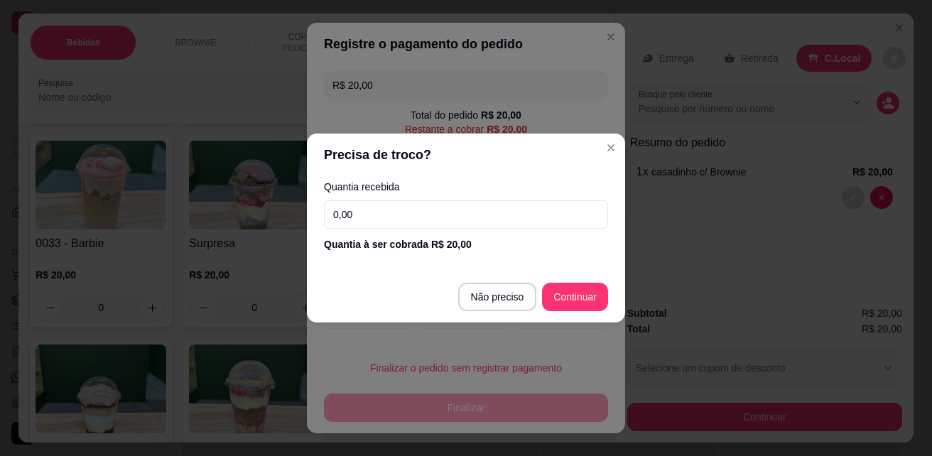
click at [574, 280] on footer "Não preciso Continuar" at bounding box center [466, 297] width 318 height 51
type input "R$ 0,00"
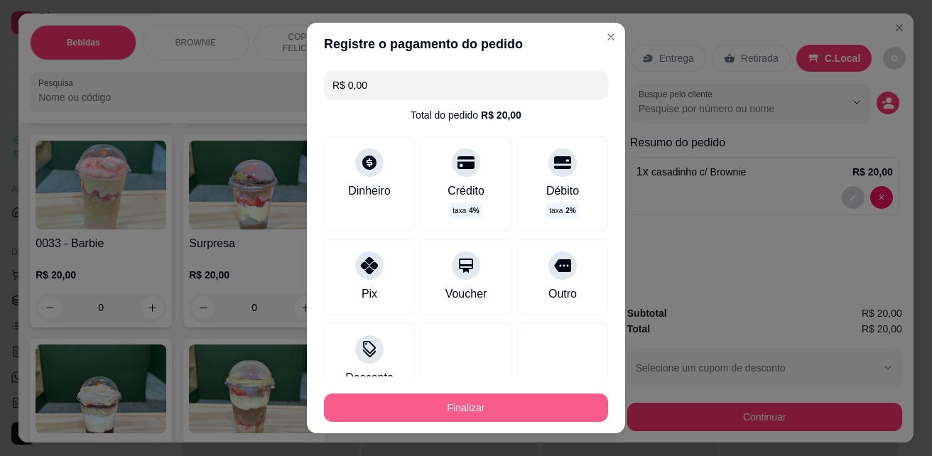
click at [569, 405] on button "Finalizar" at bounding box center [466, 408] width 284 height 28
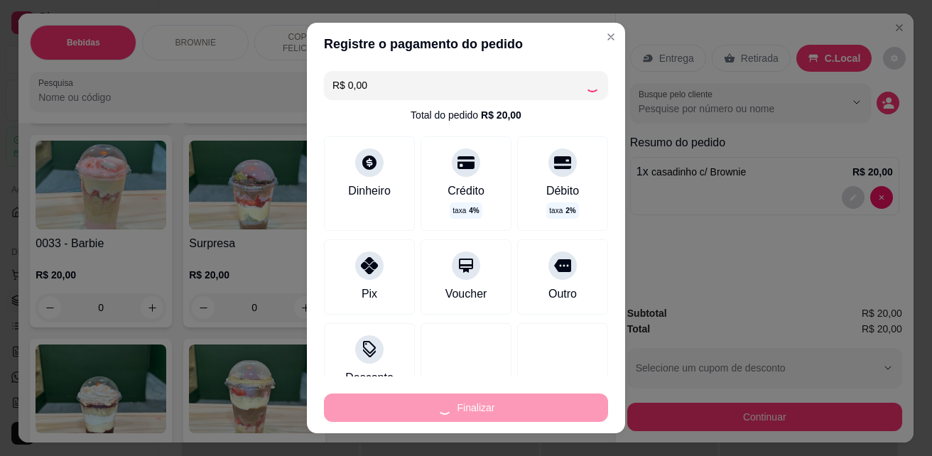
type input "0"
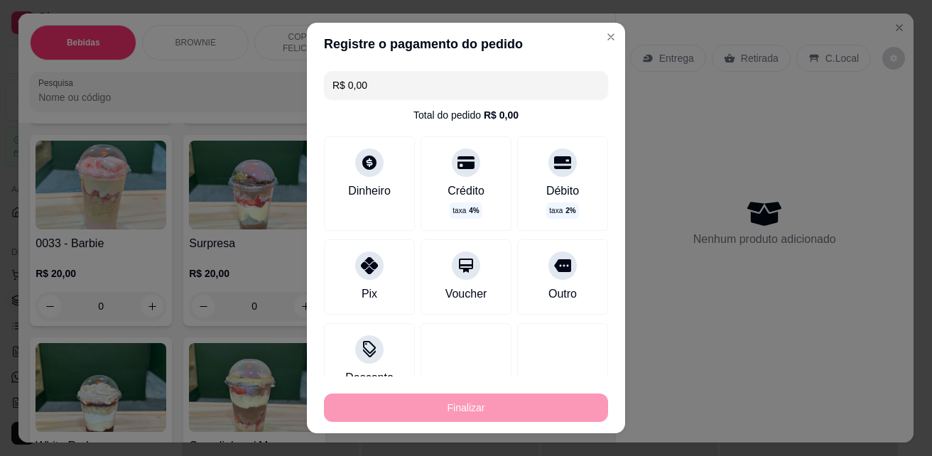
type input "-R$ 20,00"
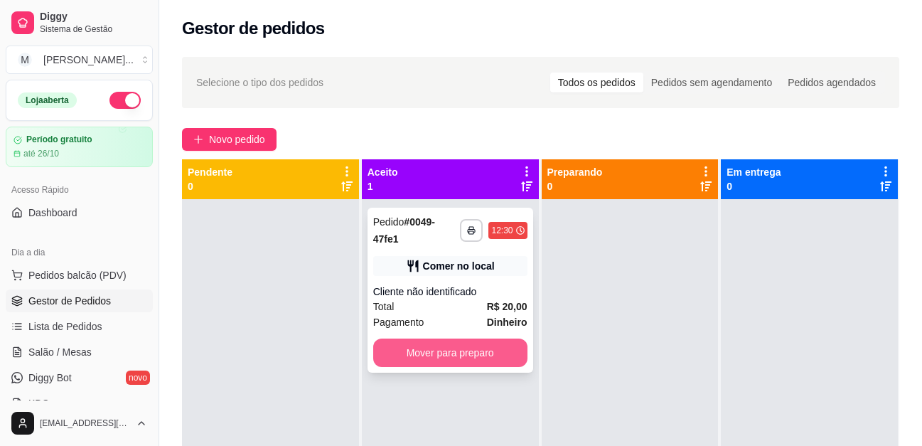
click at [466, 353] on button "Mover para preparo" at bounding box center [450, 352] width 154 height 28
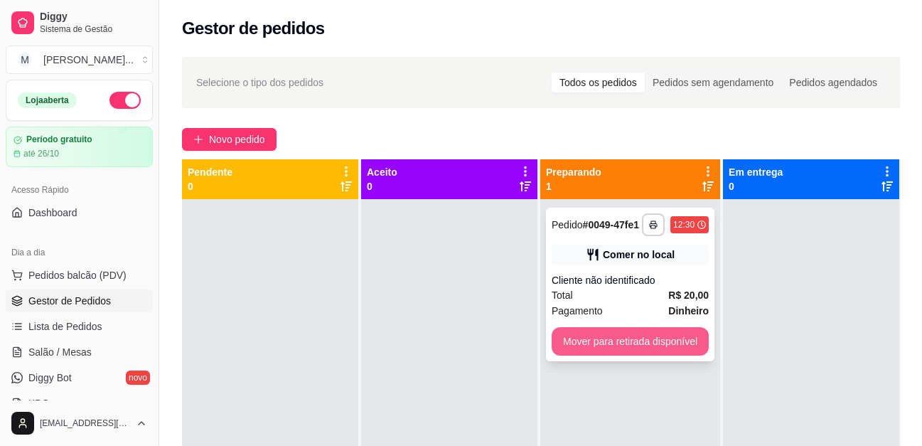
click at [595, 344] on button "Mover para retirada disponível" at bounding box center [630, 341] width 157 height 28
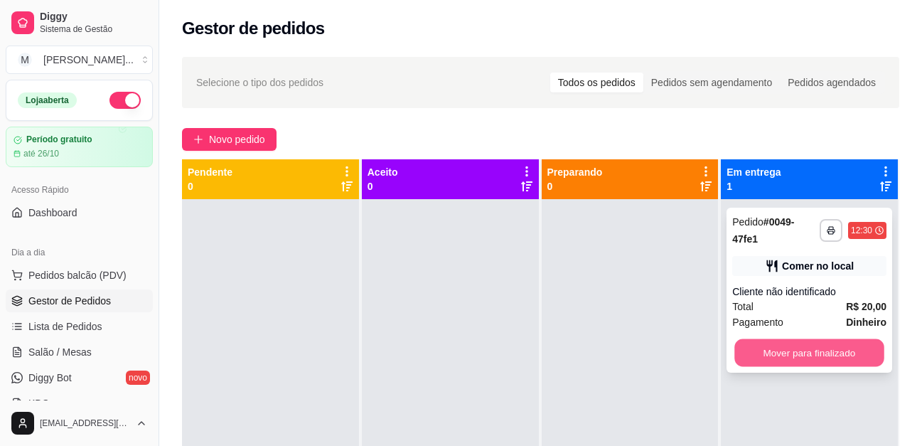
click at [804, 356] on button "Mover para finalizado" at bounding box center [809, 353] width 149 height 28
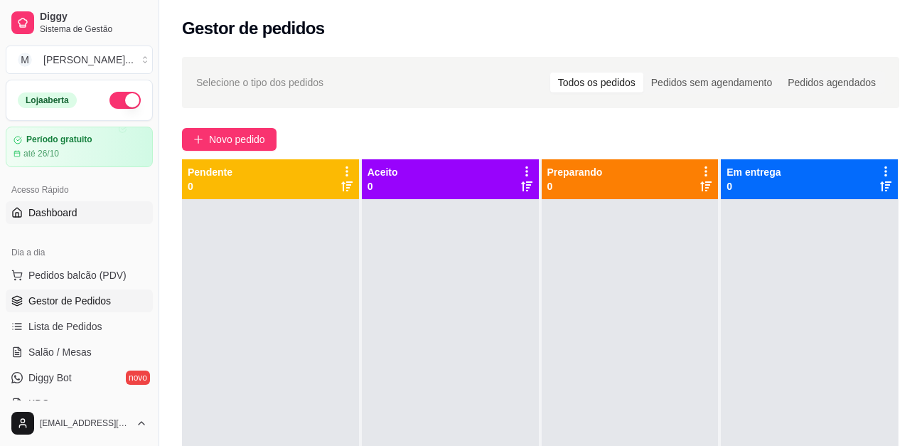
click at [78, 211] on link "Dashboard" at bounding box center [79, 212] width 147 height 23
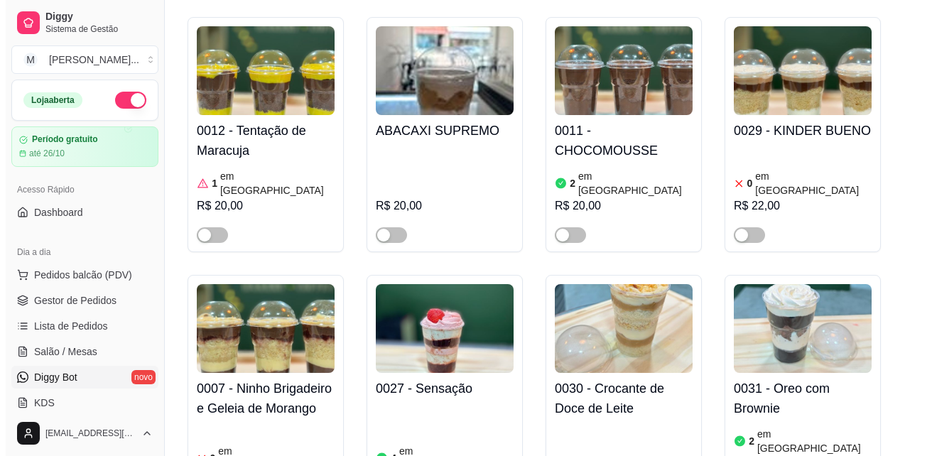
scroll to position [2132, 0]
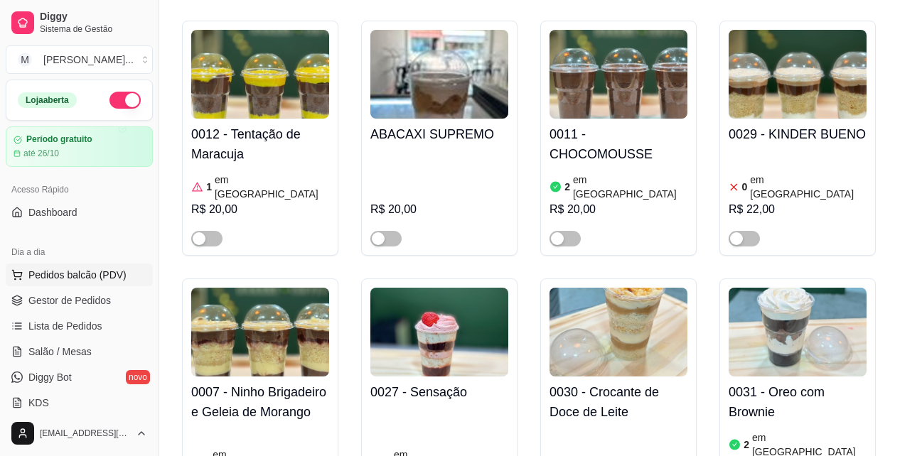
click at [61, 278] on span "Pedidos balcão (PDV)" at bounding box center [77, 275] width 98 height 14
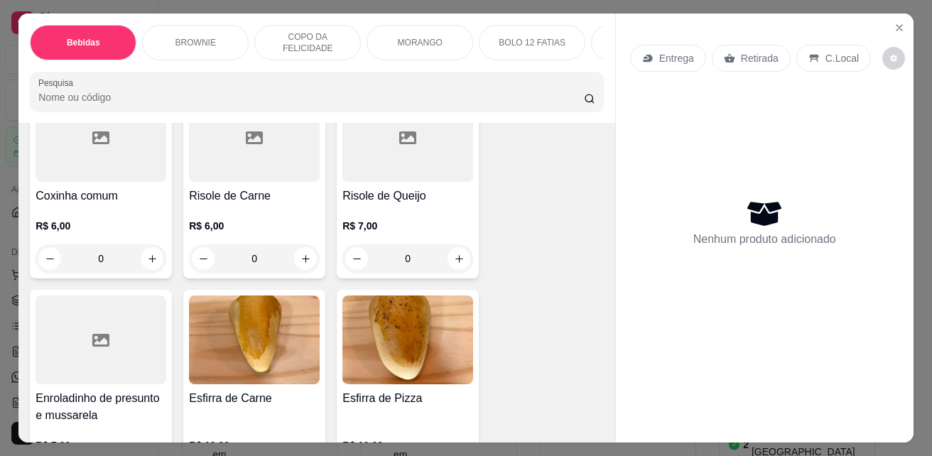
scroll to position [2914, 0]
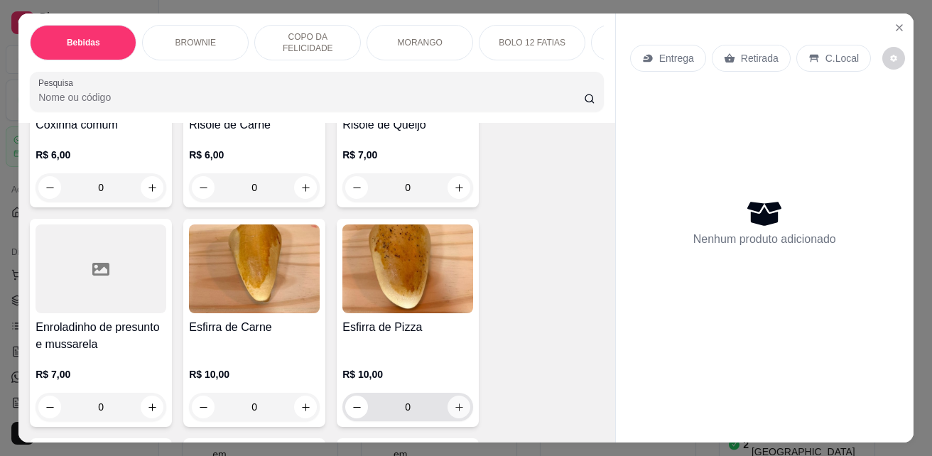
click at [460, 414] on button "increase-product-quantity" at bounding box center [459, 407] width 23 height 23
type input "1"
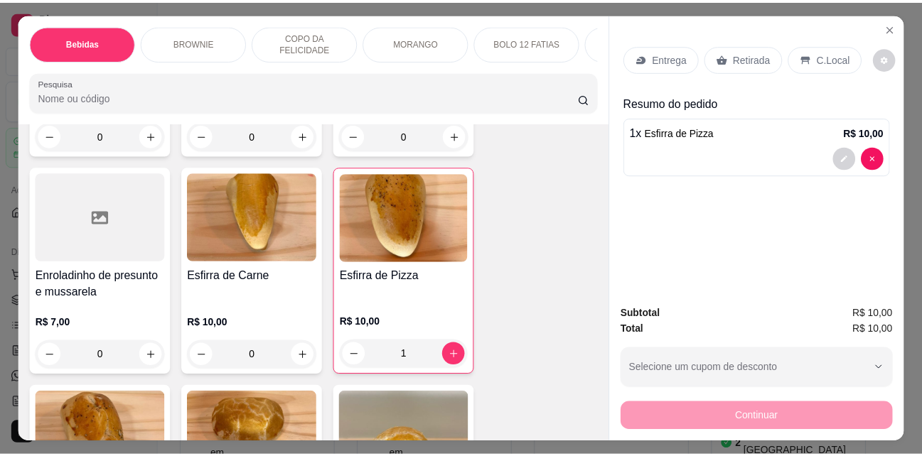
scroll to position [3198, 0]
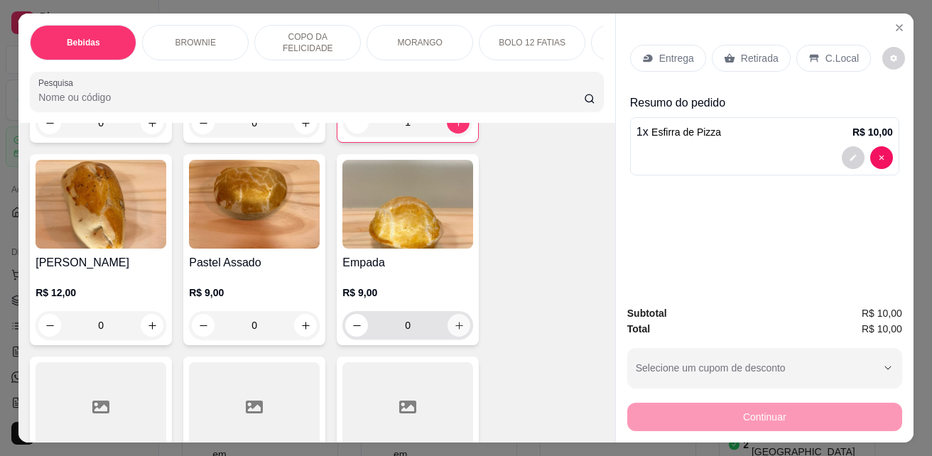
click at [454, 331] on icon "increase-product-quantity" at bounding box center [459, 326] width 11 height 11
type input "1"
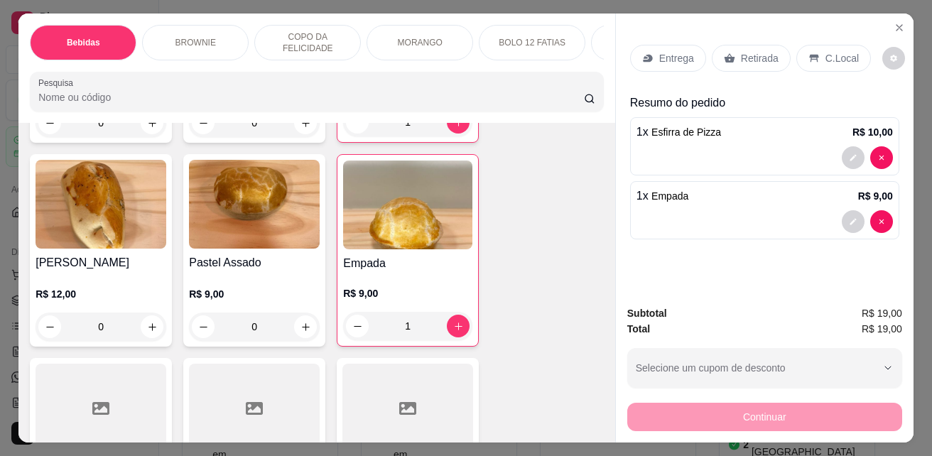
click at [848, 45] on div "C.Local" at bounding box center [834, 58] width 75 height 27
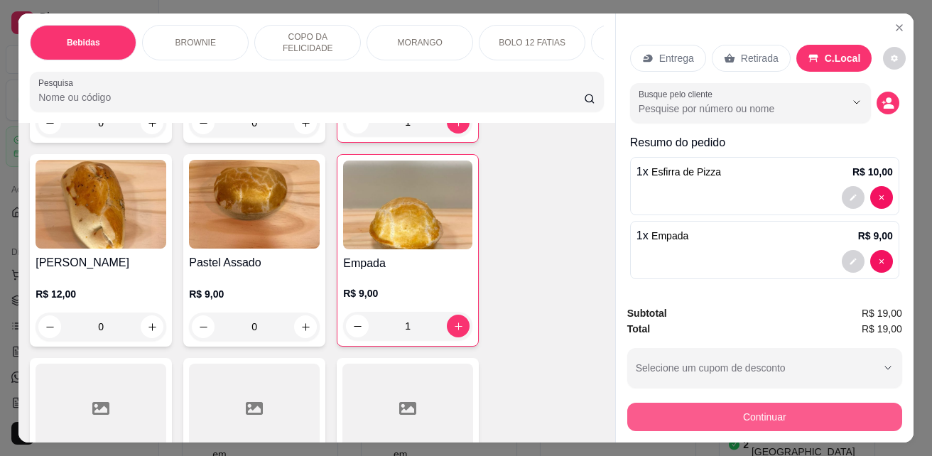
click at [802, 407] on button "Continuar" at bounding box center [765, 417] width 275 height 28
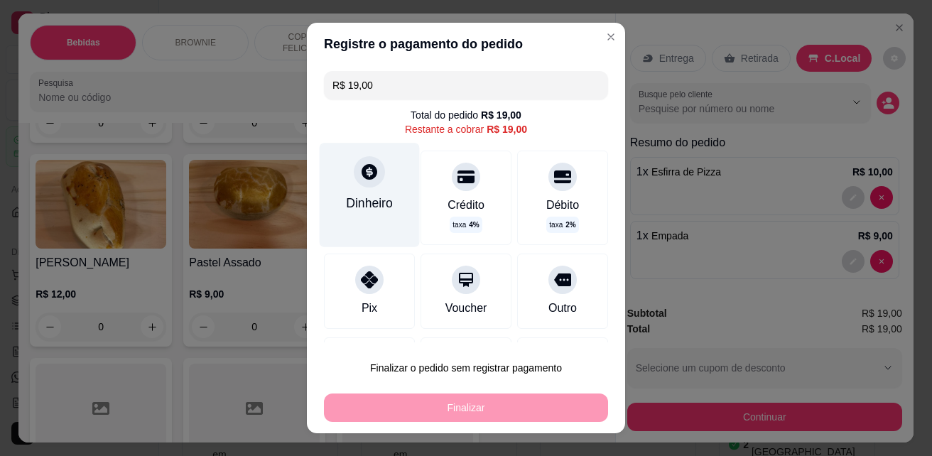
click at [362, 176] on icon at bounding box center [369, 172] width 18 height 18
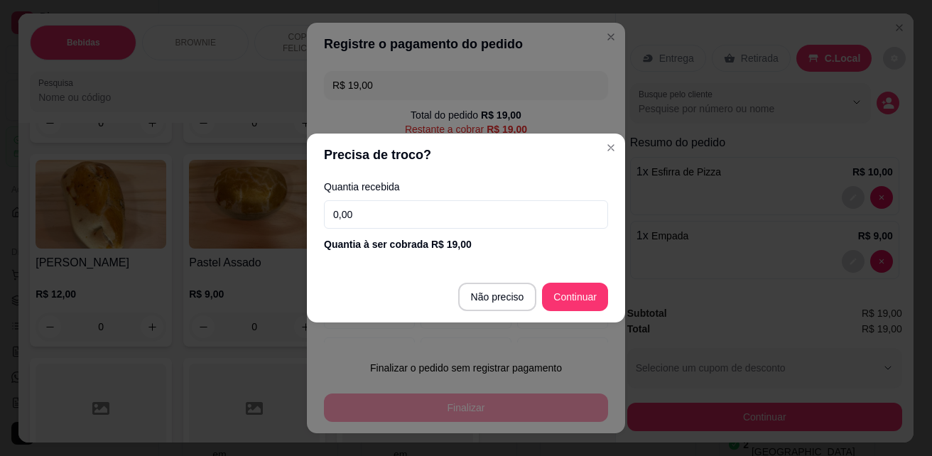
click at [442, 212] on input "0,00" at bounding box center [466, 214] width 284 height 28
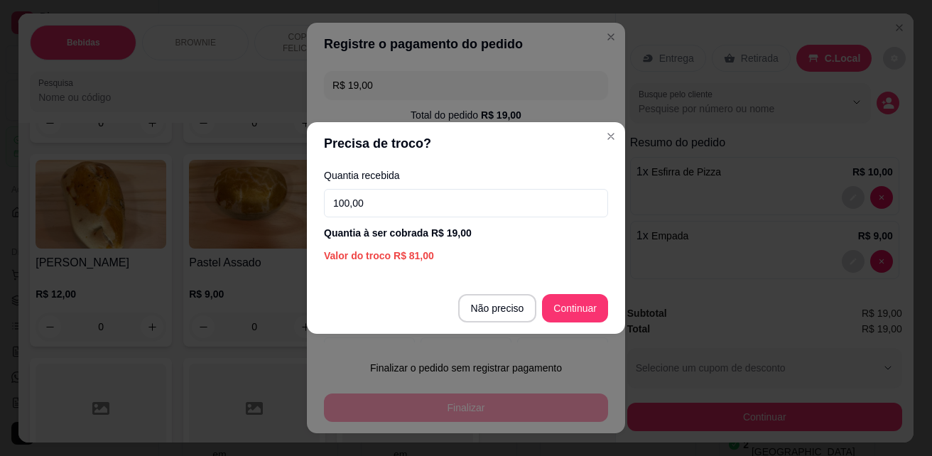
type input "100,00"
type input "R$ 0,00"
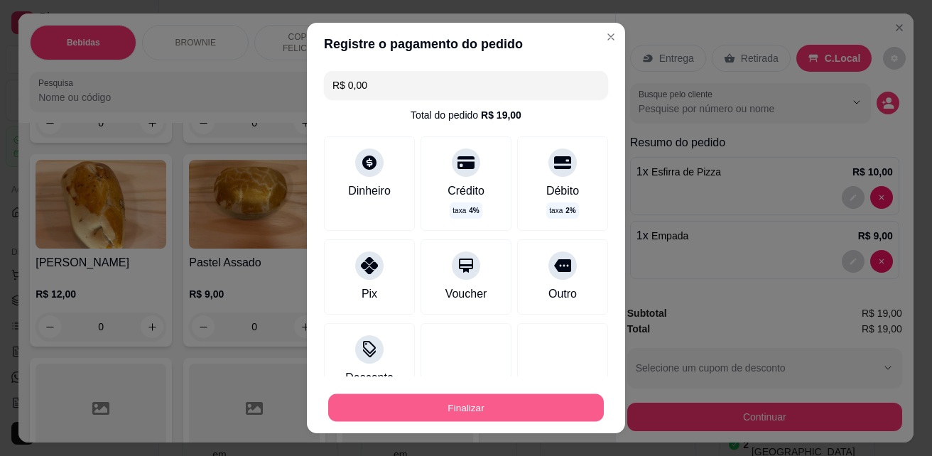
click at [527, 412] on button "Finalizar" at bounding box center [466, 408] width 276 height 28
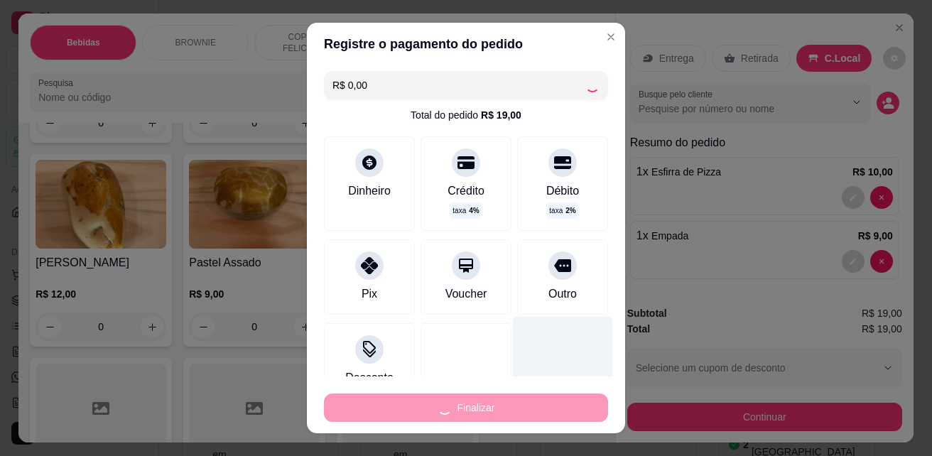
type input "0"
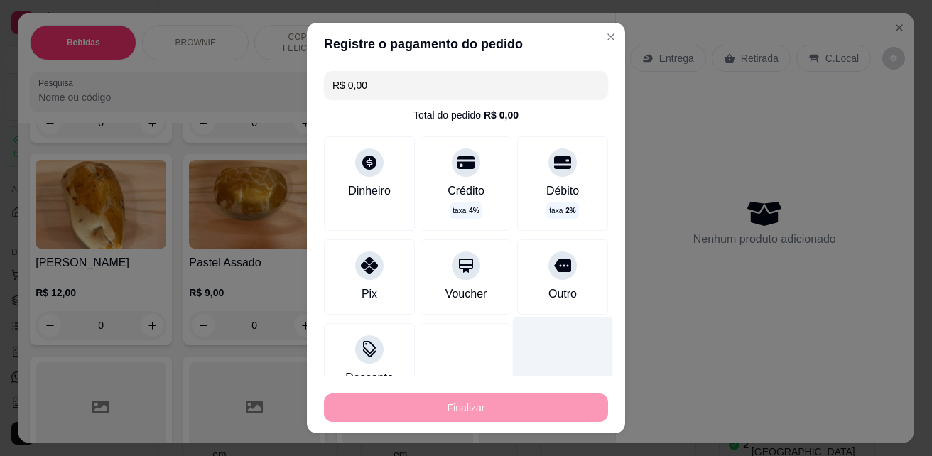
type input "-R$ 19,00"
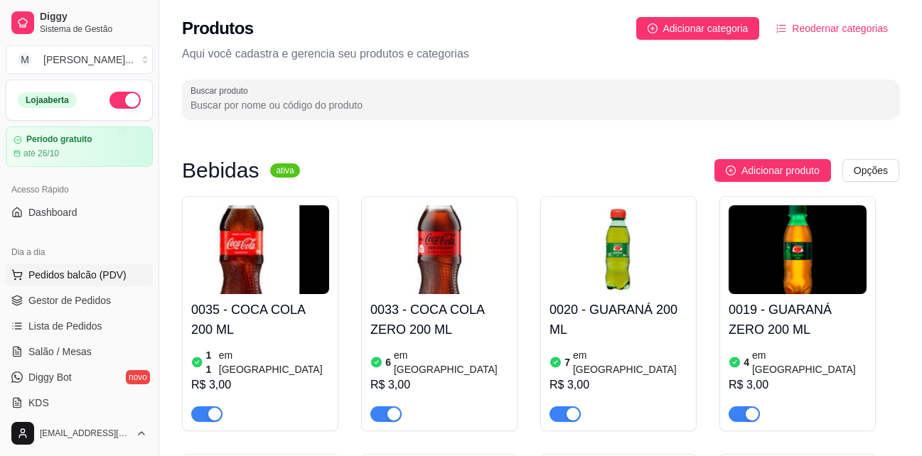
click at [118, 280] on span "Pedidos balcão (PDV)" at bounding box center [77, 275] width 98 height 14
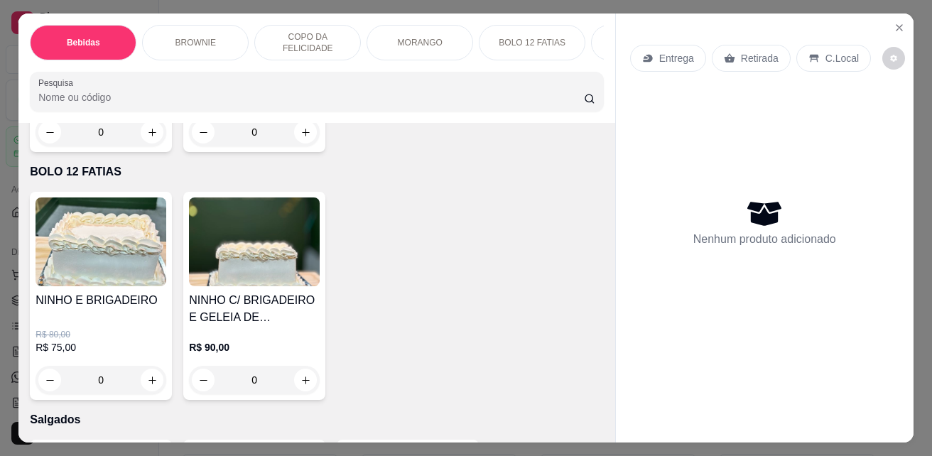
scroll to position [2274, 0]
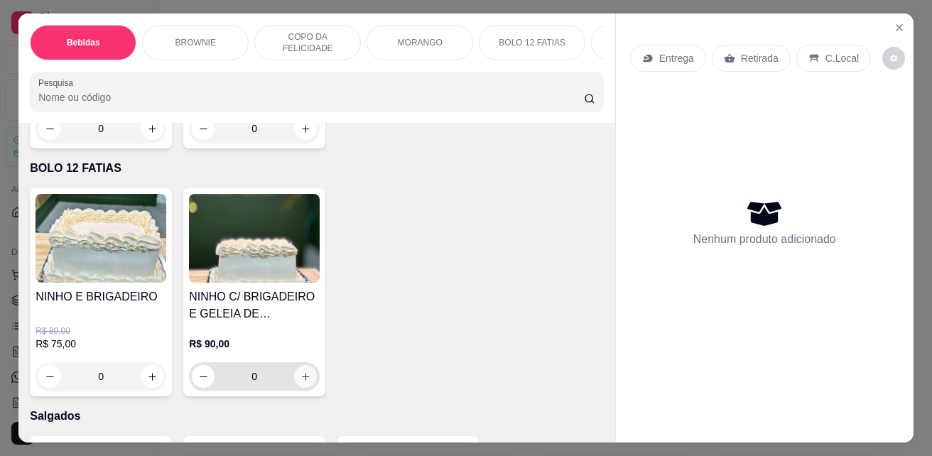
click at [301, 382] on icon "increase-product-quantity" at bounding box center [306, 377] width 11 height 11
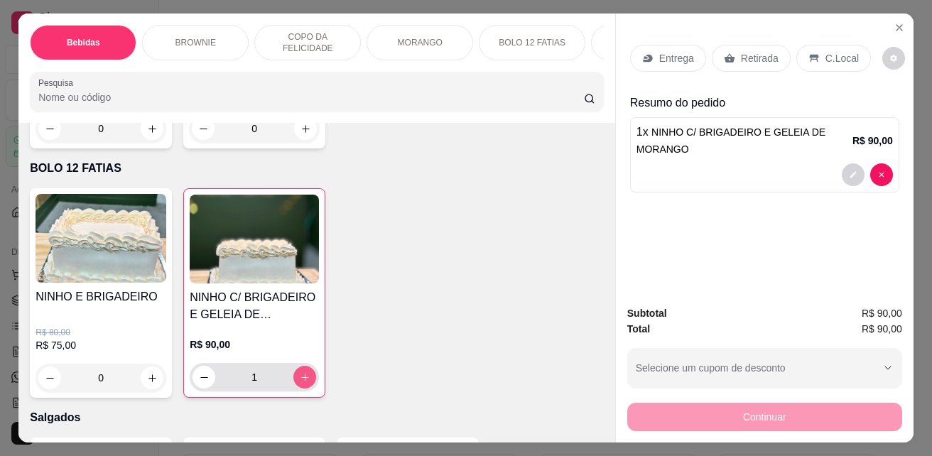
type input "1"
click at [834, 51] on p "C.Local" at bounding box center [842, 58] width 33 height 14
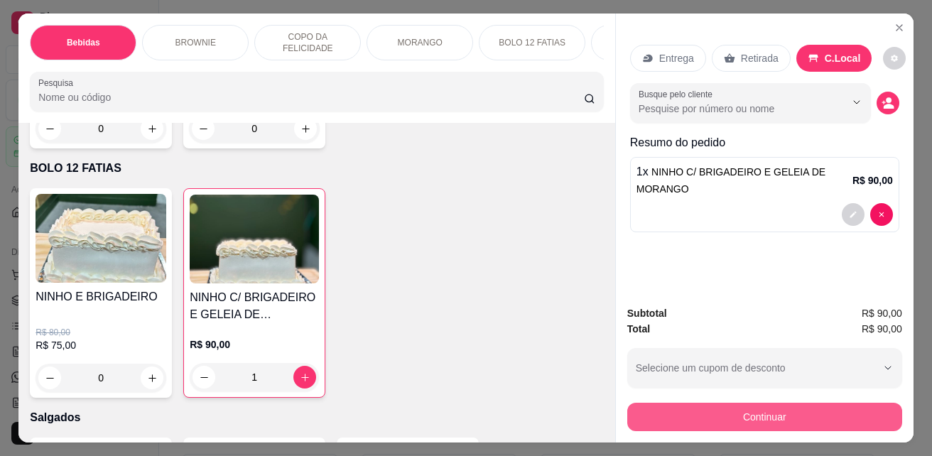
click at [783, 406] on button "Continuar" at bounding box center [765, 417] width 275 height 28
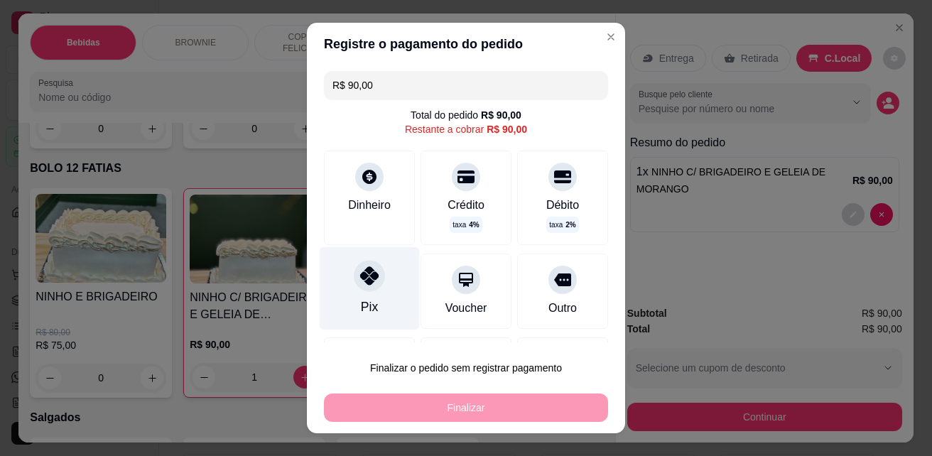
click at [372, 287] on div at bounding box center [369, 276] width 31 height 31
type input "R$ 0,00"
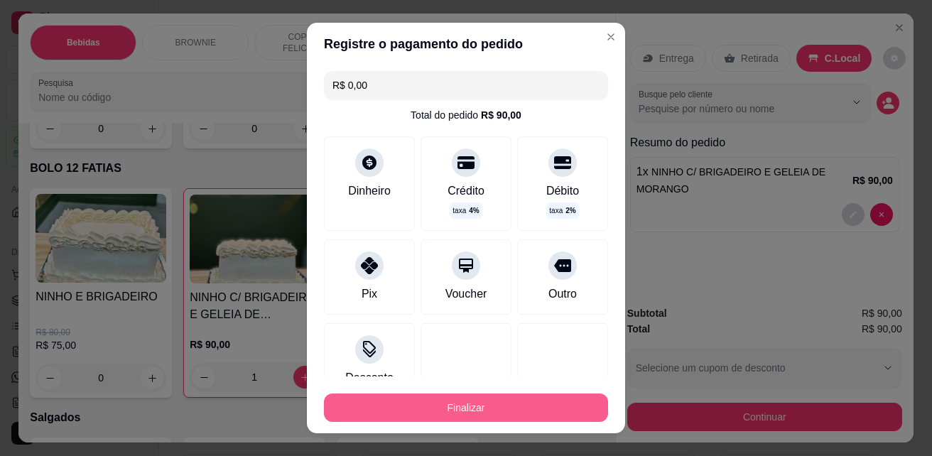
click at [466, 405] on button "Finalizar" at bounding box center [466, 408] width 284 height 28
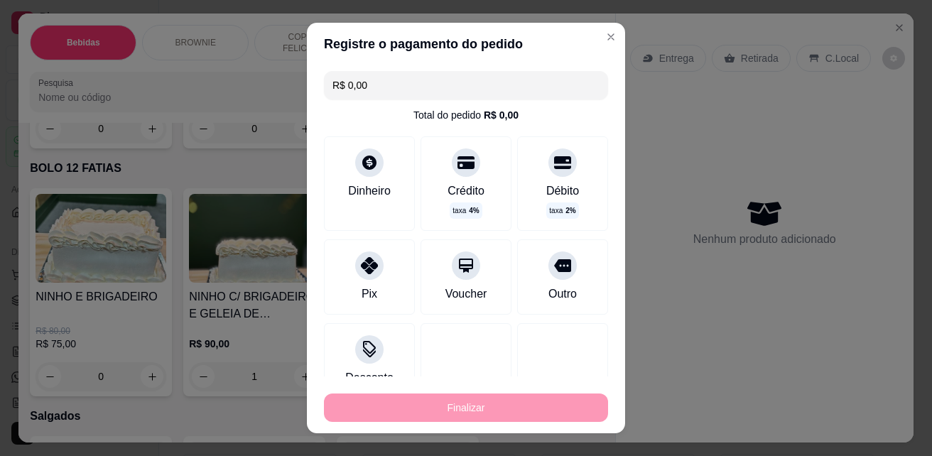
type input "0"
type input "-R$ 90,00"
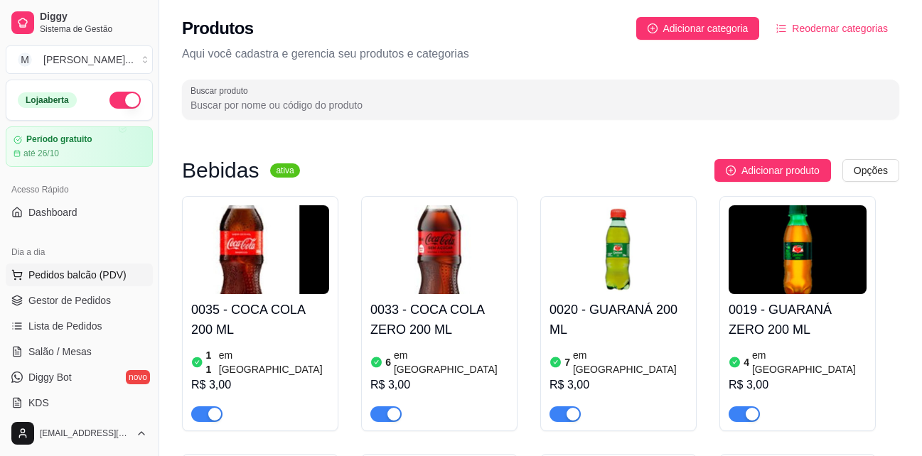
click at [70, 276] on span "Pedidos balcão (PDV)" at bounding box center [77, 275] width 98 height 14
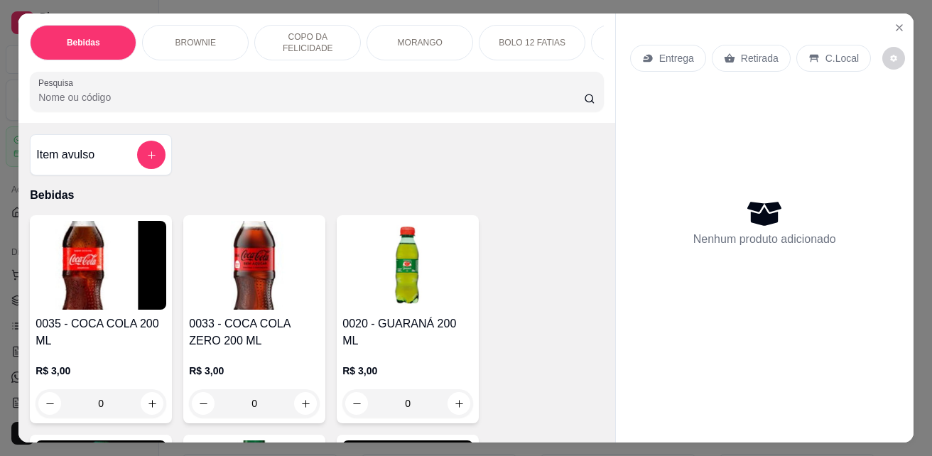
click at [441, 158] on div "Item avulso Bebidas 0035 - COCA COLA 200 ML R$ 3,00 0 0033 - COCA COLA ZERO 200…" at bounding box center [316, 282] width 597 height 319
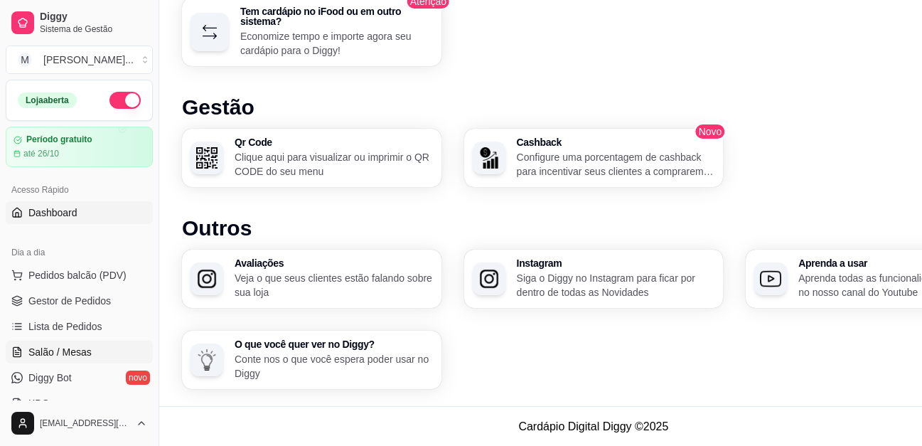
scroll to position [71, 0]
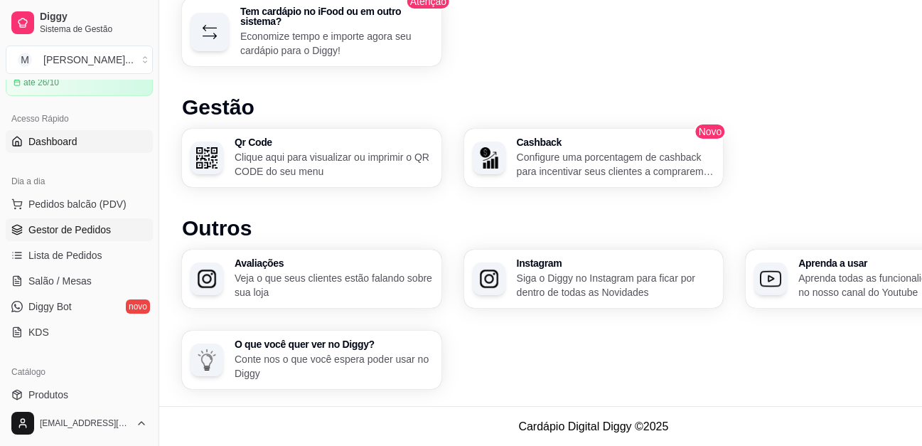
click at [102, 232] on span "Gestor de Pedidos" at bounding box center [69, 229] width 82 height 14
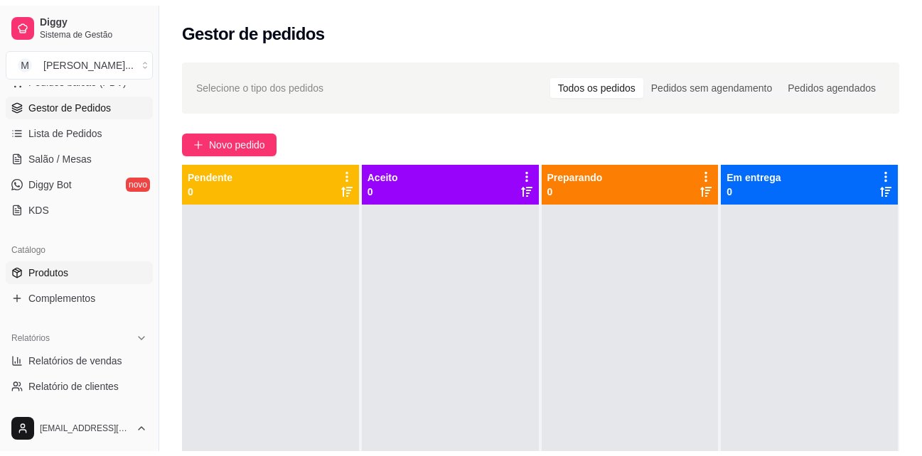
scroll to position [284, 0]
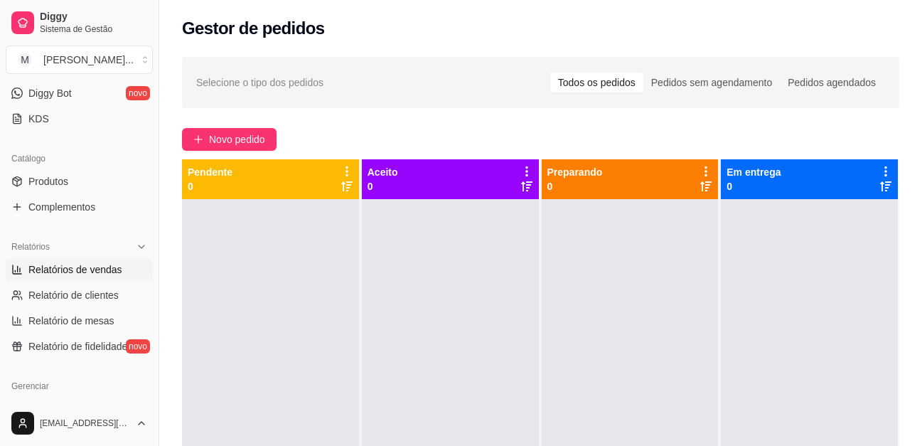
click at [104, 269] on span "Relatórios de vendas" at bounding box center [75, 269] width 94 height 14
select select "ALL"
select select "0"
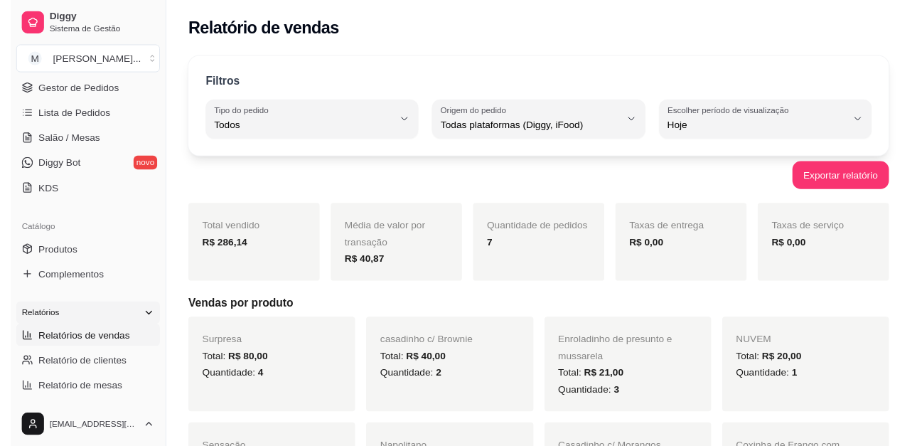
scroll to position [140, 0]
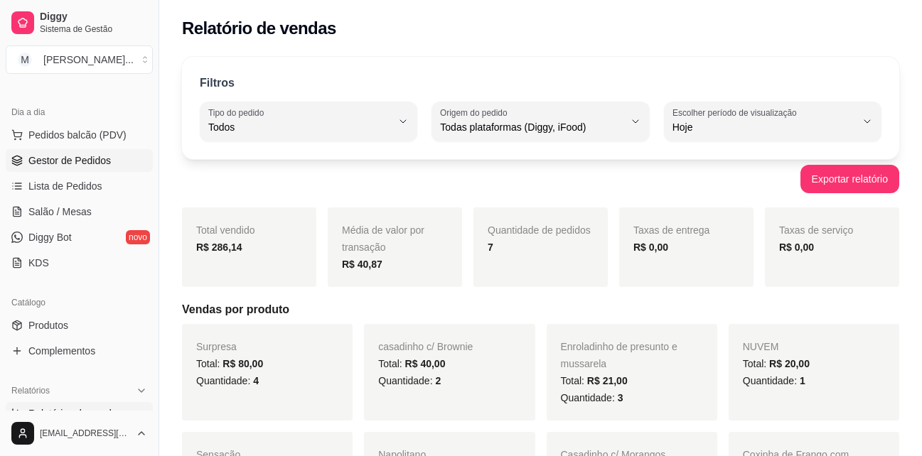
click at [80, 165] on span "Gestor de Pedidos" at bounding box center [69, 161] width 82 height 14
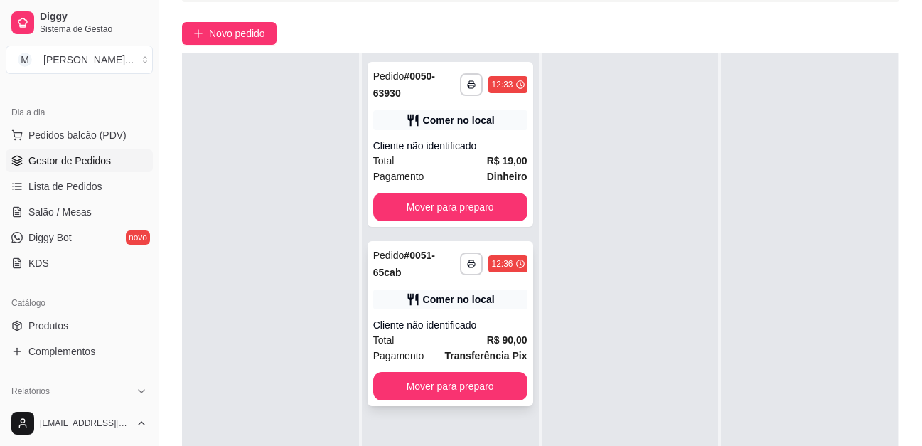
scroll to position [142, 0]
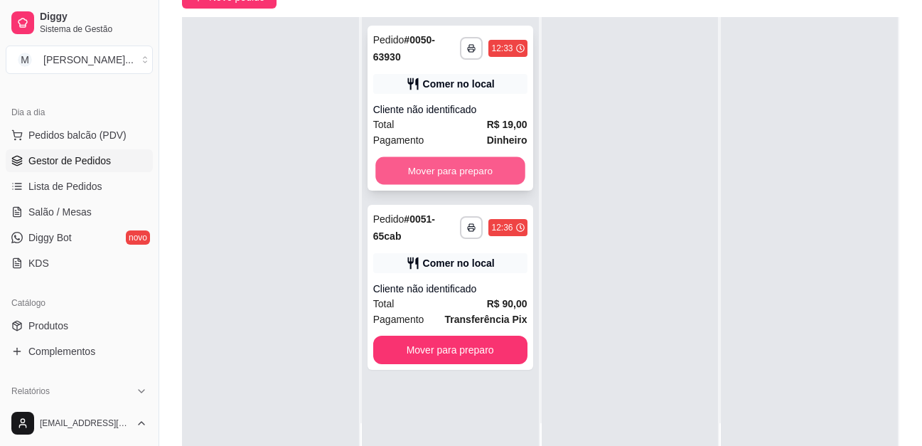
click at [490, 171] on button "Mover para preparo" at bounding box center [449, 171] width 149 height 28
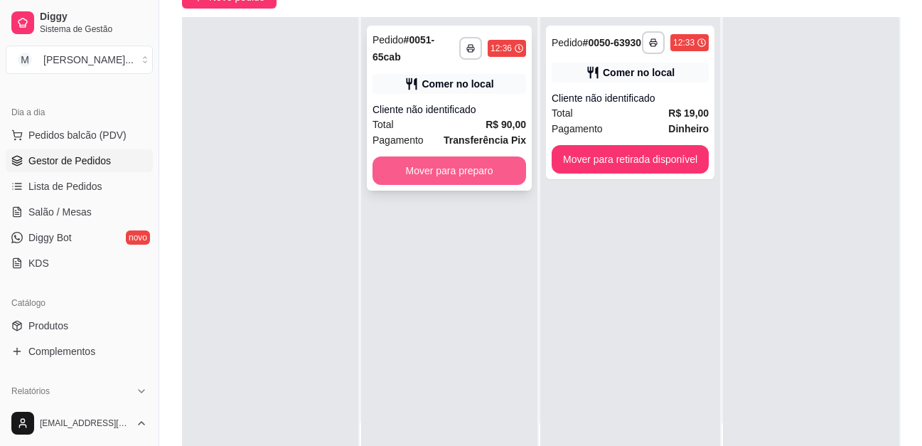
click at [467, 165] on button "Mover para preparo" at bounding box center [449, 170] width 154 height 28
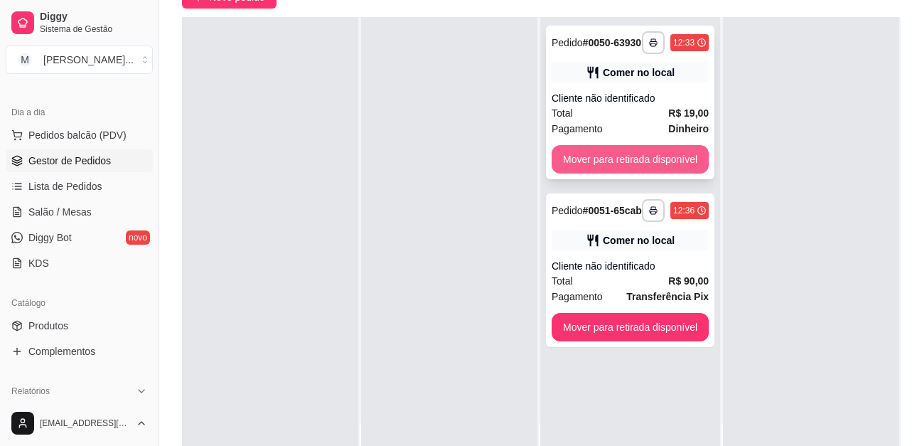
click at [634, 168] on button "Mover para retirada disponível" at bounding box center [630, 159] width 157 height 28
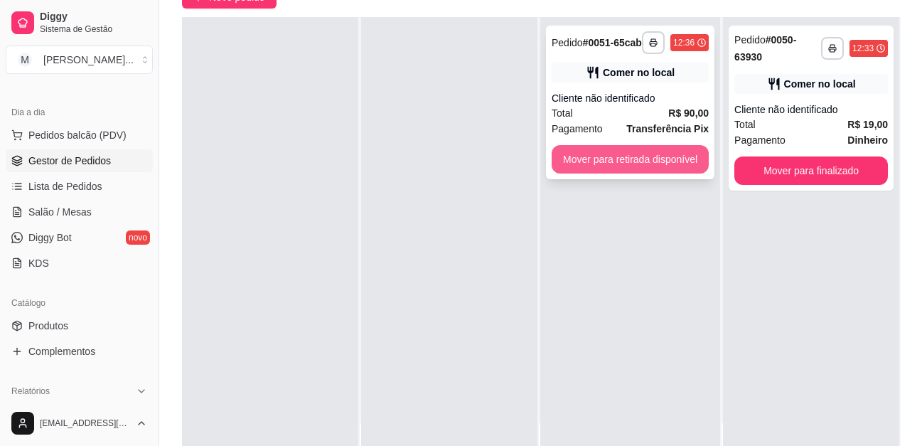
click at [660, 156] on button "Mover para retirada disponível" at bounding box center [630, 159] width 157 height 28
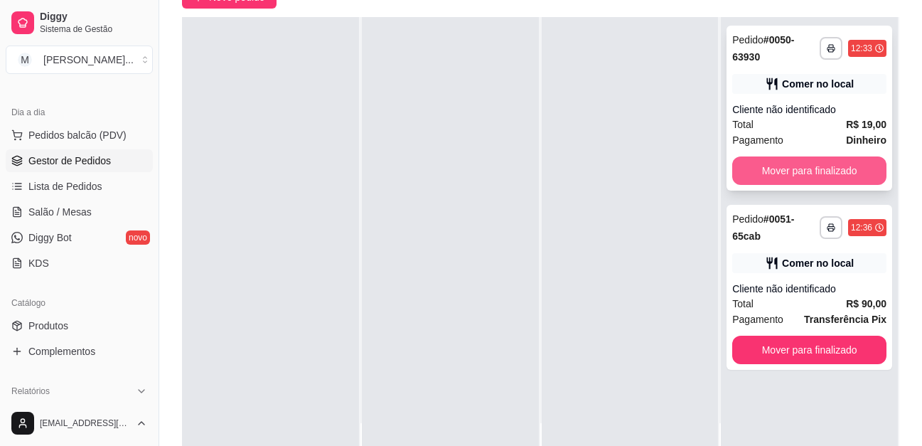
click at [810, 171] on button "Mover para finalizado" at bounding box center [809, 170] width 154 height 28
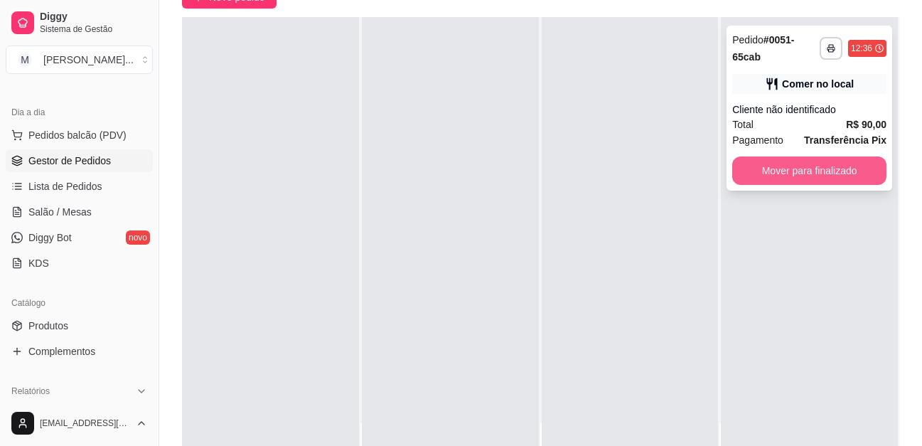
click at [840, 173] on button "Mover para finalizado" at bounding box center [809, 170] width 154 height 28
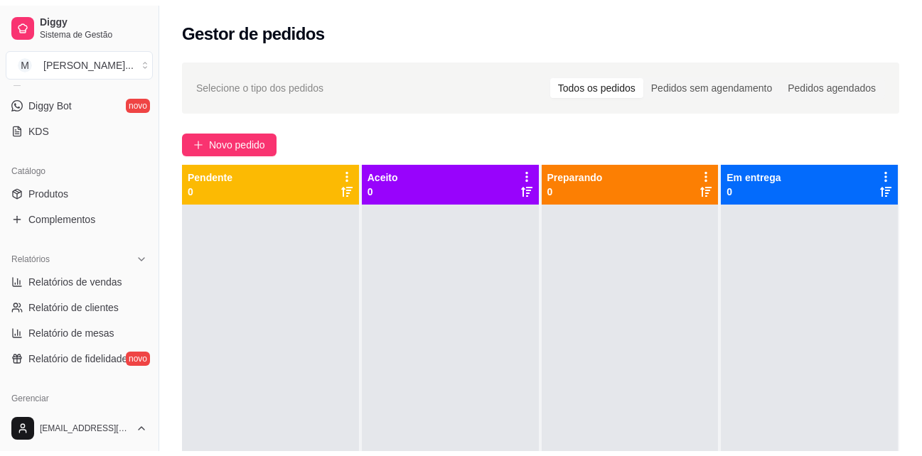
scroll to position [282, 0]
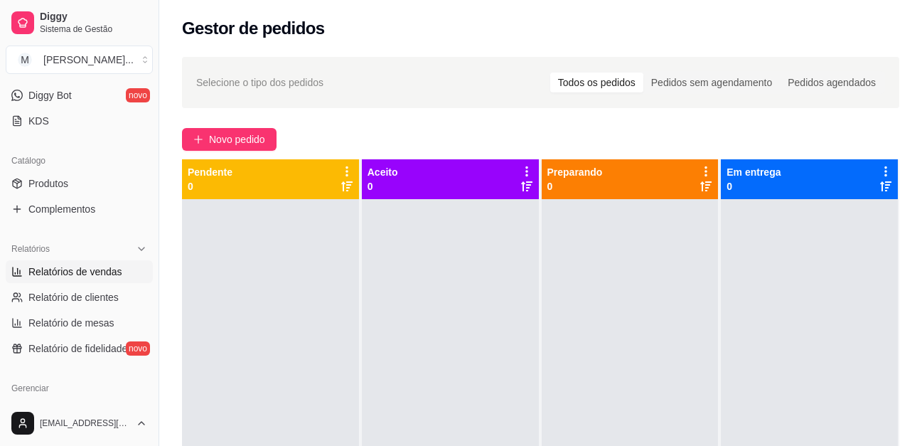
click at [103, 272] on span "Relatórios de vendas" at bounding box center [75, 271] width 94 height 14
select select "ALL"
select select "0"
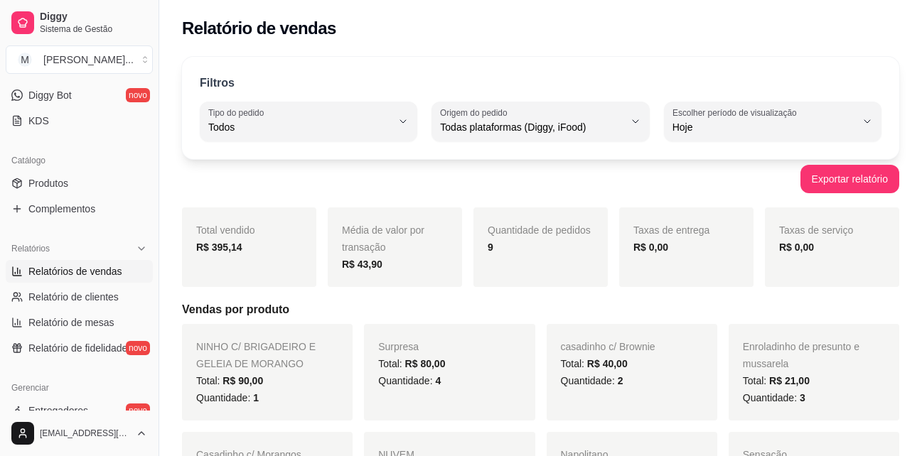
click at [198, 259] on div "Total vendido R$ 395,14" at bounding box center [249, 248] width 134 height 80
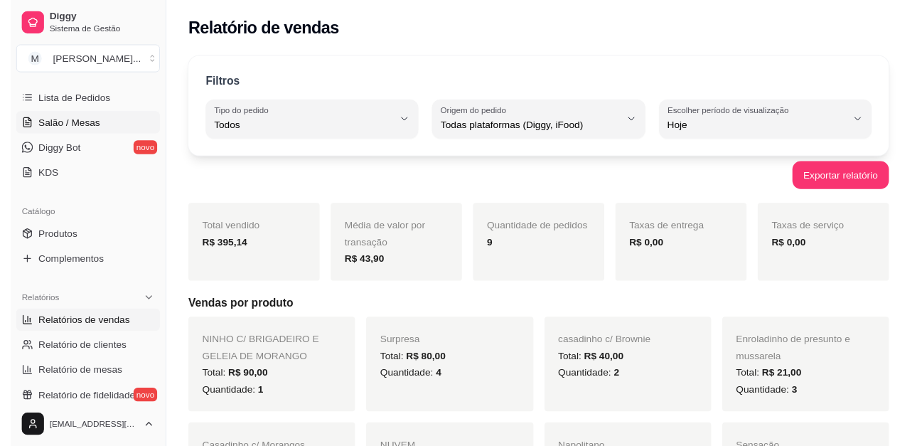
scroll to position [69, 0]
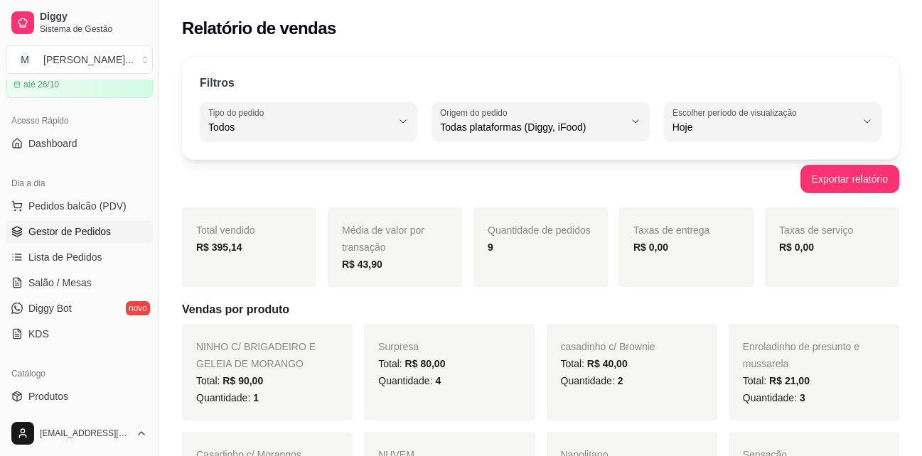
click at [84, 223] on link "Gestor de Pedidos" at bounding box center [79, 231] width 147 height 23
